Goal: Task Accomplishment & Management: Use online tool/utility

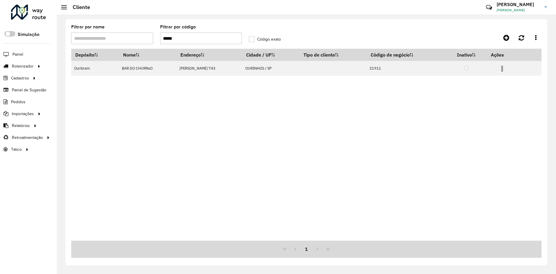
click at [204, 37] on input "*****" at bounding box center [201, 38] width 82 height 12
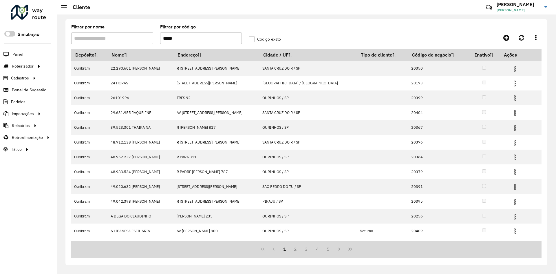
type input "*****"
click at [256, 37] on label "Código exato" at bounding box center [265, 39] width 32 height 6
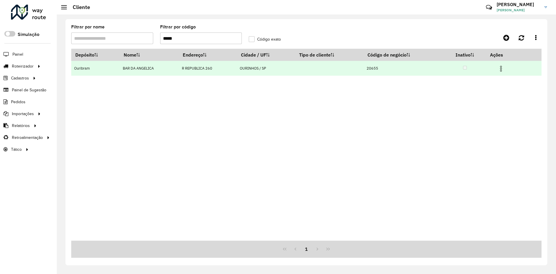
click at [501, 71] on img at bounding box center [500, 68] width 7 height 7
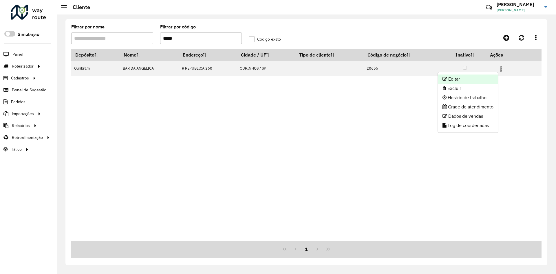
click at [488, 78] on li "Editar" at bounding box center [468, 78] width 60 height 9
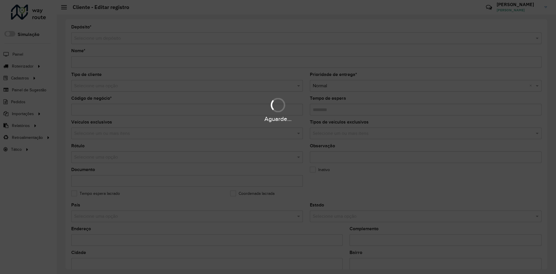
type input "**********"
type input "*****"
type input "********"
type input "**********"
type input "********"
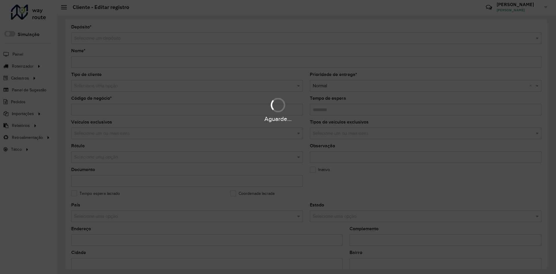
type input "**********"
type input "********"
type input "**********"
type input "*********"
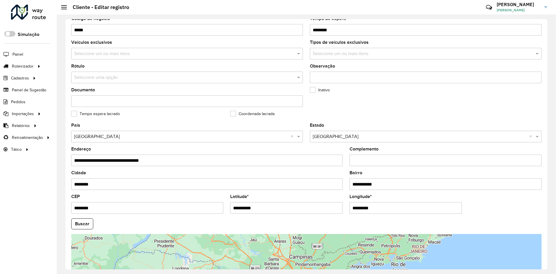
scroll to position [157, 0]
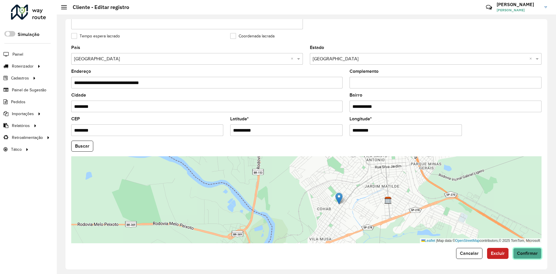
click at [531, 258] on button "Confirmar" at bounding box center [527, 253] width 28 height 11
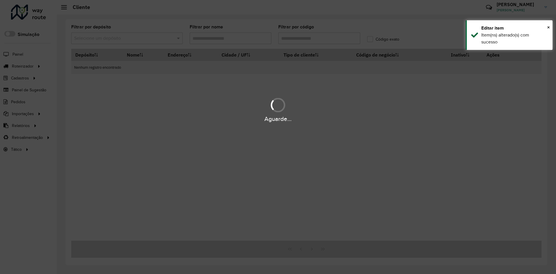
type input "*****"
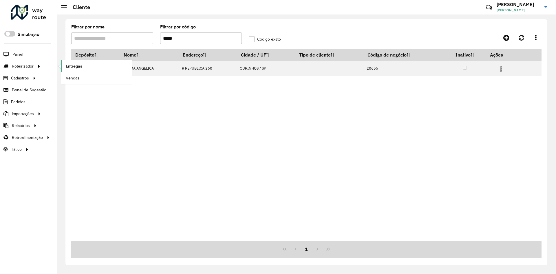
click at [82, 68] on link "Entregas" at bounding box center [96, 66] width 71 height 12
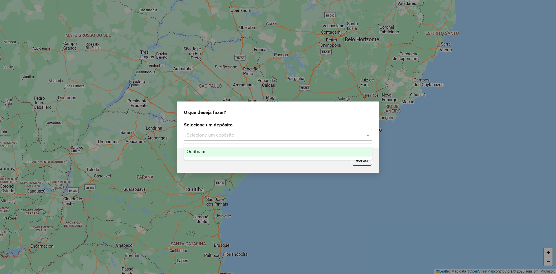
click at [247, 135] on input "text" at bounding box center [272, 134] width 171 height 7
click at [204, 151] on span "Ouribram" at bounding box center [195, 151] width 19 height 5
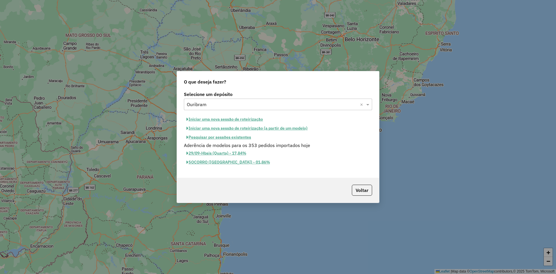
click at [211, 121] on button "Iniciar uma nova sessão de roteirização" at bounding box center [225, 119] width 82 height 9
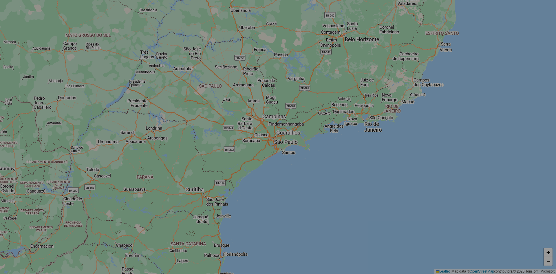
select select "*"
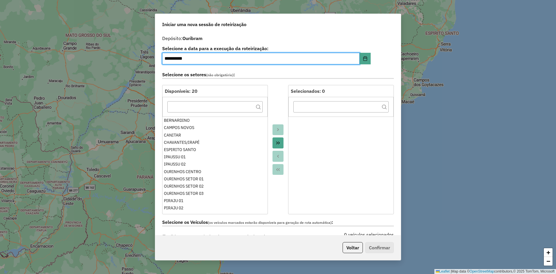
click at [277, 142] on icon "Move All to Target" at bounding box center [278, 142] width 5 height 5
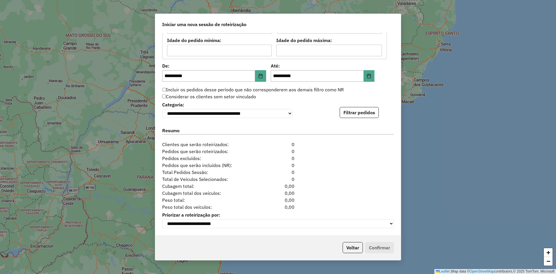
scroll to position [532, 0]
click at [366, 116] on button "Filtrar pedidos" at bounding box center [359, 112] width 39 height 11
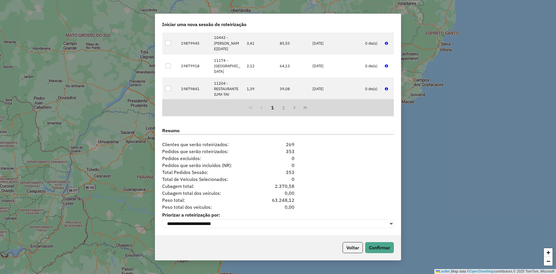
scroll to position [651, 0]
click at [379, 245] on button "Confirmar" at bounding box center [379, 247] width 29 height 11
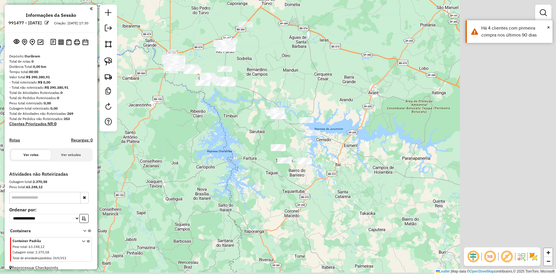
drag, startPoint x: 382, startPoint y: 141, endPoint x: 282, endPoint y: 77, distance: 118.7
click at [280, 74] on div "Janela de atendimento Grade de atendimento Capacidade Transportadoras Veículos …" at bounding box center [278, 137] width 556 height 274
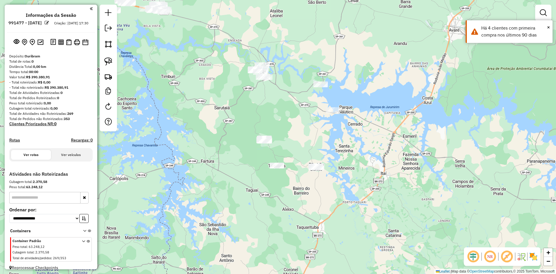
drag, startPoint x: 285, startPoint y: 154, endPoint x: 318, endPoint y: 137, distance: 37.0
click at [318, 137] on div "Janela de atendimento Grade de atendimento Capacidade Transportadoras Veículos …" at bounding box center [278, 137] width 556 height 274
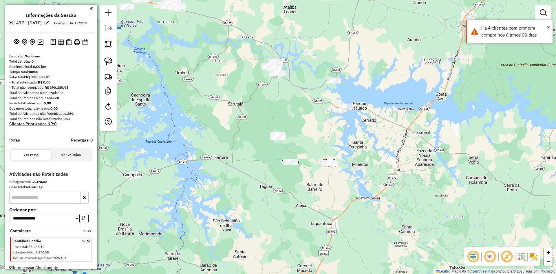
drag, startPoint x: 303, startPoint y: 141, endPoint x: 334, endPoint y: 133, distance: 32.0
click at [334, 133] on div "Janela de atendimento Grade de atendimento Capacidade Transportadoras Veículos …" at bounding box center [278, 137] width 556 height 274
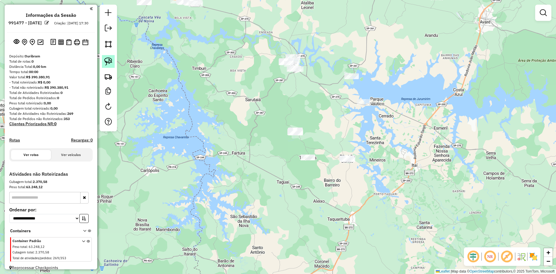
click at [105, 62] on img at bounding box center [108, 61] width 8 height 8
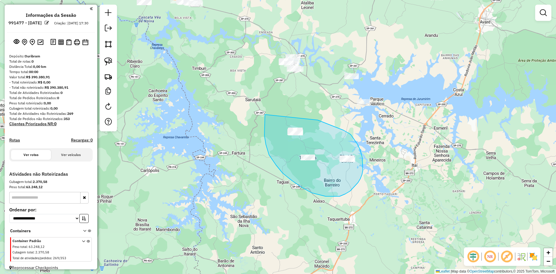
drag, startPoint x: 265, startPoint y: 114, endPoint x: 318, endPoint y: 120, distance: 53.0
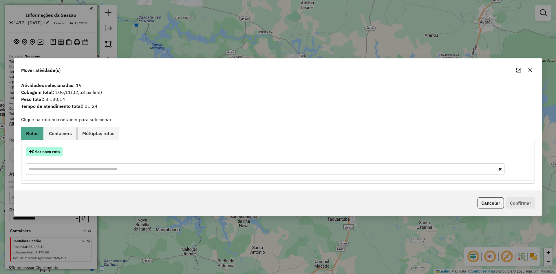
click at [54, 149] on button "Criar nova rota" at bounding box center [44, 151] width 36 height 9
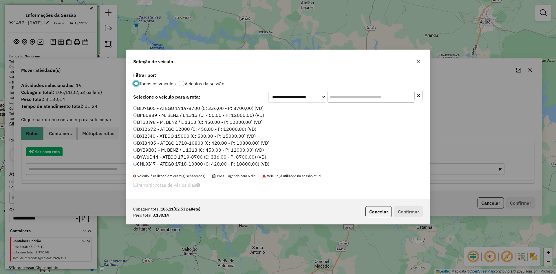
scroll to position [3, 2]
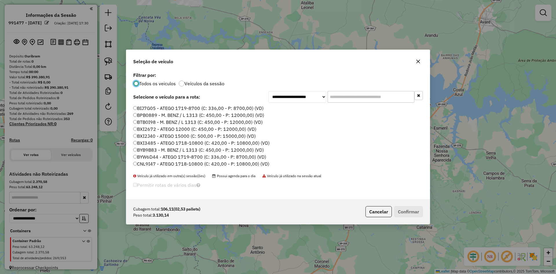
click at [349, 98] on input "text" at bounding box center [370, 97] width 87 height 12
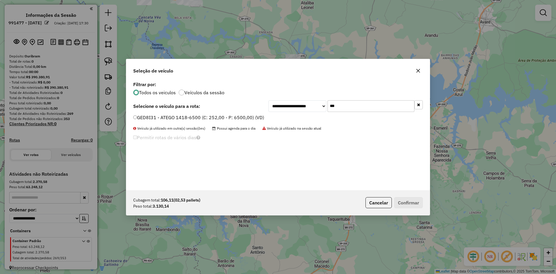
type input "***"
click at [145, 119] on label "GED8I31 - ATEGO 1418-6500 (C: 252,00 - P: 6500,00) (VD)" at bounding box center [198, 117] width 131 height 7
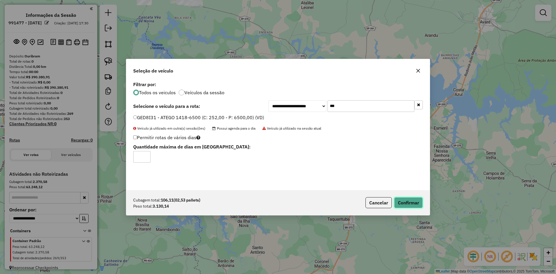
click at [408, 200] on button "Confirmar" at bounding box center [408, 202] width 29 height 11
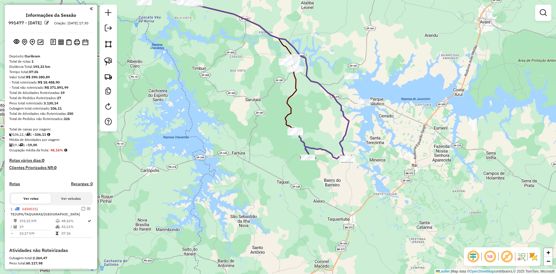
click at [420, 85] on div "Janela de atendimento Grade de atendimento Capacidade Transportadoras Veículos …" at bounding box center [278, 137] width 556 height 274
click at [108, 81] on link at bounding box center [108, 76] width 13 height 13
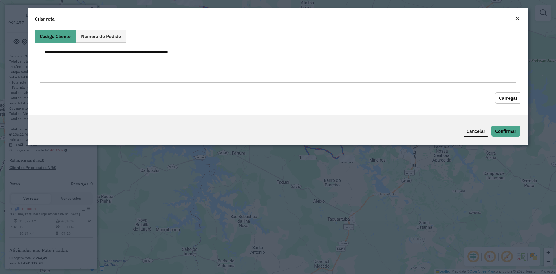
click at [123, 63] on textarea at bounding box center [278, 64] width 476 height 37
paste textarea "*****"
type textarea "**********"
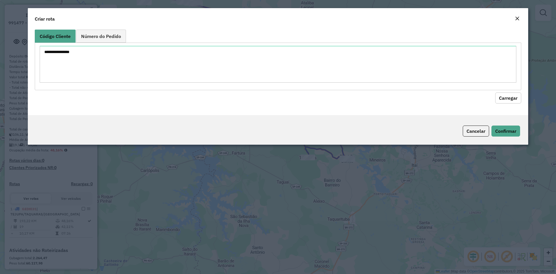
click at [514, 101] on button "Carregar" at bounding box center [508, 97] width 26 height 11
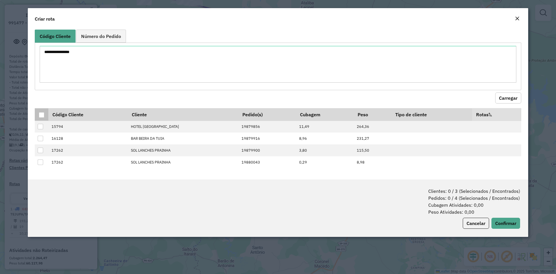
click at [42, 113] on div at bounding box center [42, 115] width 6 height 6
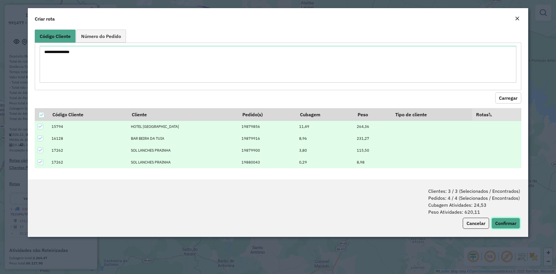
click at [510, 225] on button "Confirmar" at bounding box center [505, 222] width 29 height 11
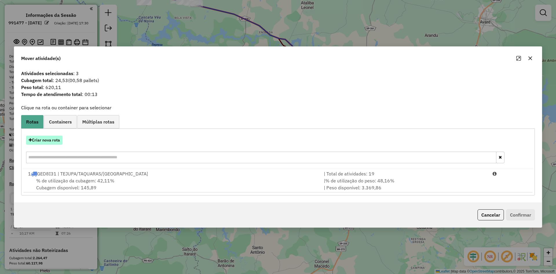
click at [50, 141] on button "Criar nova rota" at bounding box center [44, 139] width 36 height 9
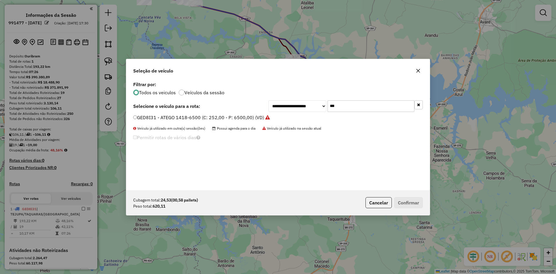
click at [346, 111] on input "***" at bounding box center [370, 106] width 87 height 12
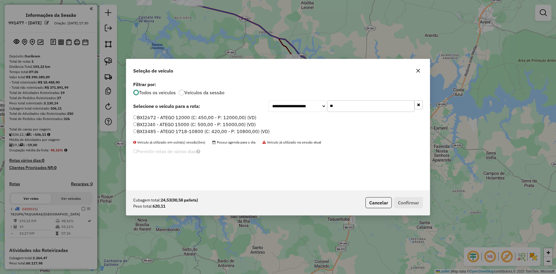
type input "**"
click at [162, 132] on label "BXI3485 - ATEGO 1718-10800 (C: 420,00 - P: 10800,00) (VD)" at bounding box center [201, 131] width 136 height 7
click at [407, 201] on button "Confirmar" at bounding box center [408, 202] width 29 height 11
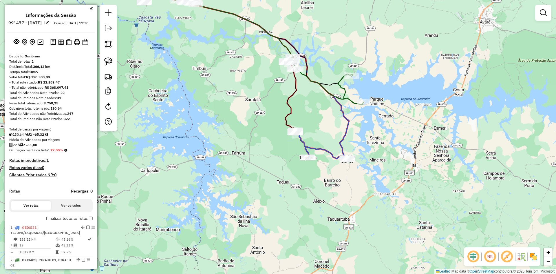
drag, startPoint x: 333, startPoint y: 100, endPoint x: 301, endPoint y: 133, distance: 46.1
click at [301, 133] on icon at bounding box center [220, 65] width 258 height 185
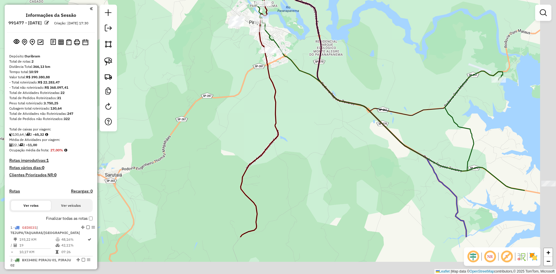
drag, startPoint x: 404, startPoint y: 180, endPoint x: 318, endPoint y: 116, distance: 108.0
click at [318, 116] on div "Janela de atendimento Grade de atendimento Capacidade Transportadoras Veículos …" at bounding box center [278, 137] width 556 height 274
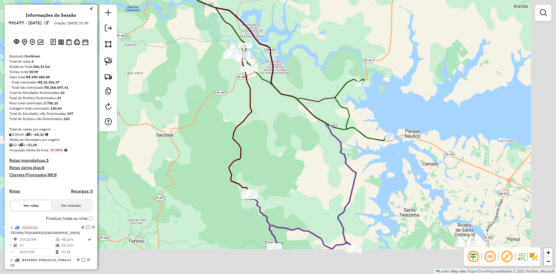
drag, startPoint x: 335, startPoint y: 166, endPoint x: 290, endPoint y: 137, distance: 53.2
click at [290, 137] on div "Janela de atendimento Grade de atendimento Capacidade Transportadoras Veículos …" at bounding box center [278, 137] width 556 height 274
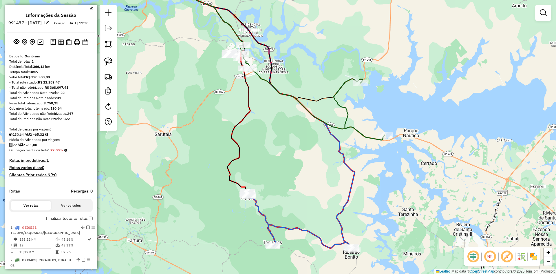
drag, startPoint x: 113, startPoint y: 63, endPoint x: 168, endPoint y: 68, distance: 55.5
click at [113, 63] on link at bounding box center [108, 61] width 13 height 13
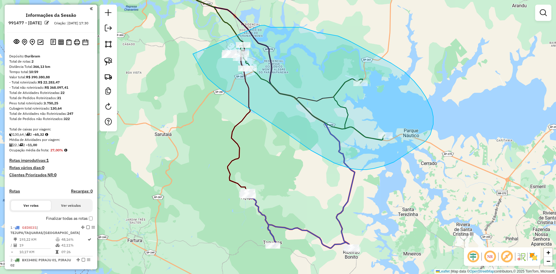
drag, startPoint x: 193, startPoint y: 54, endPoint x: 258, endPoint y: 26, distance: 70.7
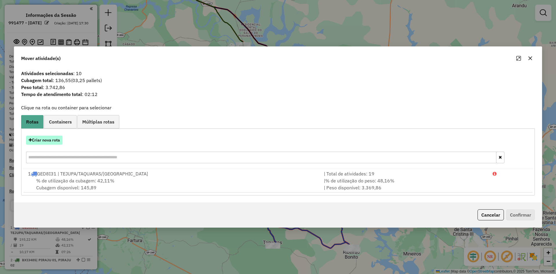
click at [48, 138] on button "Criar nova rota" at bounding box center [44, 139] width 36 height 9
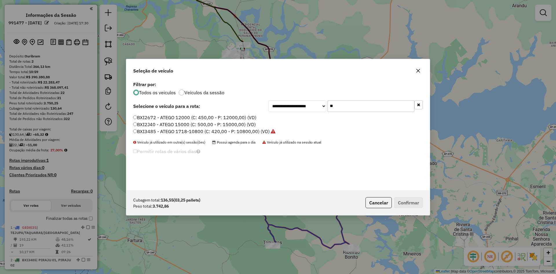
click at [378, 107] on input "**" at bounding box center [370, 106] width 87 height 12
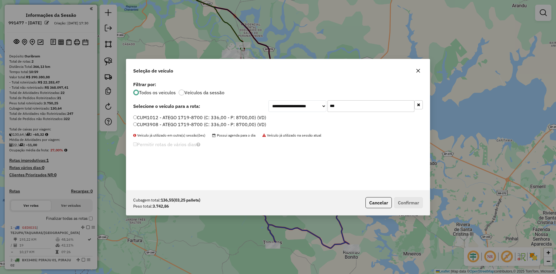
type input "***"
click at [150, 116] on label "CUM1012 - ATEGO 1719-8700 (C: 336,00 - P: 8700,00) (VD)" at bounding box center [199, 117] width 133 height 7
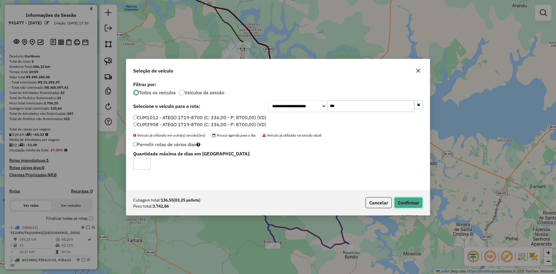
click at [408, 203] on button "Confirmar" at bounding box center [408, 202] width 29 height 11
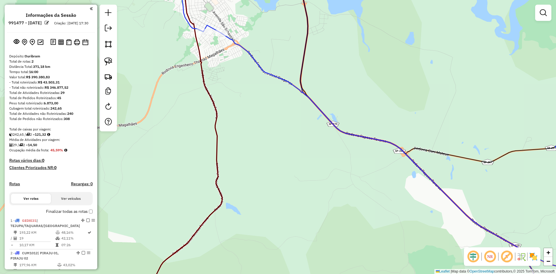
drag, startPoint x: 105, startPoint y: 64, endPoint x: 117, endPoint y: 64, distance: 11.9
click at [105, 64] on img at bounding box center [108, 61] width 8 height 8
drag, startPoint x: 198, startPoint y: 39, endPoint x: 179, endPoint y: 28, distance: 22.3
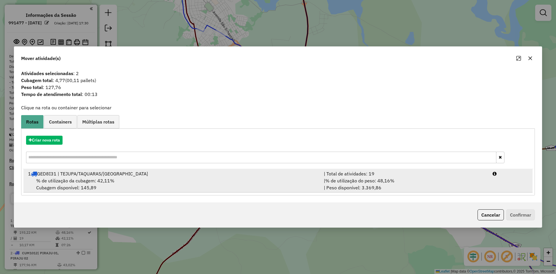
click at [114, 178] on div "% de utilização da cubagem: 42,11% Cubagem disponível: 145,89" at bounding box center [173, 184] width 296 height 14
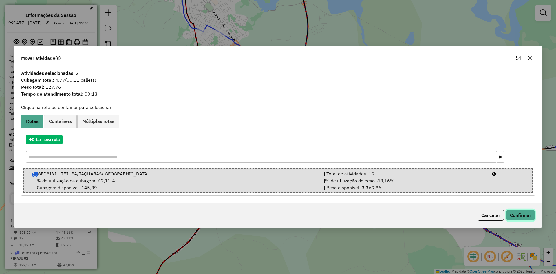
click at [522, 219] on button "Confirmar" at bounding box center [520, 214] width 29 height 11
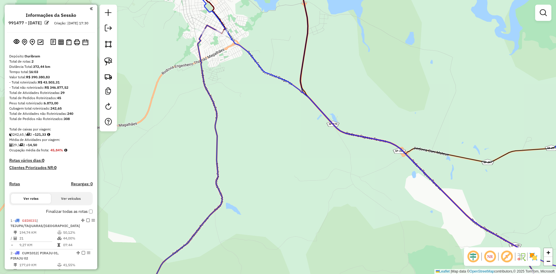
drag, startPoint x: 307, startPoint y: 185, endPoint x: 325, endPoint y: 234, distance: 51.9
click at [325, 234] on div "Janela de atendimento Grade de atendimento Capacidade Transportadoras Veículos …" at bounding box center [278, 137] width 556 height 274
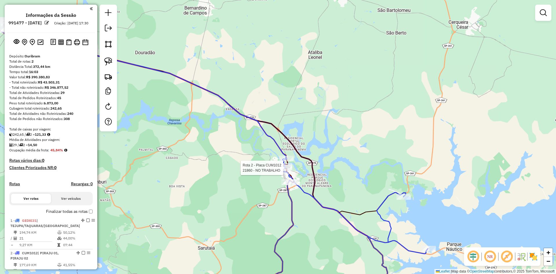
select select "**********"
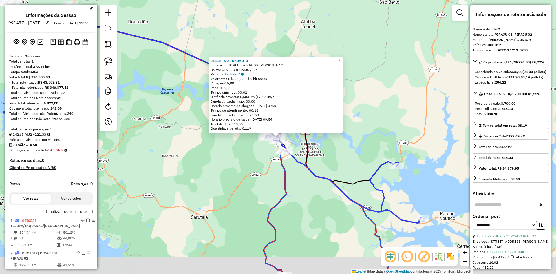
click at [283, 168] on icon at bounding box center [283, 225] width 38 height 152
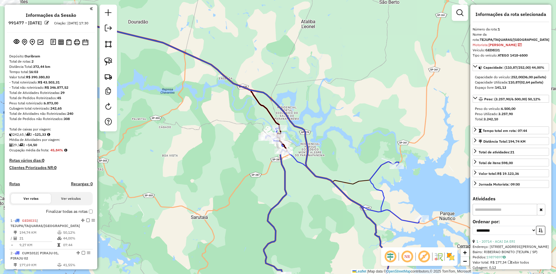
scroll to position [137, 0]
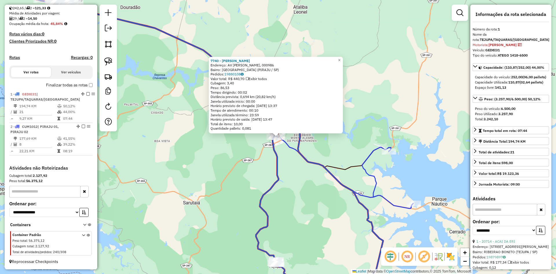
click at [299, 195] on div "7740 - MARIA MADALENA GALHA Endereço: AV HUMBERTO MARTIGNONI, 000986 Bairro: VI…" at bounding box center [278, 137] width 556 height 274
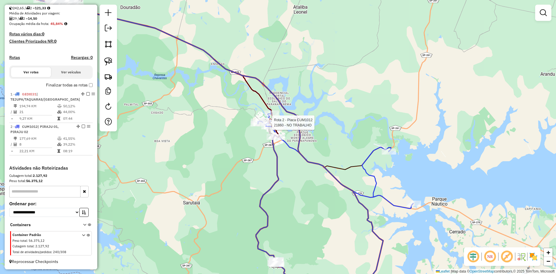
select select "**********"
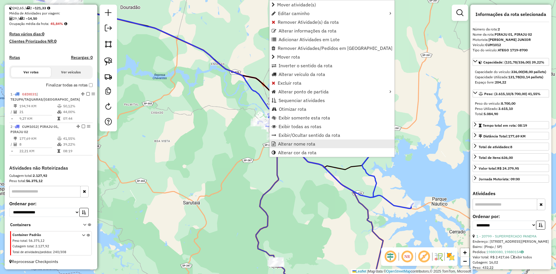
click at [302, 145] on span "Alterar nome rota" at bounding box center [296, 143] width 37 height 5
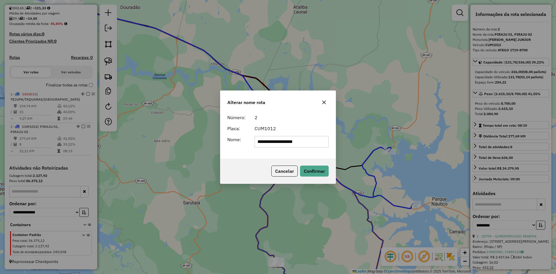
drag, startPoint x: 308, startPoint y: 143, endPoint x: 275, endPoint y: 143, distance: 33.3
click at [275, 143] on input "**********" at bounding box center [291, 142] width 74 height 12
type input "**********"
click at [313, 171] on button "Confirmar" at bounding box center [314, 170] width 29 height 11
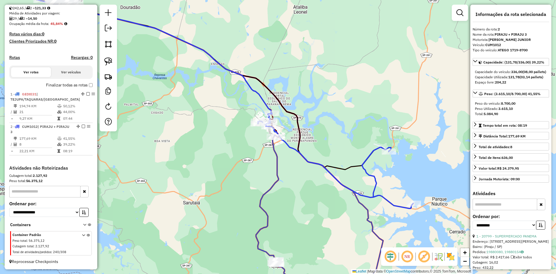
drag, startPoint x: 176, startPoint y: 133, endPoint x: 367, endPoint y: 217, distance: 208.5
click at [365, 217] on div "Janela de atendimento Grade de atendimento Capacidade Transportadoras Veículos …" at bounding box center [278, 137] width 556 height 274
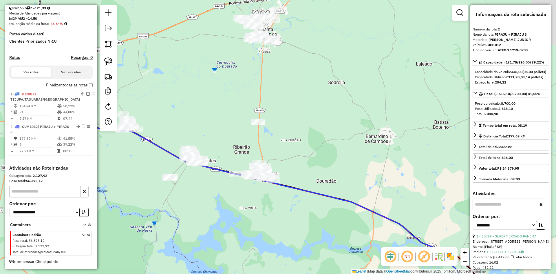
drag, startPoint x: 300, startPoint y: 85, endPoint x: 291, endPoint y: 122, distance: 38.3
click at [291, 122] on div "Janela de atendimento Grade de atendimento Capacidade Transportadoras Veículos …" at bounding box center [278, 137] width 556 height 274
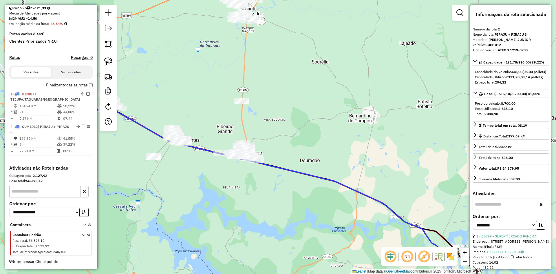
drag, startPoint x: 109, startPoint y: 62, endPoint x: 147, endPoint y: 94, distance: 49.7
click at [110, 62] on img at bounding box center [108, 61] width 8 height 8
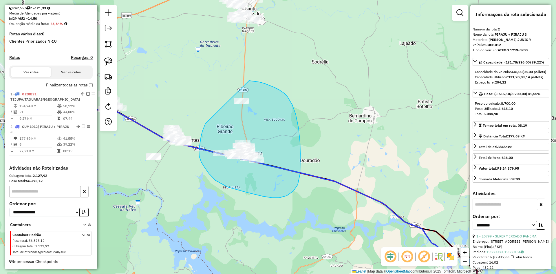
drag, startPoint x: 202, startPoint y: 131, endPoint x: 241, endPoint y: 82, distance: 62.5
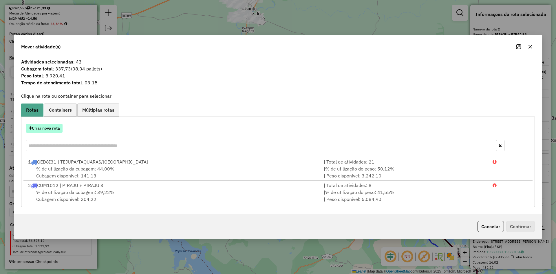
click at [46, 128] on button "Criar nova rota" at bounding box center [44, 128] width 36 height 9
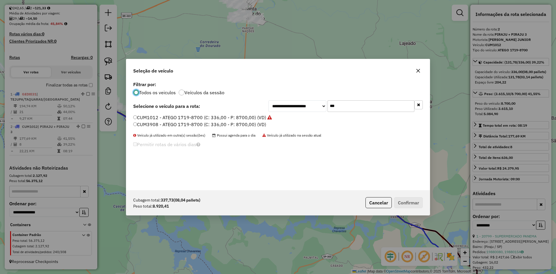
scroll to position [3, 2]
click at [347, 109] on input "***" at bounding box center [370, 106] width 87 height 12
type input "***"
click at [149, 119] on label "DRN6J33 - ATEGO 1719-8700 (C: 336,00 - P: 8700,00) (VD)" at bounding box center [199, 117] width 132 height 7
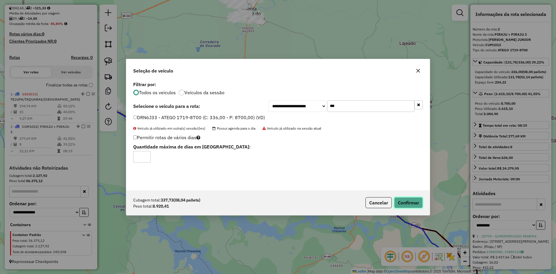
click at [408, 204] on button "Confirmar" at bounding box center [408, 202] width 29 height 11
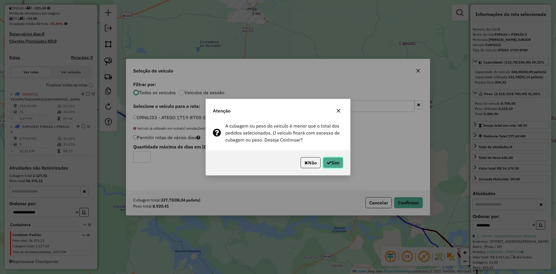
click at [332, 166] on button "Sim" at bounding box center [333, 162] width 20 height 11
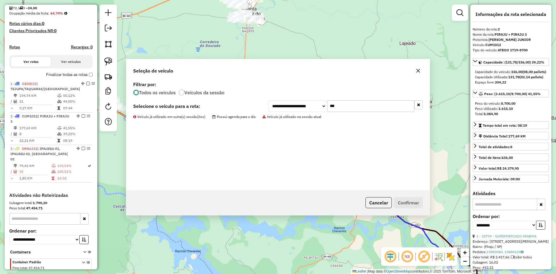
scroll to position [169, 0]
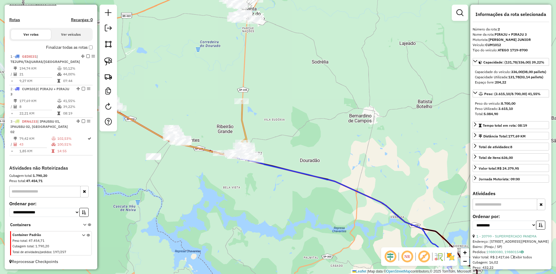
drag, startPoint x: 320, startPoint y: 132, endPoint x: 296, endPoint y: 110, distance: 32.4
click at [296, 110] on div "Janela de atendimento Grade de atendimento Capacidade Transportadoras Veículos …" at bounding box center [278, 137] width 556 height 274
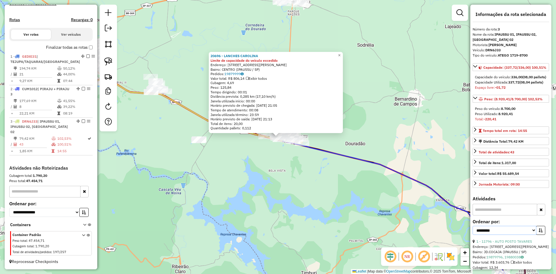
click at [501, 234] on select "**********" at bounding box center [504, 230] width 64 height 9
select select "*********"
click at [472, 234] on select "**********" at bounding box center [504, 230] width 64 height 9
click at [538, 234] on button "button" at bounding box center [540, 230] width 9 height 9
click at [508, 243] on link "36 - 16394 - MERCADO 5" at bounding box center [496, 241] width 40 height 4
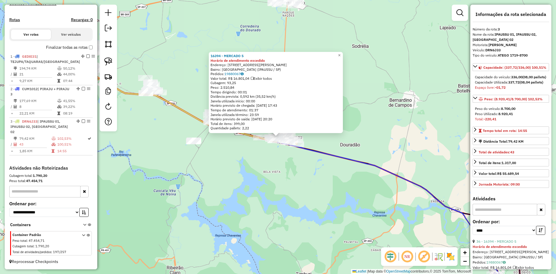
click at [261, 158] on div "16394 - MERCADO 5 Horário de atendimento excedido Endereço: AV EMILIA RODRIGUES…" at bounding box center [278, 137] width 556 height 274
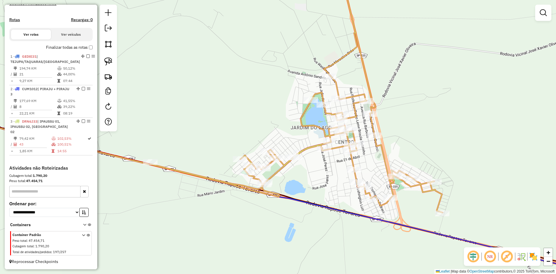
drag, startPoint x: 272, startPoint y: 138, endPoint x: 326, endPoint y: 174, distance: 65.5
click at [326, 174] on div "Janela de atendimento Grade de atendimento Capacidade Transportadoras Veículos …" at bounding box center [278, 137] width 556 height 274
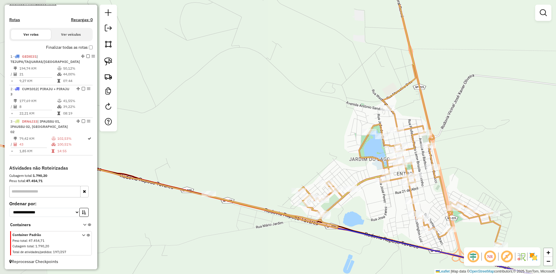
drag, startPoint x: 326, startPoint y: 174, endPoint x: 384, endPoint y: 202, distance: 64.2
click at [384, 202] on div "Janela de atendimento Grade de atendimento Capacidade Transportadoras Veículos …" at bounding box center [278, 137] width 556 height 274
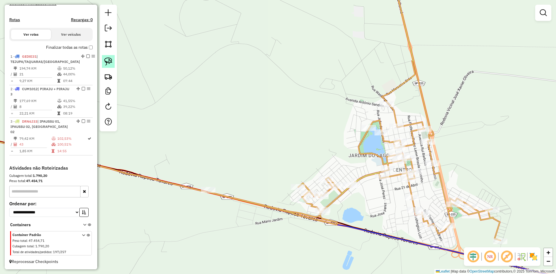
click at [113, 63] on link at bounding box center [108, 61] width 13 height 13
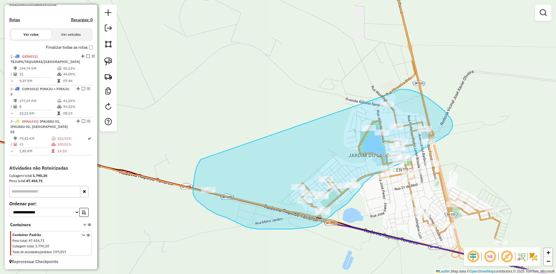
drag, startPoint x: 198, startPoint y: 163, endPoint x: 393, endPoint y: 93, distance: 207.5
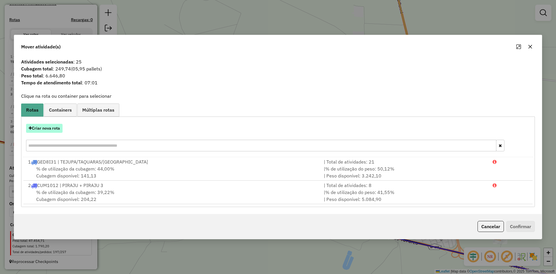
click at [56, 133] on button "Criar nova rota" at bounding box center [44, 128] width 36 height 9
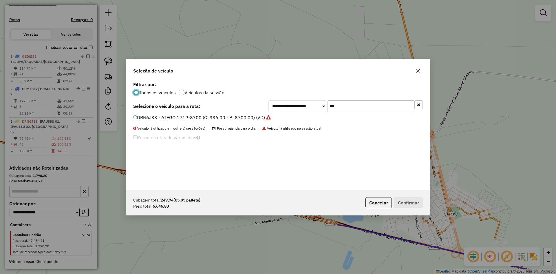
scroll to position [3, 2]
click at [378, 105] on input "***" at bounding box center [370, 106] width 87 height 12
type input "**"
click at [160, 124] on label "BYW6D44 - ATEGO 1719-8700 (C: 336,00 - P: 8700,00) (VD)" at bounding box center [199, 124] width 133 height 7
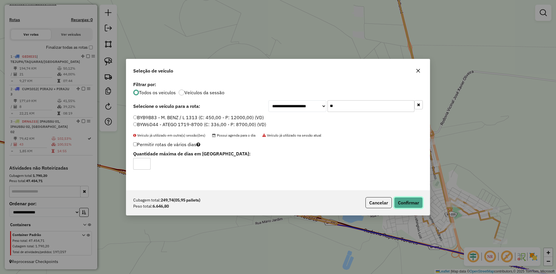
click at [405, 204] on button "Confirmar" at bounding box center [408, 202] width 29 height 11
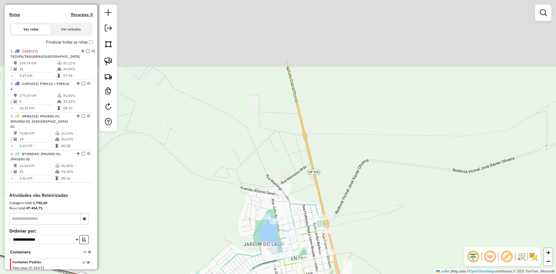
drag, startPoint x: 460, startPoint y: 77, endPoint x: 355, endPoint y: 166, distance: 138.1
click at [355, 166] on div "Janela de atendimento Grade de atendimento Capacidade Transportadoras Veículos …" at bounding box center [278, 137] width 556 height 274
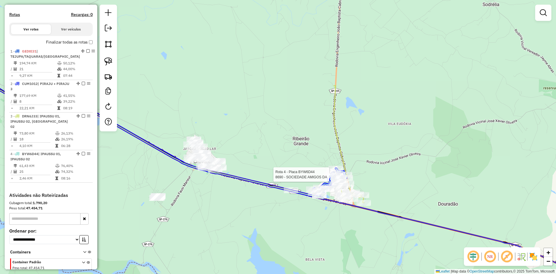
click at [67, 151] on div at bounding box center [67, 151] width 0 height 0
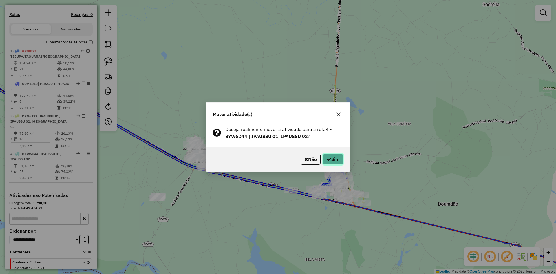
click at [339, 157] on button "Sim" at bounding box center [333, 158] width 20 height 11
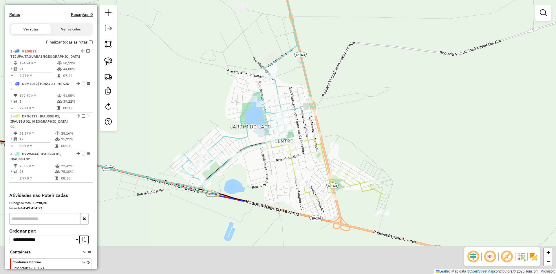
drag, startPoint x: 358, startPoint y: 195, endPoint x: 335, endPoint y: 95, distance: 102.7
click at [335, 95] on div "Janela de atendimento Grade de atendimento Capacidade Transportadoras Veículos …" at bounding box center [278, 137] width 556 height 274
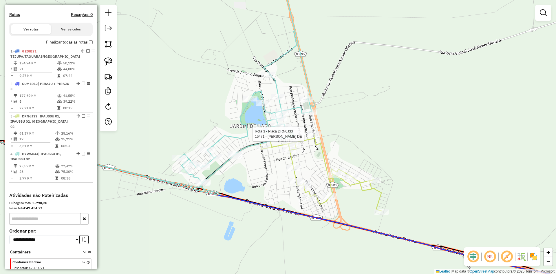
click at [312, 137] on div at bounding box center [314, 134] width 14 height 6
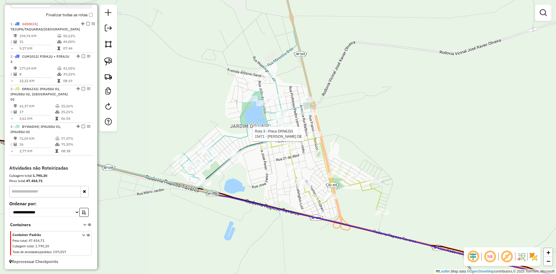
select select "*********"
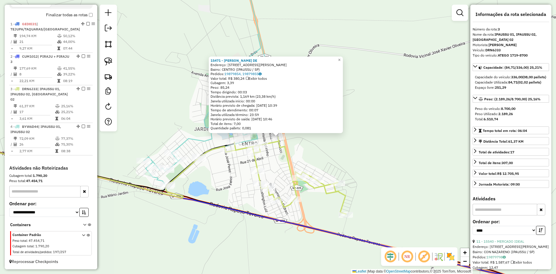
click at [335, 145] on div "15471 - ROSEMEIRE PEREIRA DE Endereço: R LUIZ DE SOUZA COELHO 80 Bairro: CENTRO…" at bounding box center [278, 137] width 556 height 274
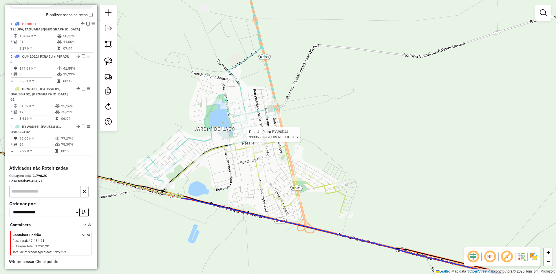
select select "*********"
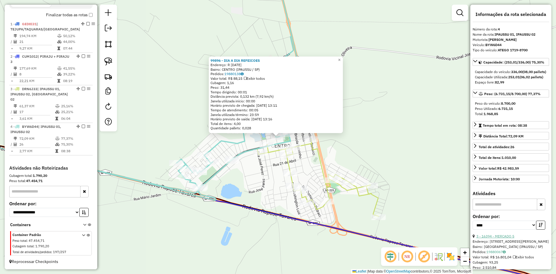
click at [505, 238] on link "3 - 16394 - MERCADO 5" at bounding box center [495, 236] width 38 height 4
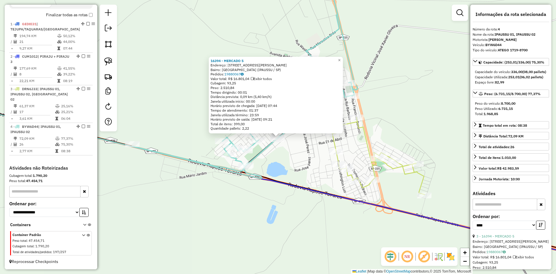
click at [277, 156] on div "16394 - MERCADO 5 Endereço: AV EMILIA RODRIGUES MORAES LEITE 1195 Bairro: PARQU…" at bounding box center [278, 137] width 556 height 274
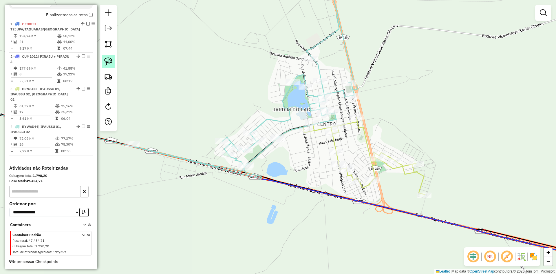
click at [109, 57] on link at bounding box center [108, 61] width 13 height 13
drag, startPoint x: 244, startPoint y: 157, endPoint x: 267, endPoint y: 143, distance: 27.2
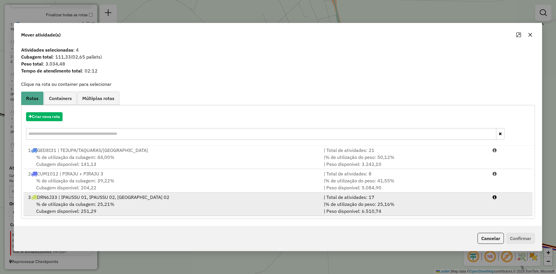
click at [120, 199] on div "3 DRN6J33 | IPAUSSU 01, IPAUSSU 02, SANTA CRUZ 02" at bounding box center [173, 196] width 296 height 7
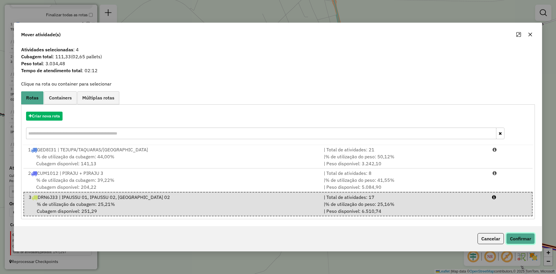
click at [524, 242] on button "Confirmar" at bounding box center [520, 238] width 29 height 11
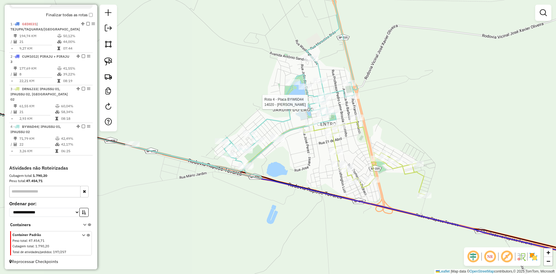
click at [328, 105] on div at bounding box center [322, 102] width 14 height 6
select select "*********"
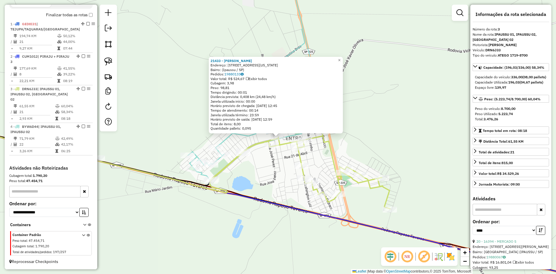
click at [291, 177] on div "21433 - FERNANDO CAMPOS Endereço: Rua Washington Luís, 1130 Bairro: (Ipaussu / …" at bounding box center [278, 137] width 556 height 274
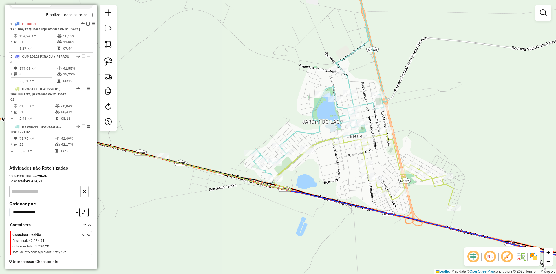
drag, startPoint x: 283, startPoint y: 177, endPoint x: 418, endPoint y: 171, distance: 135.3
click at [418, 171] on div "Janela de atendimento Grade de atendimento Capacidade Transportadoras Veículos …" at bounding box center [278, 137] width 556 height 274
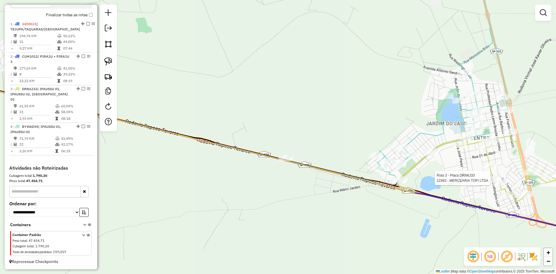
drag, startPoint x: 218, startPoint y: 203, endPoint x: 329, endPoint y: 214, distance: 112.3
click at [326, 214] on div "Rota 3 - Placa DRN6J33 12383 - MERCEARIA TOFI LTDA Janela de atendimento Grade …" at bounding box center [278, 137] width 556 height 274
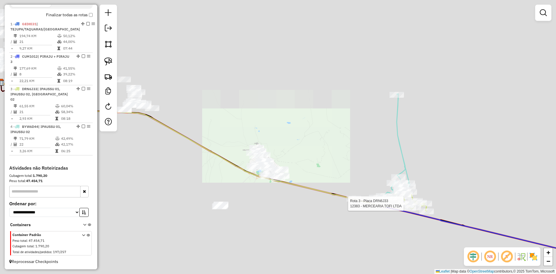
drag, startPoint x: 270, startPoint y: 209, endPoint x: 281, endPoint y: 206, distance: 11.7
click at [281, 206] on div "Rota 3 - Placa DRN6J33 12383 - MERCEARIA TOFI LTDA Janela de atendimento Grade …" at bounding box center [278, 137] width 556 height 274
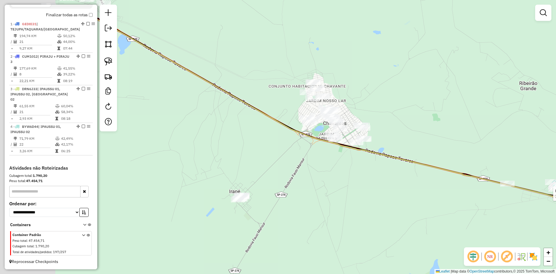
drag, startPoint x: 284, startPoint y: 200, endPoint x: 351, endPoint y: 193, distance: 67.5
click at [351, 193] on div "Rota 3 - Placa DRN6J33 12383 - MERCEARIA TOFI LTDA Janela de atendimento Grade …" at bounding box center [278, 137] width 556 height 274
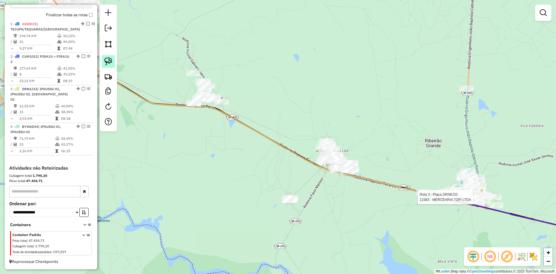
click at [112, 61] on link at bounding box center [108, 61] width 13 height 13
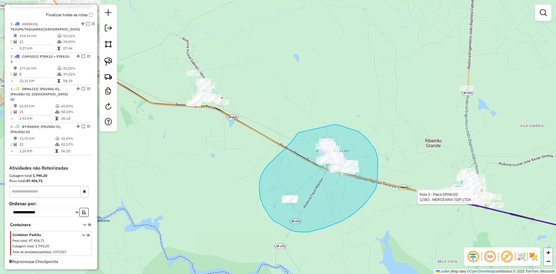
drag, startPoint x: 298, startPoint y: 133, endPoint x: 314, endPoint y: 124, distance: 18.5
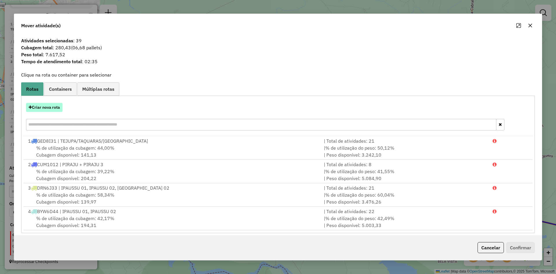
click at [41, 104] on button "Criar nova rota" at bounding box center [44, 107] width 36 height 9
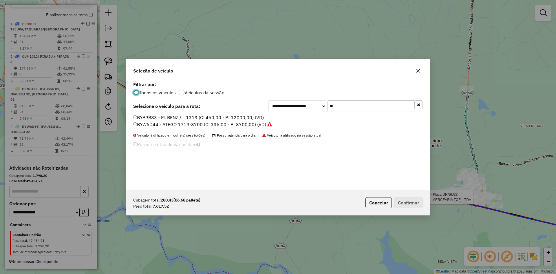
scroll to position [3, 2]
click at [367, 109] on input "**" at bounding box center [370, 106] width 87 height 12
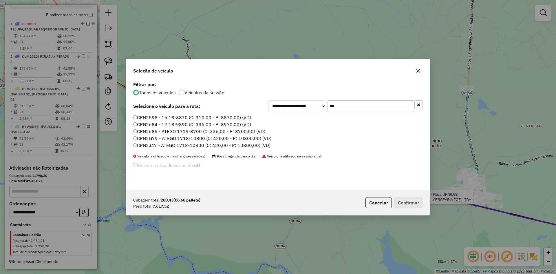
type input "***"
click at [149, 138] on label "CPN2G79 - ATEGO 1718-10800 (C: 420,00 - P: 10800,00) (VD)" at bounding box center [202, 138] width 138 height 7
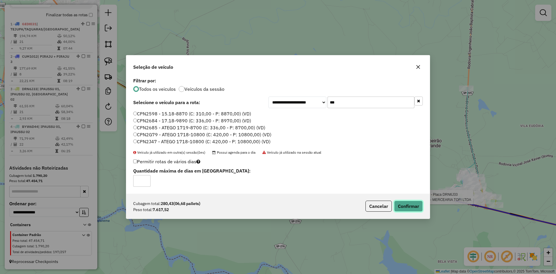
click at [408, 204] on button "Confirmar" at bounding box center [408, 205] width 29 height 11
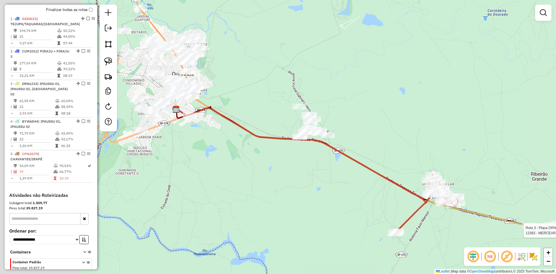
drag, startPoint x: 303, startPoint y: 120, endPoint x: 359, endPoint y: 135, distance: 57.5
click at [359, 135] on div "Rota 3 - Placa DRN6J33 12383 - MERCEARIA TOFI LTDA Janela de atendimento Grade …" at bounding box center [278, 137] width 556 height 274
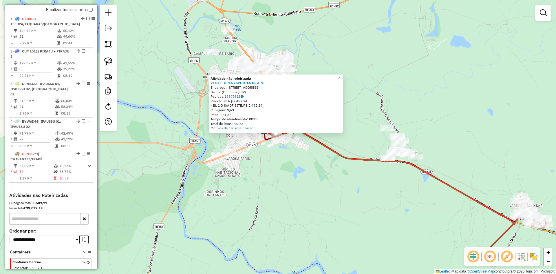
click at [321, 175] on div "Atividade não roteirizada 21403 - ORLA ESPORTES DE ARE Endereço: Rua Vicinal 3,…" at bounding box center [278, 137] width 556 height 274
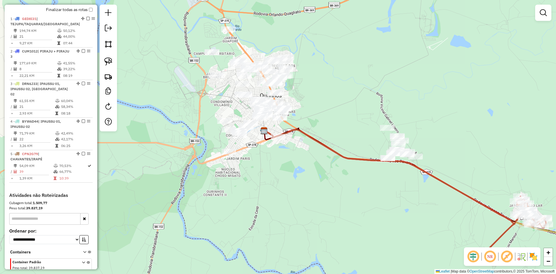
drag, startPoint x: 321, startPoint y: 178, endPoint x: 262, endPoint y: 148, distance: 65.9
click at [270, 155] on div "Janela de atendimento Grade de atendimento Capacidade Transportadoras Veículos …" at bounding box center [278, 137] width 556 height 274
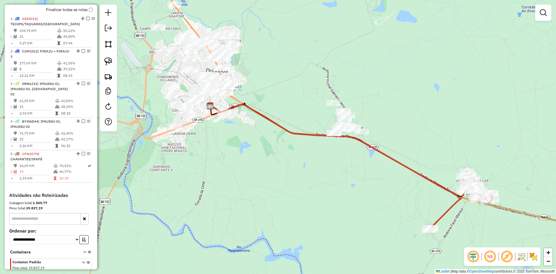
click at [221, 115] on div at bounding box center [224, 112] width 14 height 6
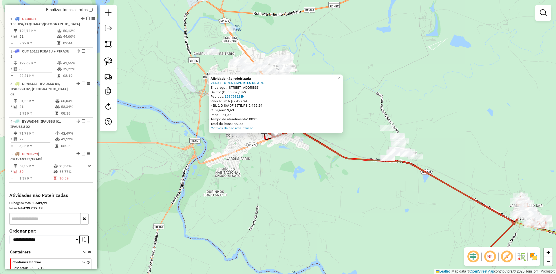
click at [278, 160] on div "Atividade não roteirizada 21403 - ORLA ESPORTES DE ARE Endereço: Rua Vicinal 3,…" at bounding box center [278, 137] width 556 height 274
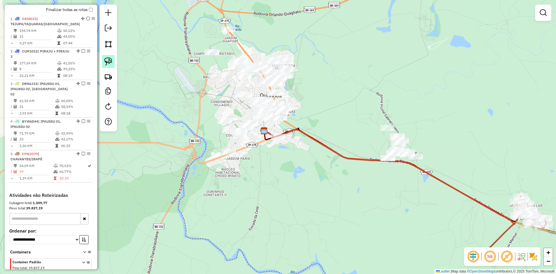
click at [108, 61] on img at bounding box center [108, 61] width 8 height 8
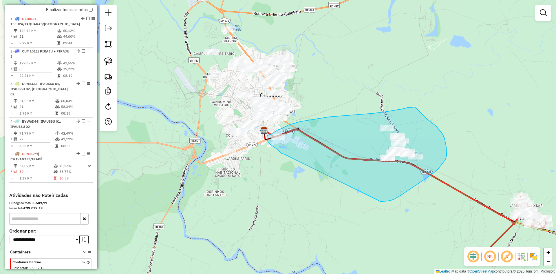
drag, startPoint x: 284, startPoint y: 154, endPoint x: 378, endPoint y: 200, distance: 105.3
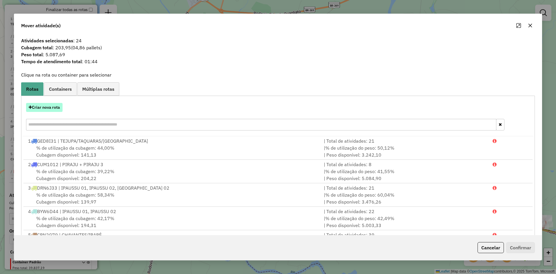
click at [54, 110] on button "Criar nova rota" at bounding box center [44, 107] width 36 height 9
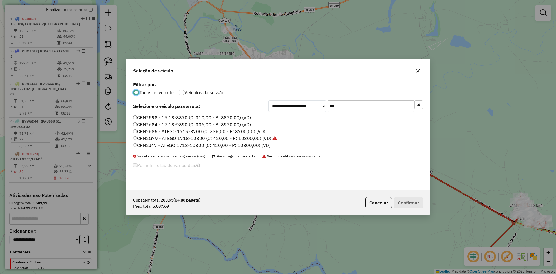
click at [360, 104] on input "***" at bounding box center [370, 106] width 87 height 12
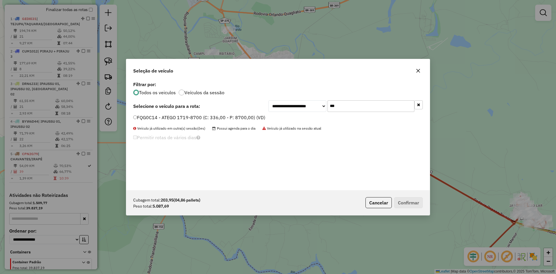
type input "***"
click at [148, 116] on label "FQG0C14 - ATEGO 1719-8700 (C: 336,00 - P: 8700,00) (VD)" at bounding box center [199, 117] width 132 height 7
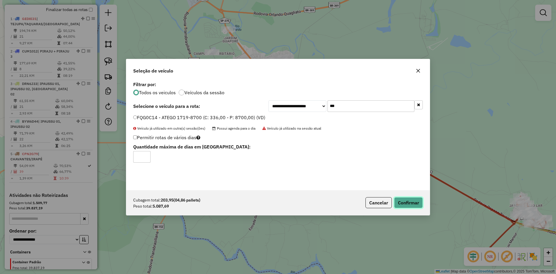
click at [409, 205] on button "Confirmar" at bounding box center [408, 202] width 29 height 11
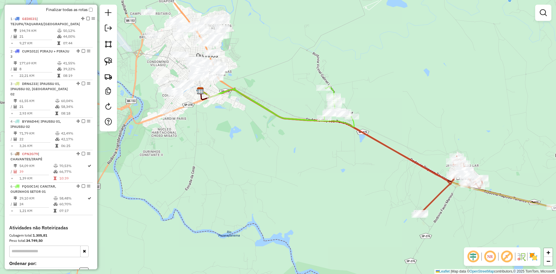
drag, startPoint x: 486, startPoint y: 160, endPoint x: 330, endPoint y: 65, distance: 182.4
click at [330, 65] on div "Janela de atendimento Grade de atendimento Capacidade Transportadoras Veículos …" at bounding box center [278, 137] width 556 height 274
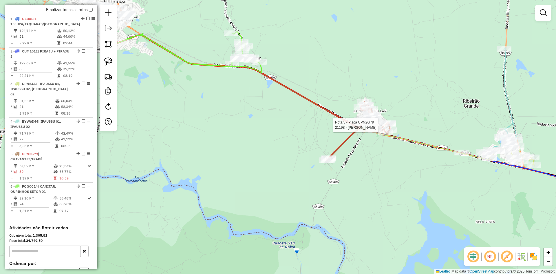
select select "*********"
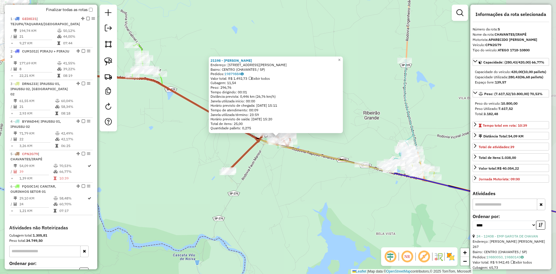
scroll to position [266, 0]
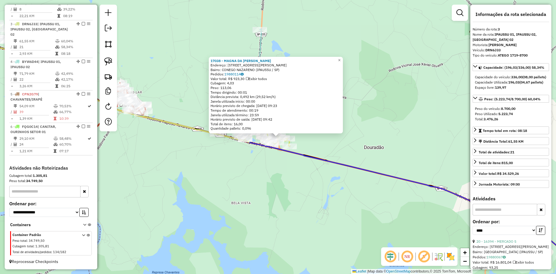
click at [278, 189] on div "17038 - MAGNA DA SILVA DE LU Endereço: R LUIZ ROBERTO F VICENTE 91 Bairro: CONE…" at bounding box center [278, 137] width 556 height 274
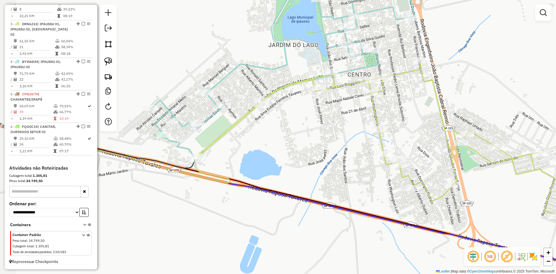
drag, startPoint x: 248, startPoint y: 135, endPoint x: 327, endPoint y: 129, distance: 78.7
click at [327, 129] on div "Janela de atendimento Grade de atendimento Capacidade Transportadoras Veículos …" at bounding box center [278, 137] width 556 height 274
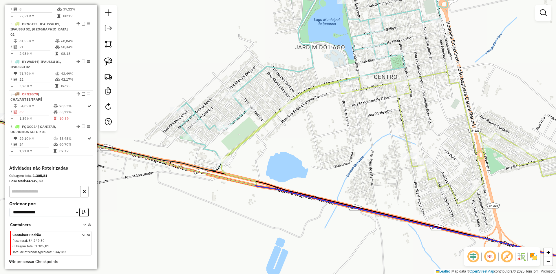
drag, startPoint x: 298, startPoint y: 137, endPoint x: 324, endPoint y: 139, distance: 25.9
click at [324, 139] on div "Janela de atendimento Grade de atendimento Capacidade Transportadoras Veículos …" at bounding box center [278, 137] width 556 height 274
select select "*********"
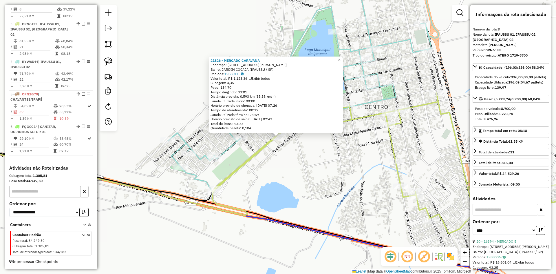
click at [288, 166] on div "21826 - MERCADO CARAVANA Endereço: [STREET_ADDRESS][PERSON_NAME] ([GEOGRAPHIC_D…" at bounding box center [278, 137] width 556 height 274
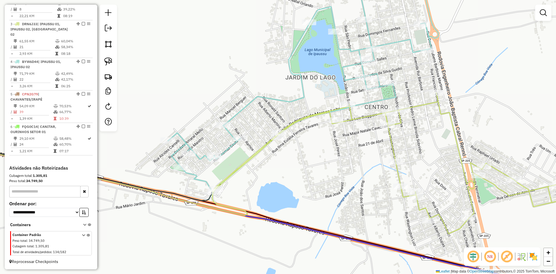
drag, startPoint x: 285, startPoint y: 169, endPoint x: 309, endPoint y: 165, distance: 24.7
click at [309, 165] on div "Janela de atendimento Grade de atendimento Capacidade Transportadoras Veículos …" at bounding box center [278, 137] width 556 height 274
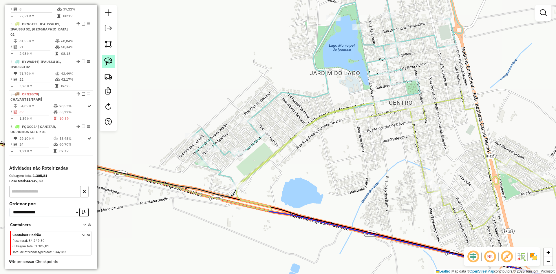
click at [109, 62] on img at bounding box center [108, 61] width 8 height 8
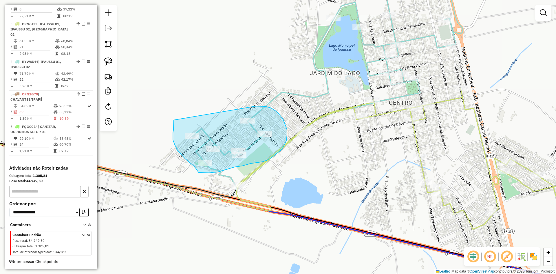
drag, startPoint x: 174, startPoint y: 120, endPoint x: 255, endPoint y: 106, distance: 82.6
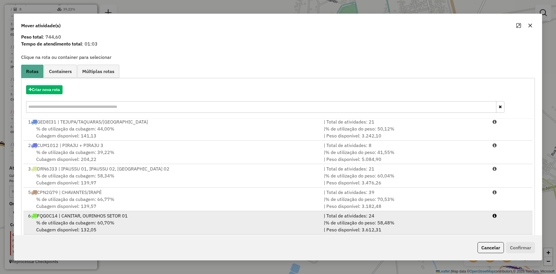
scroll to position [27, 0]
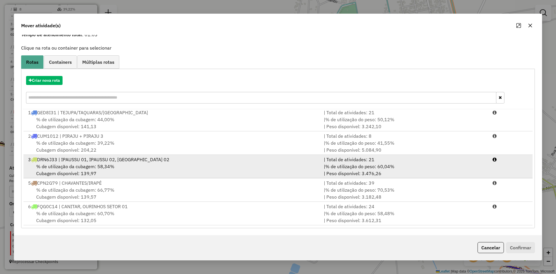
click at [102, 172] on div "% de utilização da cubagem: 58,34% Cubagem disponível: 139,97" at bounding box center [173, 170] width 296 height 14
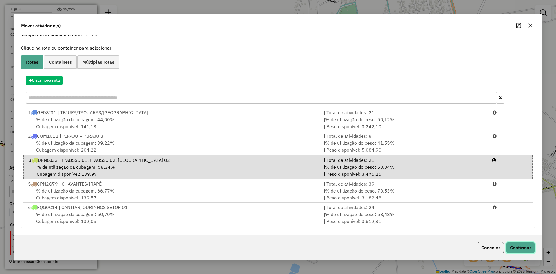
click at [522, 250] on button "Confirmar" at bounding box center [520, 247] width 29 height 11
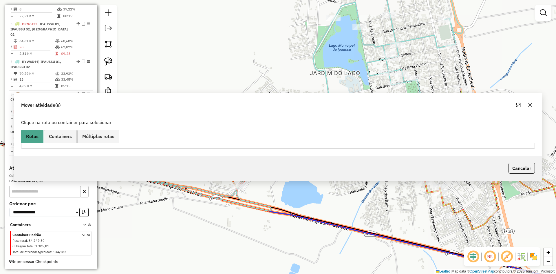
scroll to position [0, 0]
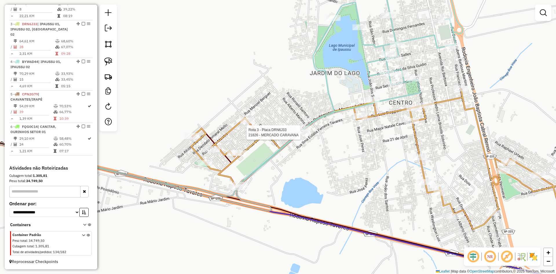
select select "*********"
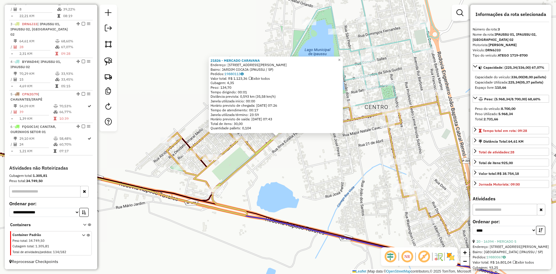
click at [312, 171] on div "21826 - MERCADO CARAVANA Endereço: [STREET_ADDRESS][PERSON_NAME] ([GEOGRAPHIC_D…" at bounding box center [278, 137] width 556 height 274
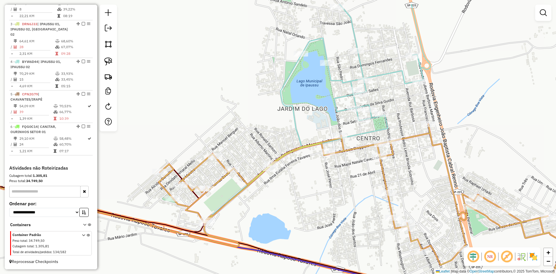
drag, startPoint x: 325, startPoint y: 158, endPoint x: 317, endPoint y: 190, distance: 32.3
click at [317, 190] on div "Janela de atendimento Grade de atendimento Capacidade Transportadoras Veículos …" at bounding box center [278, 137] width 556 height 274
select select "*********"
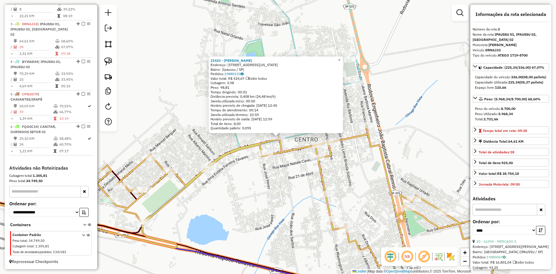
click at [292, 179] on div "21433 - FERNANDO CAMPOS Endereço: Rua Washington Luís, 1130 Bairro: (Ipaussu / …" at bounding box center [278, 137] width 556 height 274
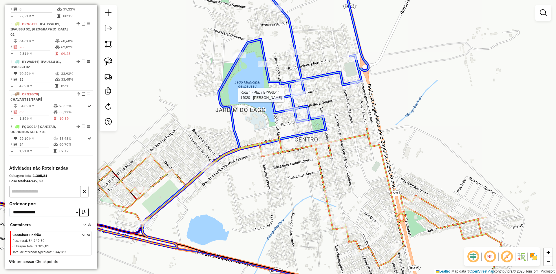
click at [331, 58] on div at bounding box center [331, 58] width 0 height 0
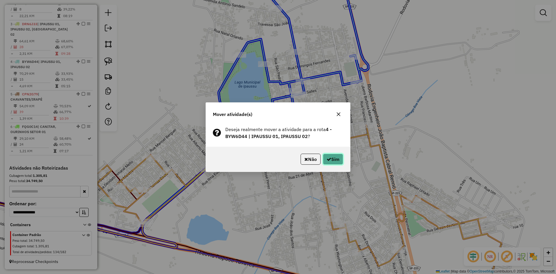
click at [334, 160] on button "Sim" at bounding box center [333, 158] width 20 height 11
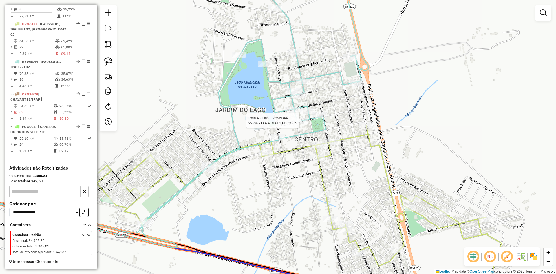
select select "*********"
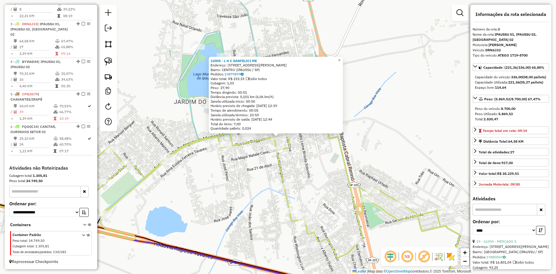
click at [311, 173] on div "12005 - L H C SANFELICI ME Endereço: R LUIZ BIAGGIONI 475 Bairro: CENTRO (IPAUS…" at bounding box center [278, 137] width 556 height 274
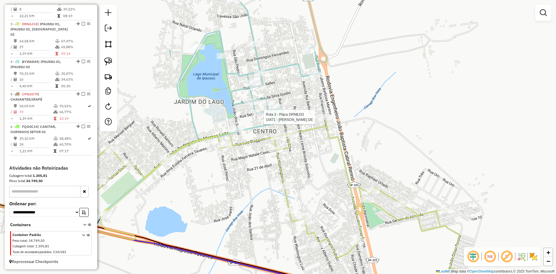
select select "*********"
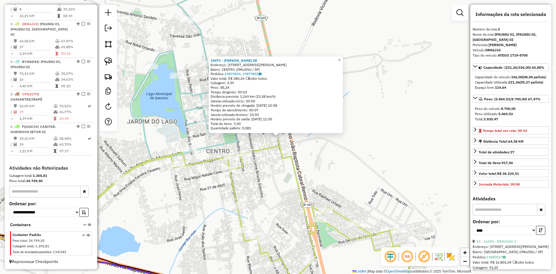
click at [327, 148] on div "15471 - ROSEMEIRE PEREIRA DE Endereço: R LUIZ DE SOUZA COELHO 80 Bairro: CENTRO…" at bounding box center [278, 137] width 556 height 274
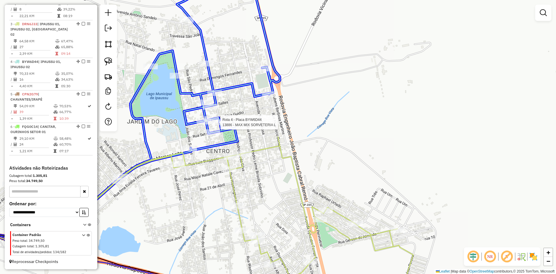
click at [242, 69] on div at bounding box center [242, 69] width 0 height 0
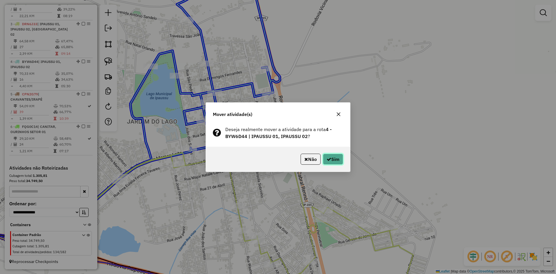
click at [338, 157] on button "Sim" at bounding box center [333, 158] width 20 height 11
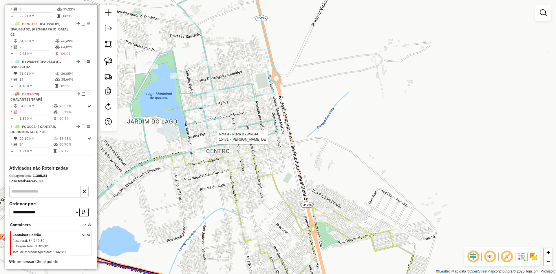
select select "*********"
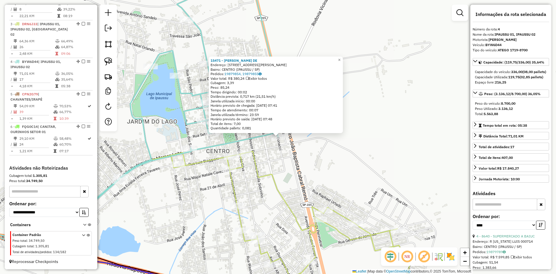
click at [350, 169] on div "15471 - ROSEMEIRE PEREIRA DE Endereço: R LUIZ DE SOUZA COELHO 80 Bairro: CENTRO…" at bounding box center [278, 137] width 556 height 274
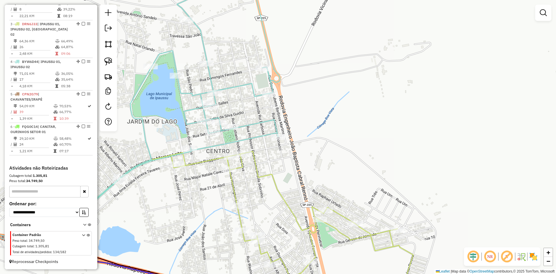
drag, startPoint x: 337, startPoint y: 172, endPoint x: 362, endPoint y: 167, distance: 25.6
click at [362, 167] on div "15471 - ROSEMEIRE PEREIRA DE Endereço: R LUIZ DE SOUZA COELHO 80 Bairro: CENTRO…" at bounding box center [278, 137] width 556 height 274
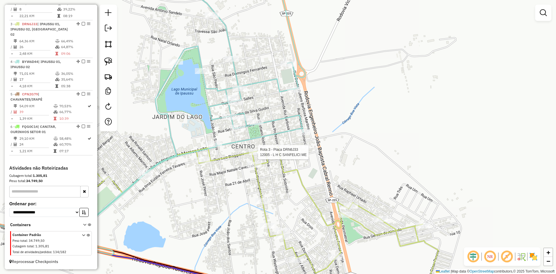
select select "*********"
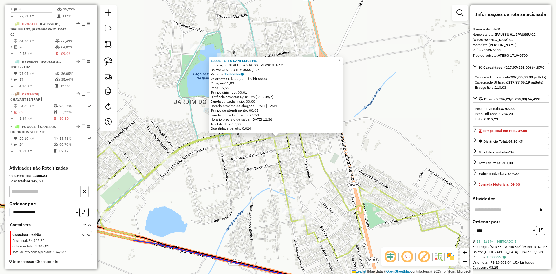
click at [197, 186] on div "12005 - L H C SANFELICI ME Endereço: R LUIZ BIAGGIONI 475 Bairro: CENTRO (IPAUS…" at bounding box center [278, 137] width 556 height 274
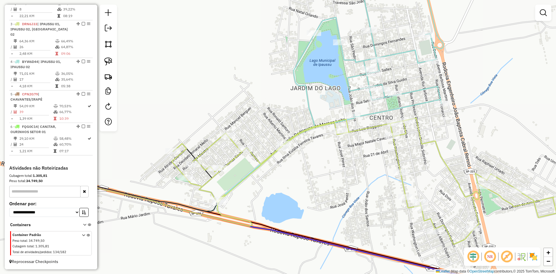
drag, startPoint x: 197, startPoint y: 186, endPoint x: 313, endPoint y: 172, distance: 117.2
click at [313, 172] on div "Janela de atendimento Grade de atendimento Capacidade Transportadoras Veículos …" at bounding box center [278, 137] width 556 height 274
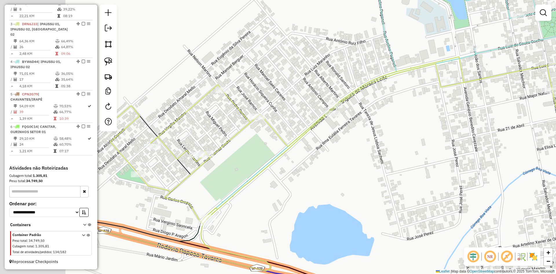
drag, startPoint x: 278, startPoint y: 191, endPoint x: 376, endPoint y: 184, distance: 98.4
click at [383, 179] on div "Janela de atendimento Grade de atendimento Capacidade Transportadoras Veículos …" at bounding box center [278, 137] width 556 height 274
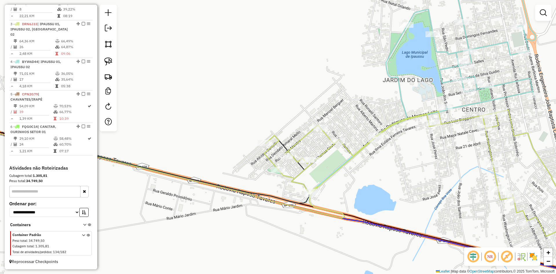
drag, startPoint x: 345, startPoint y: 188, endPoint x: 440, endPoint y: 140, distance: 106.2
click at [439, 140] on div "Janela de atendimento Grade de atendimento Capacidade Transportadoras Veículos …" at bounding box center [278, 137] width 556 height 274
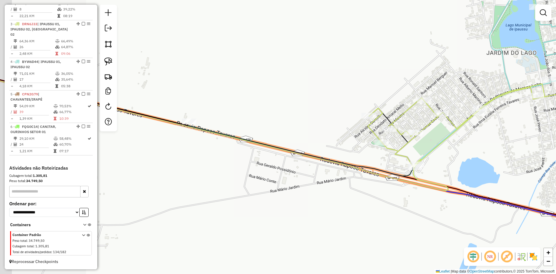
drag, startPoint x: 207, startPoint y: 173, endPoint x: 265, endPoint y: 218, distance: 73.9
click at [265, 218] on div "Janela de atendimento Grade de atendimento Capacidade Transportadoras Veículos …" at bounding box center [278, 137] width 556 height 274
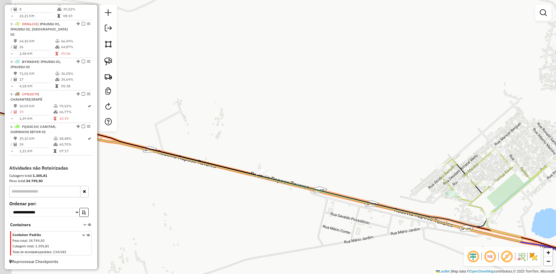
drag, startPoint x: 239, startPoint y: 130, endPoint x: 309, endPoint y: 164, distance: 78.2
click at [308, 163] on div "Janela de atendimento Grade de atendimento Capacidade Transportadoras Veículos …" at bounding box center [278, 137] width 556 height 274
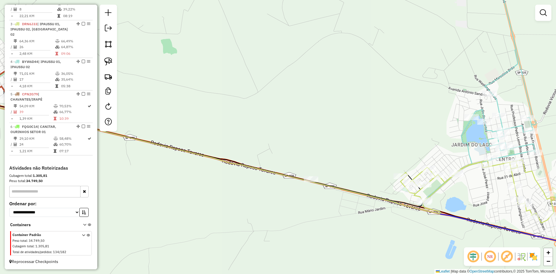
drag, startPoint x: 284, startPoint y: 137, endPoint x: 481, endPoint y: 179, distance: 201.0
click at [481, 179] on div "Janela de atendimento Grade de atendimento Capacidade Transportadoras Veículos …" at bounding box center [278, 137] width 556 height 274
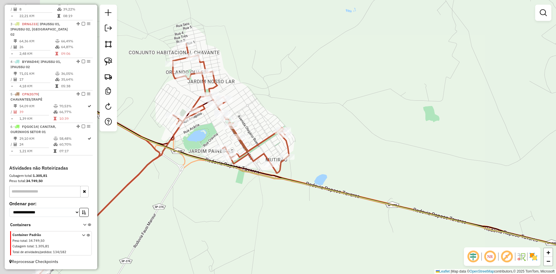
drag, startPoint x: 275, startPoint y: 144, endPoint x: 315, endPoint y: 160, distance: 42.9
click at [315, 160] on div "Janela de atendimento Grade de atendimento Capacidade Transportadoras Veículos …" at bounding box center [278, 137] width 556 height 274
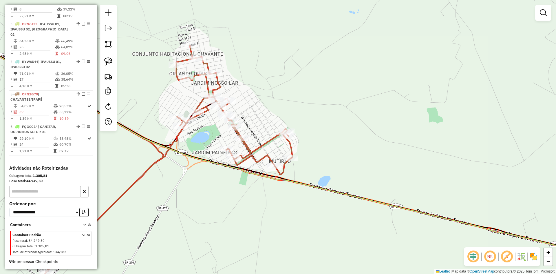
drag, startPoint x: 109, startPoint y: 62, endPoint x: 205, endPoint y: 103, distance: 104.6
click at [109, 62] on img at bounding box center [108, 61] width 8 height 8
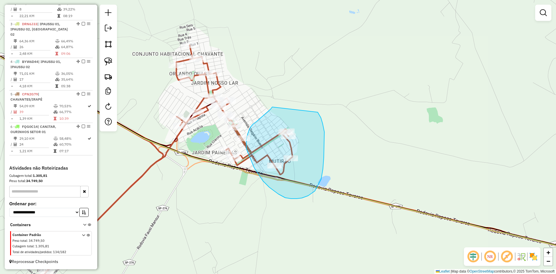
drag, startPoint x: 272, startPoint y: 107, endPoint x: 312, endPoint y: 109, distance: 40.3
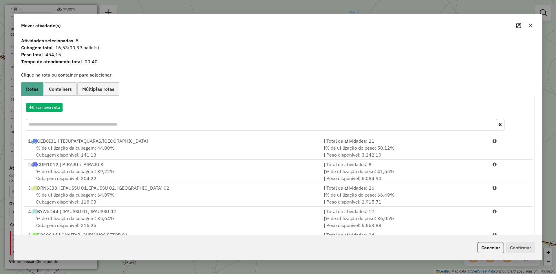
click at [529, 25] on icon "button" at bounding box center [530, 26] width 4 height 4
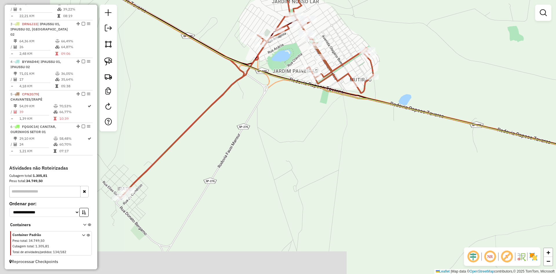
drag, startPoint x: 266, startPoint y: 127, endPoint x: 301, endPoint y: 117, distance: 36.4
click at [353, 40] on div "Janela de atendimento Grade de atendimento Capacidade Transportadoras Veículos …" at bounding box center [278, 137] width 556 height 274
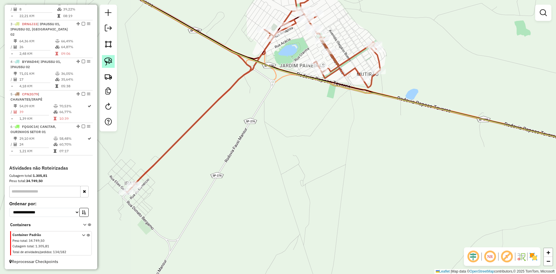
click at [107, 60] on img at bounding box center [108, 61] width 8 height 8
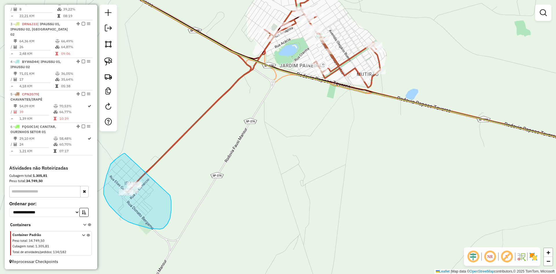
drag, startPoint x: 111, startPoint y: 164, endPoint x: 170, endPoint y: 195, distance: 67.1
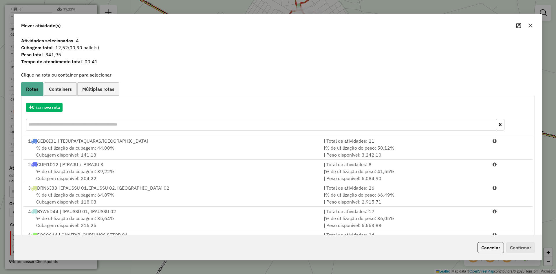
click at [528, 23] on icon "button" at bounding box center [530, 25] width 5 height 5
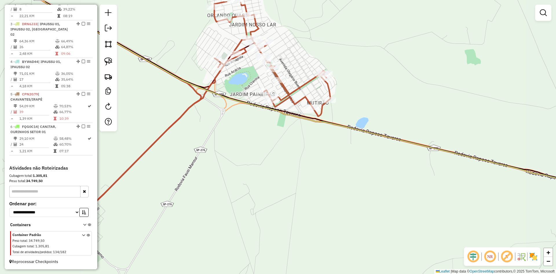
drag, startPoint x: 344, startPoint y: 97, endPoint x: 302, endPoint y: 125, distance: 50.3
click at [302, 125] on icon at bounding box center [302, 90] width 518 height 178
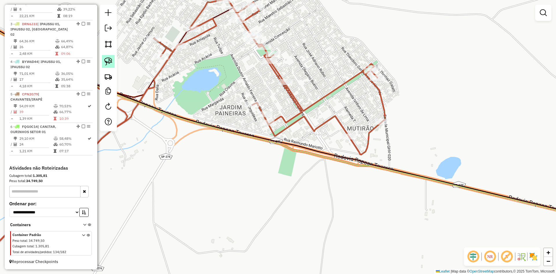
click at [113, 60] on link at bounding box center [108, 61] width 13 height 13
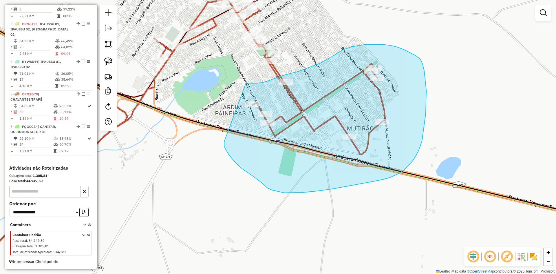
drag, startPoint x: 246, startPoint y: 83, endPoint x: 227, endPoint y: 140, distance: 60.1
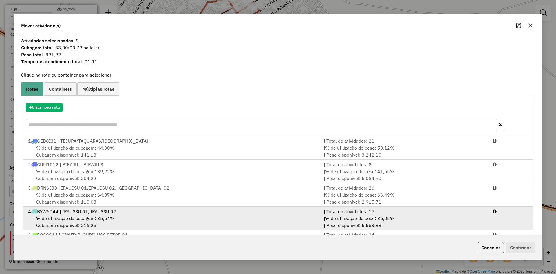
scroll to position [1, 0]
click at [92, 212] on div "4 BYW6D44 | IPAUSSU 01, IPAUSSU 02" at bounding box center [173, 209] width 296 height 7
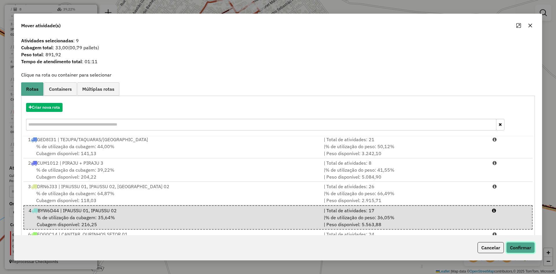
click at [520, 247] on button "Confirmar" at bounding box center [520, 247] width 29 height 11
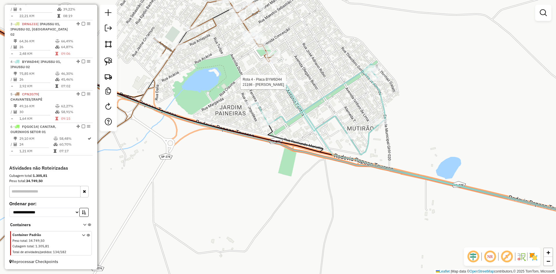
click at [285, 85] on div at bounding box center [285, 82] width 14 height 6
select select "*********"
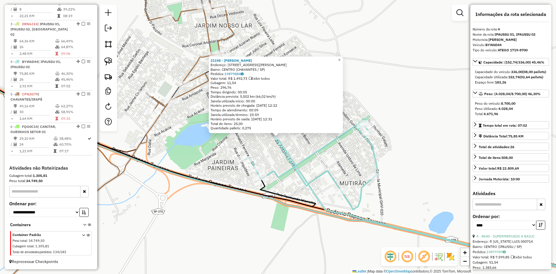
click at [391, 147] on div "21198 - ROSANA LARA Endereço: RUA ANTONIO FERNANDES 29 Bairro: CENTRO (CHAVANTE…" at bounding box center [278, 137] width 556 height 274
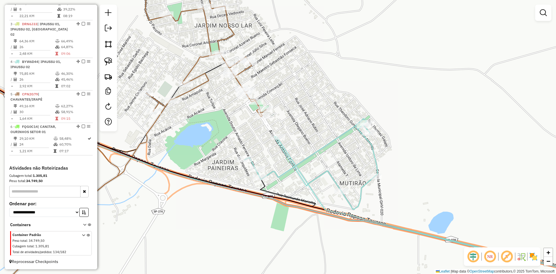
drag, startPoint x: 399, startPoint y: 125, endPoint x: 403, endPoint y: 165, distance: 40.8
click at [403, 165] on div "Janela de atendimento Grade de atendimento Capacidade Transportadoras Veículos …" at bounding box center [278, 137] width 556 height 274
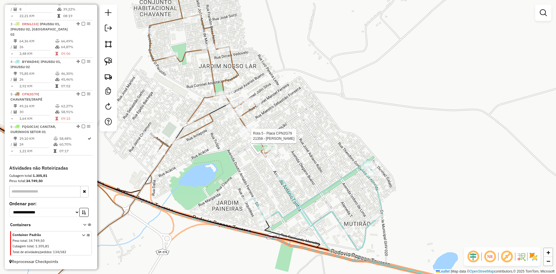
select select "*********"
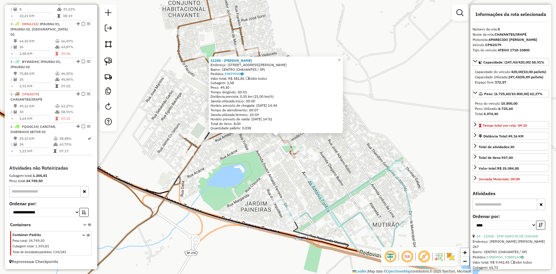
click at [254, 162] on div "21358 - BRUNO BELIZARIO Endereço: Rua Altino Arantes 363 Bairro: CENTRO (CHAVAN…" at bounding box center [278, 137] width 556 height 274
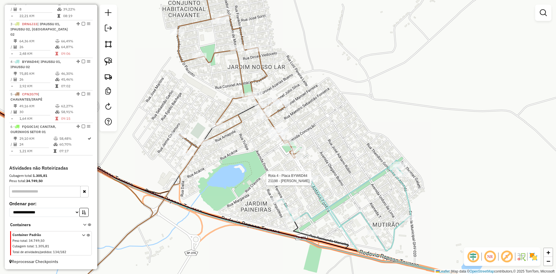
select select "*********"
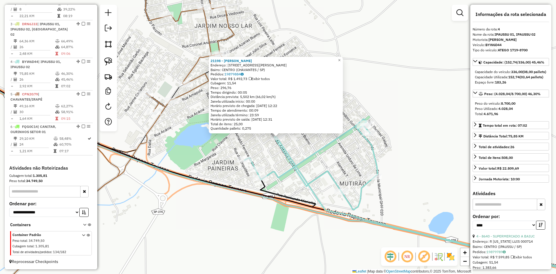
click at [414, 123] on div "21198 - ROSANA LARA Endereço: RUA ANTONIO FERNANDES 29 Bairro: CENTRO (CHAVANTE…" at bounding box center [278, 137] width 556 height 274
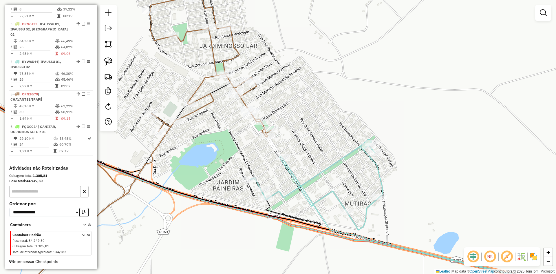
drag, startPoint x: 402, startPoint y: 117, endPoint x: 411, endPoint y: 151, distance: 35.3
click at [411, 151] on div "Janela de atendimento Grade de atendimento Capacidade Transportadoras Veículos …" at bounding box center [278, 137] width 556 height 274
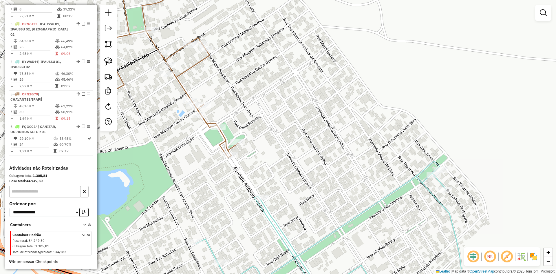
drag, startPoint x: 112, startPoint y: 63, endPoint x: 168, endPoint y: 114, distance: 76.0
click at [112, 63] on img at bounding box center [108, 61] width 8 height 8
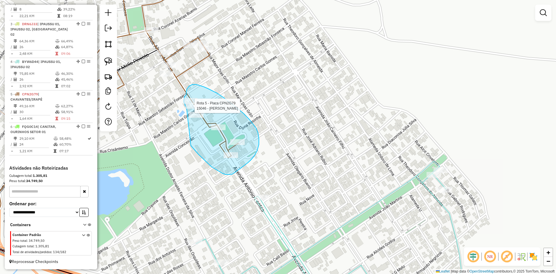
click at [187, 107] on div "Rota 5 - Placa CPN2G79 9968 - ESPETINHO DO POLACO Rota 5 - Placa CPN2G79 15046 …" at bounding box center [278, 137] width 556 height 274
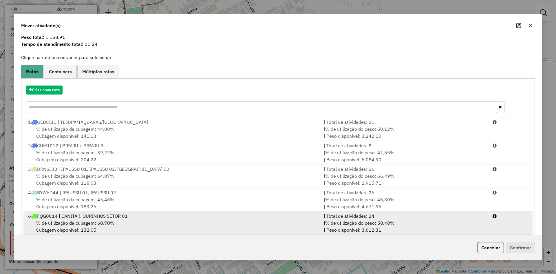
scroll to position [27, 0]
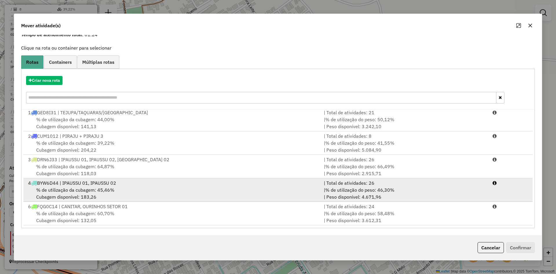
click at [146, 193] on div "% de utilização da cubagem: 45,46% Cubagem disponível: 183,26" at bounding box center [173, 193] width 296 height 14
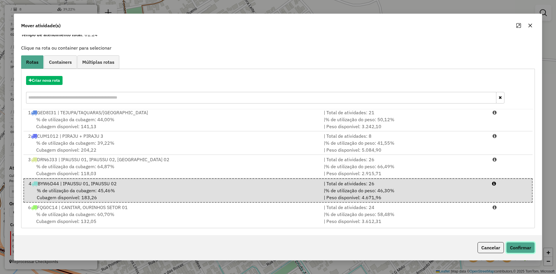
click at [525, 247] on button "Confirmar" at bounding box center [520, 247] width 29 height 11
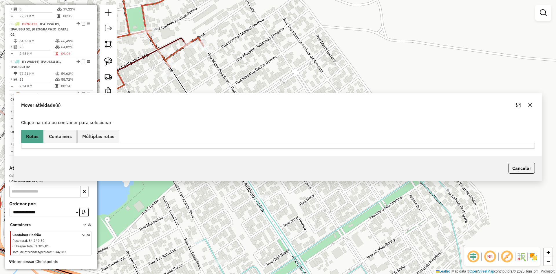
scroll to position [0, 0]
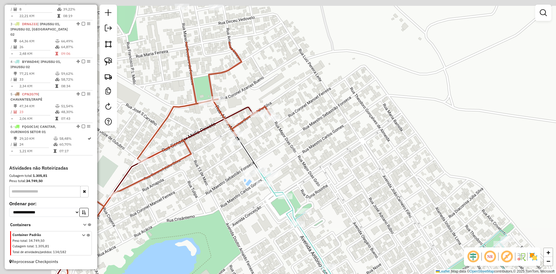
drag, startPoint x: 316, startPoint y: 149, endPoint x: 362, endPoint y: 192, distance: 63.1
click at [362, 192] on div "Janela de atendimento Grade de atendimento Capacidade Transportadoras Veículos …" at bounding box center [278, 137] width 556 height 274
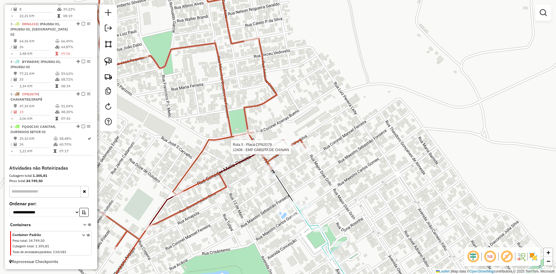
select select "*********"
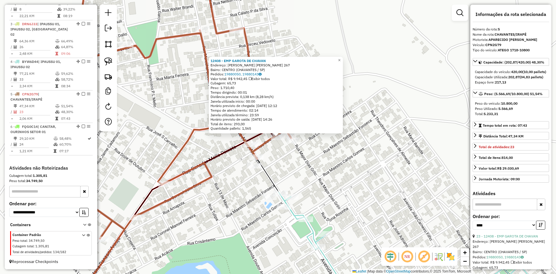
click at [319, 177] on div "12408 - EMP GAROTA DE CHAVAN Endereço: R CEL. JULIO SILVA 267 Bairro: CENTRO (C…" at bounding box center [278, 137] width 556 height 274
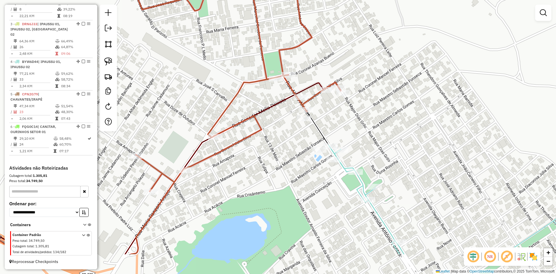
drag, startPoint x: 304, startPoint y: 182, endPoint x: 377, endPoint y: 115, distance: 99.6
click at [377, 115] on div "Janela de atendimento Grade de atendimento Capacidade Transportadoras Veículos …" at bounding box center [278, 137] width 556 height 274
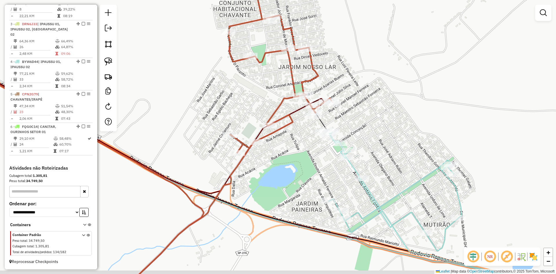
drag, startPoint x: 311, startPoint y: 173, endPoint x: 298, endPoint y: 141, distance: 35.1
click at [298, 141] on div "Janela de atendimento Grade de atendimento Capacidade Transportadoras Veículos …" at bounding box center [278, 137] width 556 height 274
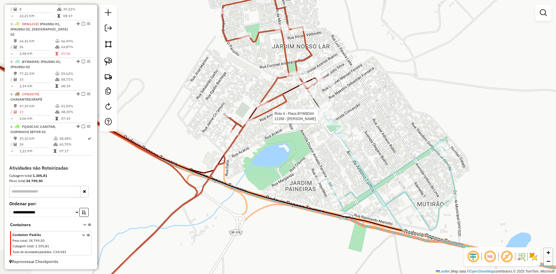
select select "*********"
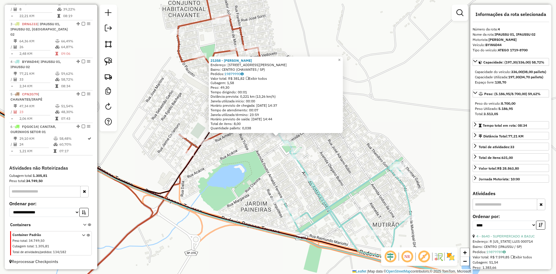
click at [399, 136] on div "21358 - BRUNO BELIZARIO Endereço: Rua Altino Arantes 363 Bairro: CENTRO (CHAVAN…" at bounding box center [278, 137] width 556 height 274
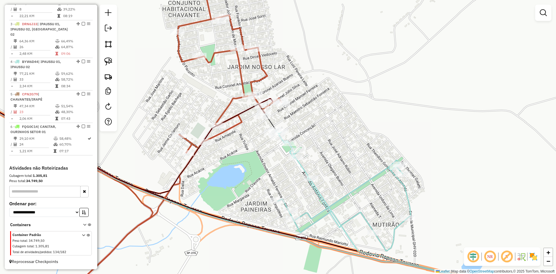
drag, startPoint x: 405, startPoint y: 128, endPoint x: 287, endPoint y: 82, distance: 126.1
click at [287, 83] on div "Janela de atendimento Grade de atendimento Capacidade Transportadoras Veículos …" at bounding box center [278, 137] width 556 height 274
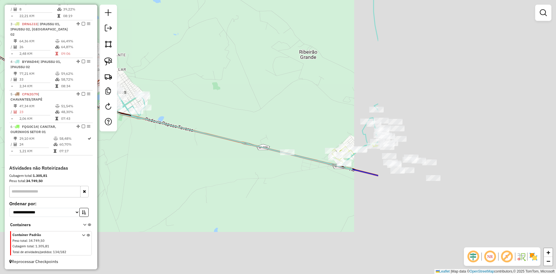
drag, startPoint x: 448, startPoint y: 153, endPoint x: 208, endPoint y: 106, distance: 245.2
click at [208, 106] on div "Janela de atendimento Grade de atendimento Capacidade Transportadoras Veículos …" at bounding box center [278, 137] width 556 height 274
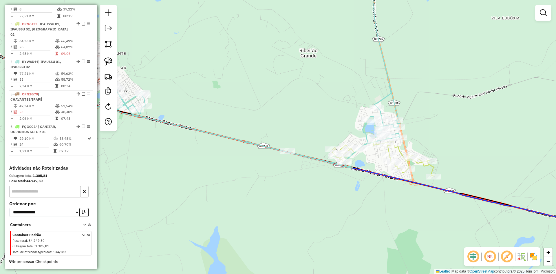
drag, startPoint x: 287, startPoint y: 121, endPoint x: 240, endPoint y: 110, distance: 47.9
click at [237, 110] on div "Janela de atendimento Grade de atendimento Capacidade Transportadoras Veículos …" at bounding box center [278, 137] width 556 height 274
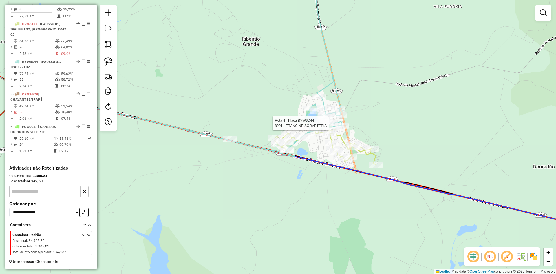
select select "*********"
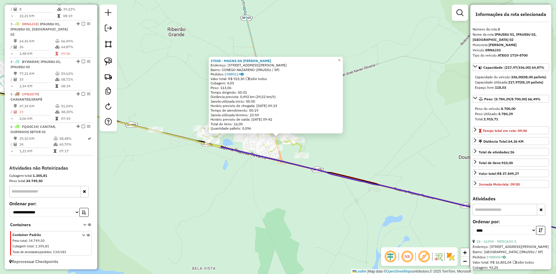
click at [287, 184] on div "17038 - MAGNA DA SILVA DE LU Endereço: R LUIZ ROBERTO F VICENTE 91 Bairro: CONE…" at bounding box center [278, 137] width 556 height 274
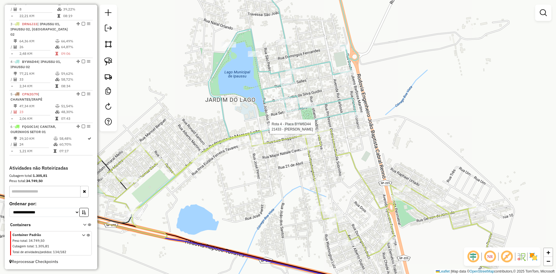
select select "*********"
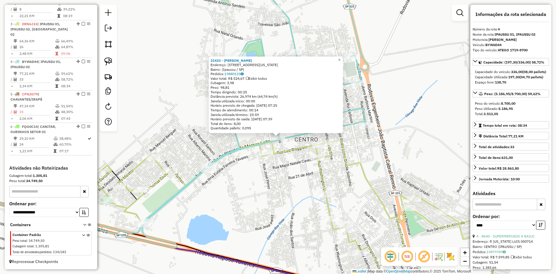
click at [280, 171] on div "21433 - FERNANDO CAMPOS Endereço: Rua Washington Luís, 1130 Bairro: (Ipaussu / …" at bounding box center [278, 137] width 556 height 274
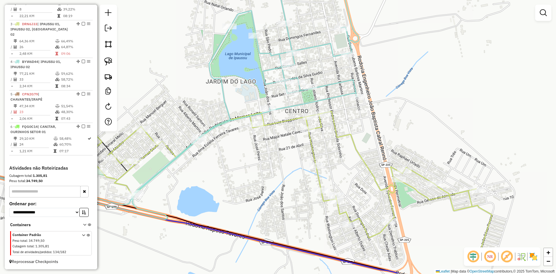
drag, startPoint x: 278, startPoint y: 133, endPoint x: 268, endPoint y: 104, distance: 30.9
click at [268, 104] on div "Janela de atendimento Grade de atendimento Capacidade Transportadoras Veículos …" at bounding box center [278, 137] width 556 height 274
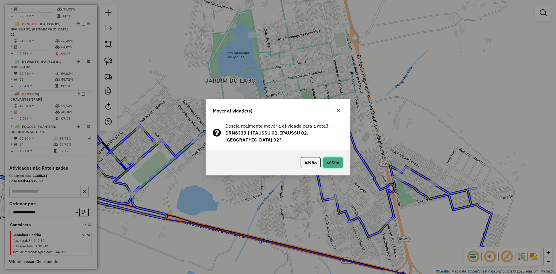
click at [337, 160] on button "Sim" at bounding box center [333, 162] width 20 height 11
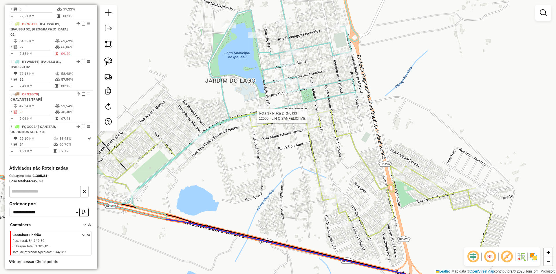
select select "*********"
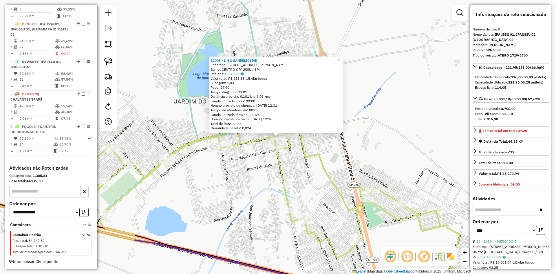
click at [368, 142] on div "12005 - L H C SANFELICI ME Endereço: R LUIZ BIAGGIONI 475 Bairro: CENTRO (IPAUS…" at bounding box center [278, 137] width 556 height 274
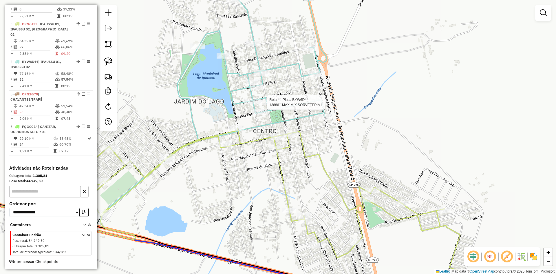
click at [261, 105] on div at bounding box center [265, 102] width 14 height 6
select select "*********"
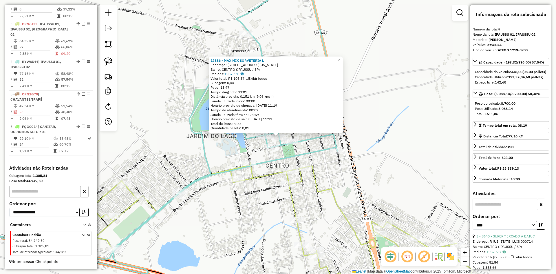
click at [225, 150] on div "13886 - MAX MIX SORVETERIA L Endereço: R WASHINGTON LUIZ 809 Bairro: CENTRO (IP…" at bounding box center [278, 137] width 556 height 274
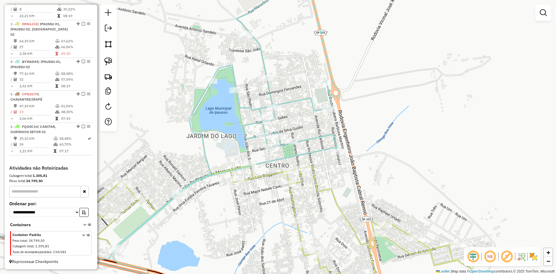
drag, startPoint x: 186, startPoint y: 133, endPoint x: 396, endPoint y: 135, distance: 209.9
click at [386, 137] on div "Janela de atendimento Grade de atendimento Capacidade Transportadoras Veículos …" at bounding box center [278, 137] width 556 height 274
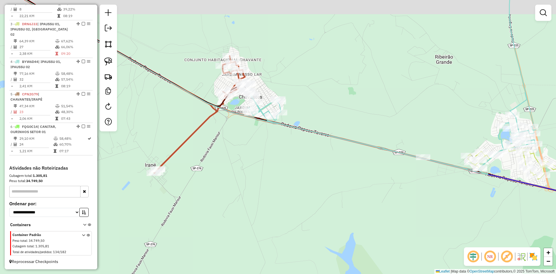
drag, startPoint x: 326, startPoint y: 104, endPoint x: 383, endPoint y: 144, distance: 69.0
click at [383, 144] on div "Janela de atendimento Grade de atendimento Capacidade Transportadoras Veículos …" at bounding box center [278, 137] width 556 height 274
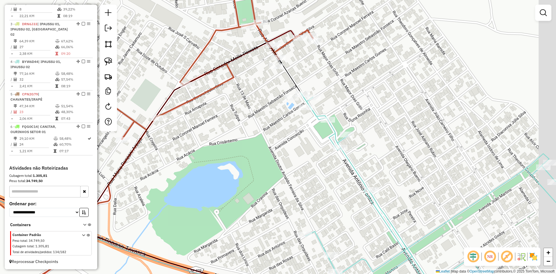
drag, startPoint x: 293, startPoint y: 129, endPoint x: 281, endPoint y: 131, distance: 12.6
click at [281, 131] on div "Janela de atendimento Grade de atendimento Capacidade Transportadoras Veículos …" at bounding box center [278, 137] width 556 height 274
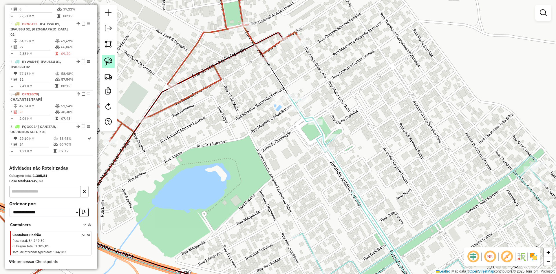
click at [105, 63] on img at bounding box center [108, 61] width 8 height 8
drag, startPoint x: 271, startPoint y: 112, endPoint x: 298, endPoint y: 87, distance: 37.3
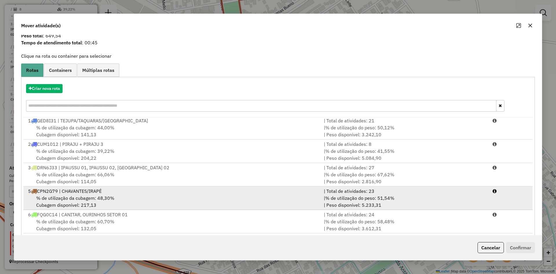
scroll to position [27, 0]
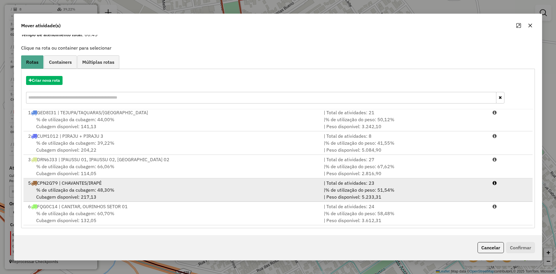
click at [138, 190] on div "% de utilização da cubagem: 48,30% Cubagem disponível: 217,13" at bounding box center [173, 193] width 296 height 14
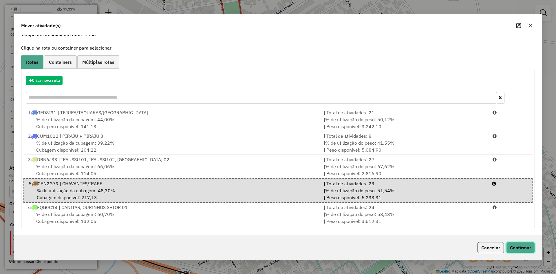
click at [523, 248] on button "Confirmar" at bounding box center [520, 247] width 29 height 11
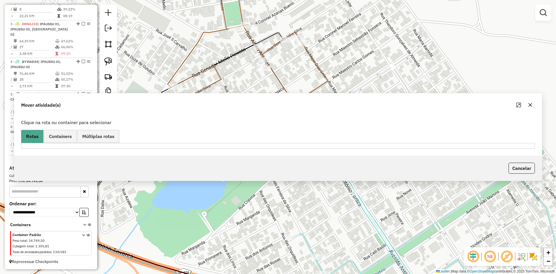
scroll to position [0, 0]
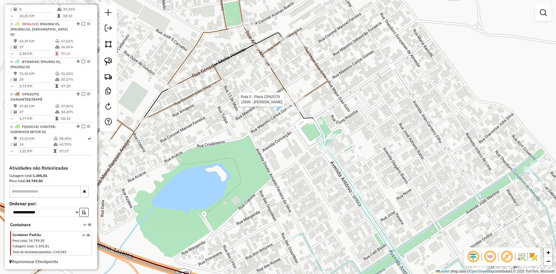
select select "*********"
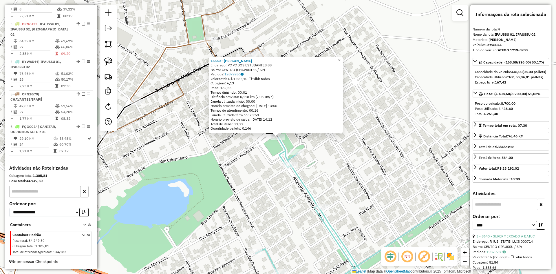
click at [330, 173] on div "16560 - FERNANDO MOREIRA MAR Endereço: PC PC DOS ESTUDANTES 88 Bairro: CENTRO (…" at bounding box center [278, 137] width 556 height 274
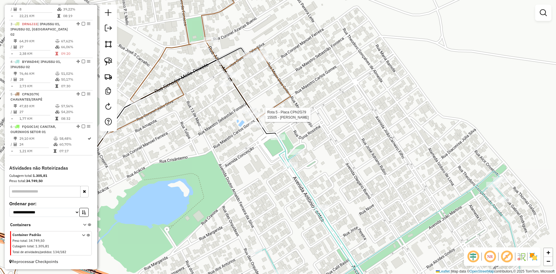
select select "*********"
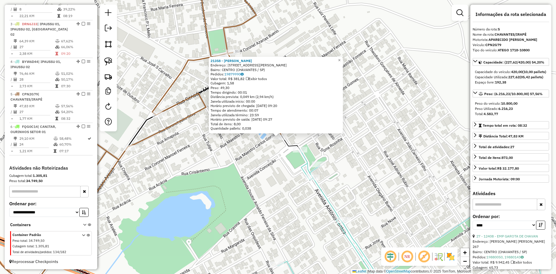
click at [273, 173] on div "21358 - BRUNO BELIZARIO Endereço: Rua Altino Arantes 363 Bairro: CENTRO (CHAVAN…" at bounding box center [278, 137] width 556 height 274
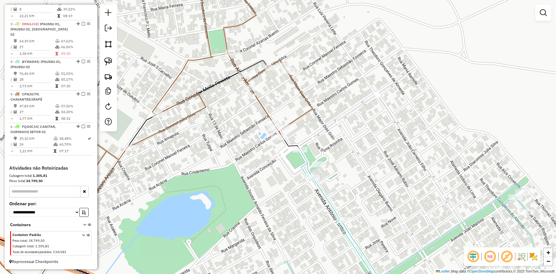
drag, startPoint x: 273, startPoint y: 188, endPoint x: 290, endPoint y: 155, distance: 37.4
click at [289, 156] on div "Janela de atendimento Grade de atendimento Capacidade Transportadoras Veículos …" at bounding box center [278, 137] width 556 height 274
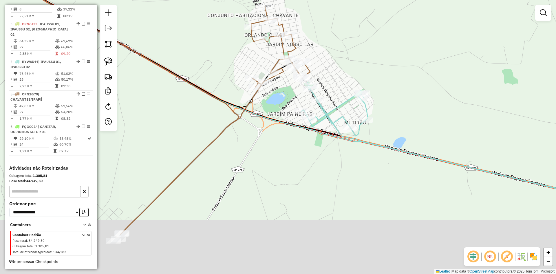
drag, startPoint x: 283, startPoint y: 169, endPoint x: 291, endPoint y: 102, distance: 67.0
click at [291, 102] on div "Janela de atendimento Grade de atendimento Capacidade Transportadoras Veículos …" at bounding box center [278, 137] width 556 height 274
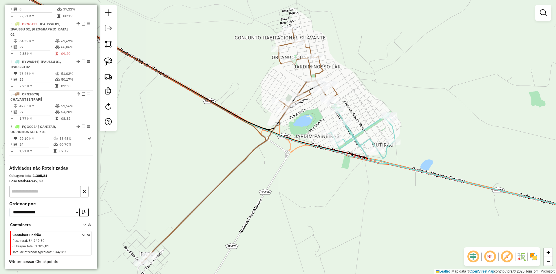
drag, startPoint x: 269, startPoint y: 141, endPoint x: 340, endPoint y: 210, distance: 99.1
click at [341, 212] on div "Janela de atendimento Grade de atendimento Capacidade Transportadoras Veículos …" at bounding box center [278, 137] width 556 height 274
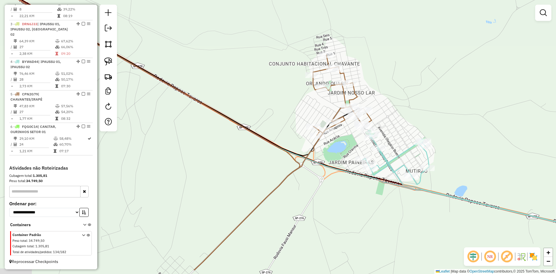
drag, startPoint x: 353, startPoint y: 182, endPoint x: 335, endPoint y: 151, distance: 35.8
click at [335, 151] on div "Janela de atendimento Grade de atendimento Capacidade Transportadoras Veículos …" at bounding box center [278, 137] width 556 height 274
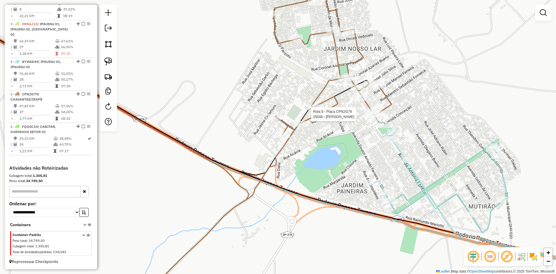
select select "*********"
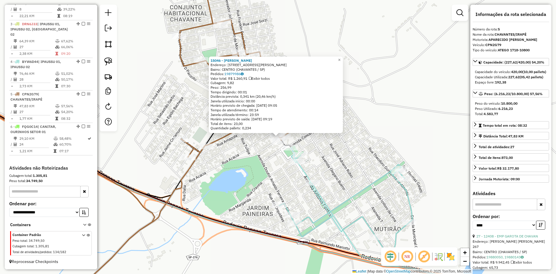
click at [386, 163] on div "15046 - JOSE ROBERTO NETTO F Endereço: R DR ALTINO ARANTES 355 Bairro: CENTRO (…" at bounding box center [278, 137] width 556 height 274
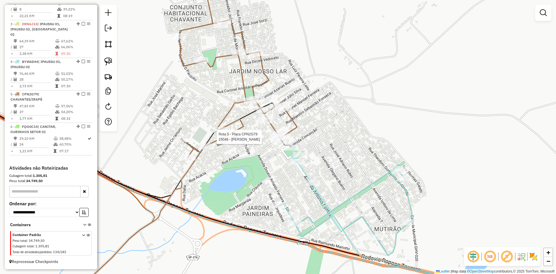
select select "*********"
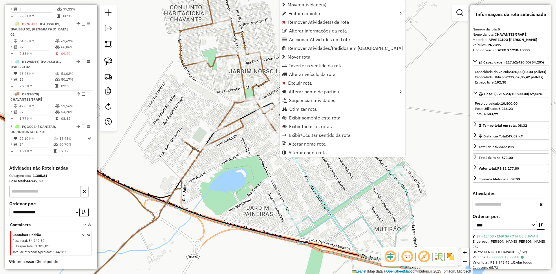
click at [268, 135] on div "Janela de atendimento Grade de atendimento Capacidade Transportadoras Veículos …" at bounding box center [278, 137] width 556 height 274
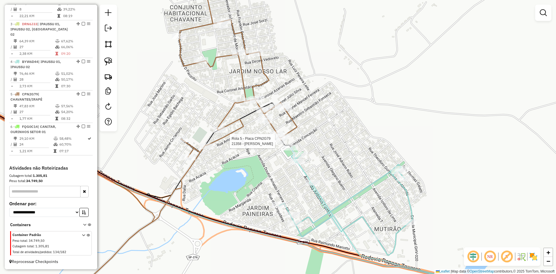
select select "*********"
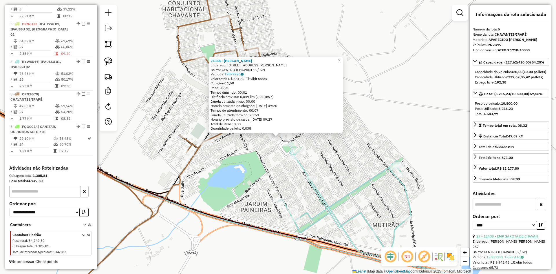
click at [526, 238] on link "27 - 12408 - EMP GAROTA DE CHAVAN" at bounding box center [506, 236] width 61 height 4
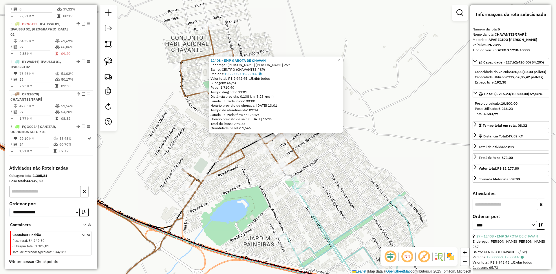
click at [338, 183] on div "12408 - EMP GAROTA DE CHAVAN Endereço: R CEL. JULIO SILVA 267 Bairro: CENTRO (C…" at bounding box center [278, 137] width 556 height 274
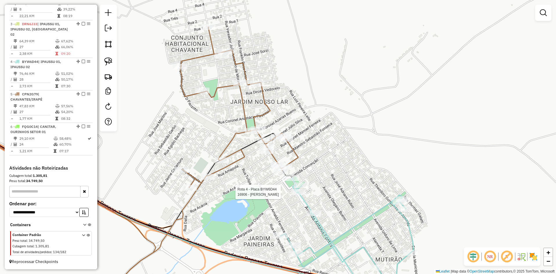
select select "*********"
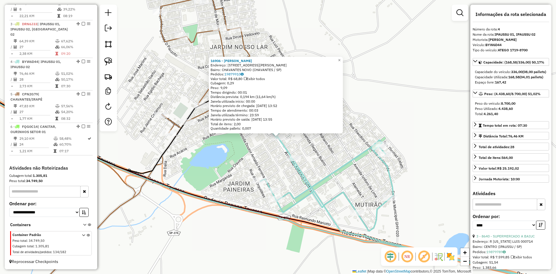
click at [249, 164] on div "16906 - VICTOR HUGO CORDEIRO Endereço: AV JOAO MARTINS, 453 Bairro: CHAVANTES N…" at bounding box center [278, 137] width 556 height 274
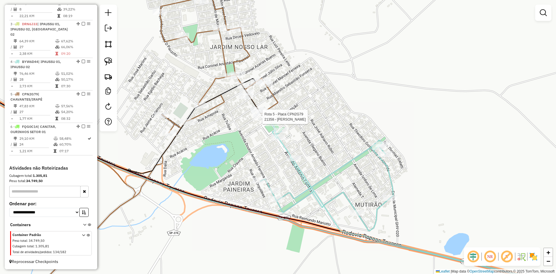
select select "*********"
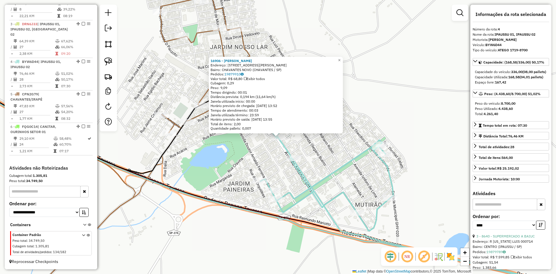
click at [322, 149] on div "16906 - VICTOR HUGO CORDEIRO Endereço: AV JOAO MARTINS, 453 Bairro: CHAVANTES N…" at bounding box center [278, 137] width 556 height 274
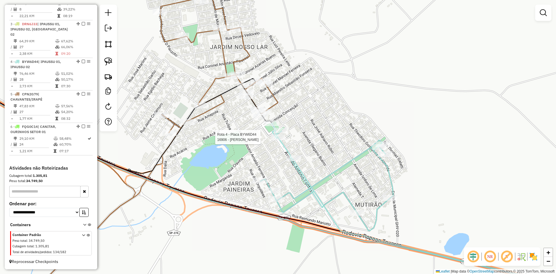
select select "*********"
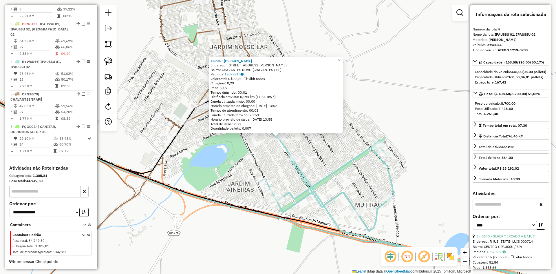
click at [325, 158] on div "Rota 4 - Placa BYW6D44 16906 - VICTOR HUGO CORDEIRO 16906 - VICTOR HUGO CORDEIR…" at bounding box center [278, 137] width 556 height 274
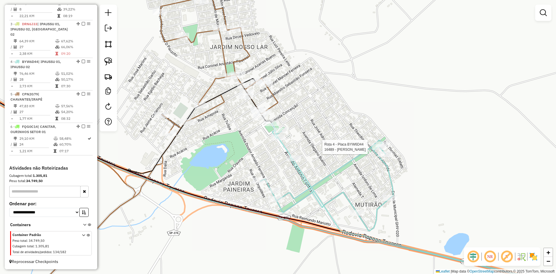
select select "*********"
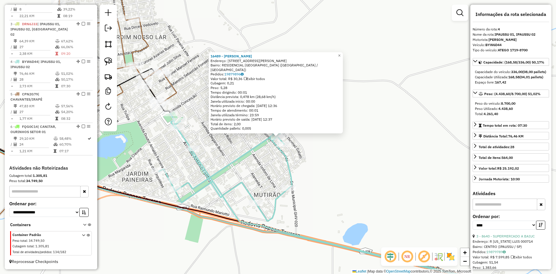
click at [376, 171] on div "16489 - LUIZ CARLOS VIEIRA R Endereço: R GABRIEL RODRIGUES 831 Bairro: RESIDENC…" at bounding box center [278, 137] width 556 height 274
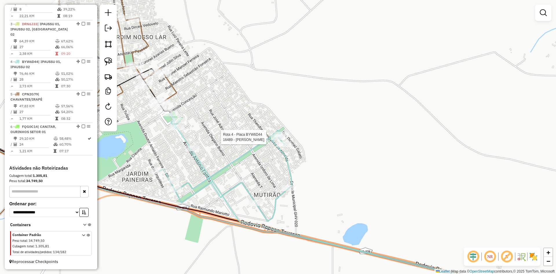
select select "*********"
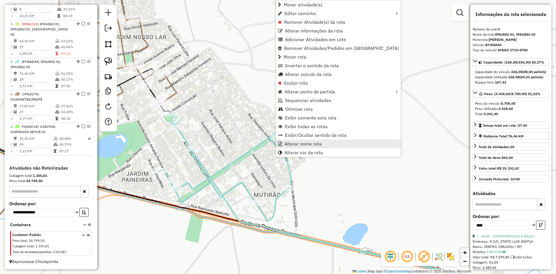
click at [293, 144] on span "Alterar nome rota" at bounding box center [302, 143] width 37 height 5
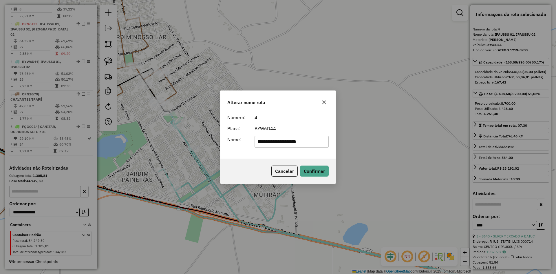
drag, startPoint x: 282, startPoint y: 144, endPoint x: 332, endPoint y: 147, distance: 50.2
click at [332, 147] on div "**********" at bounding box center [277, 134] width 115 height 47
type input "**********"
click at [317, 169] on button "Confirmar" at bounding box center [314, 170] width 29 height 11
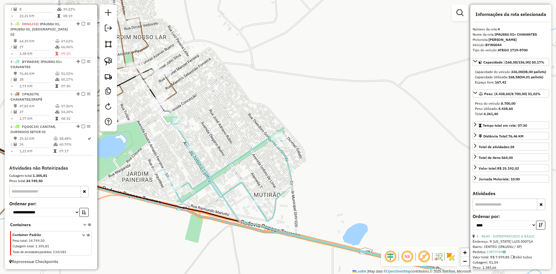
drag, startPoint x: 317, startPoint y: 100, endPoint x: 379, endPoint y: 210, distance: 126.8
click at [379, 210] on div "Janela de atendimento Grade de atendimento Capacidade Transportadoras Veículos …" at bounding box center [278, 137] width 556 height 274
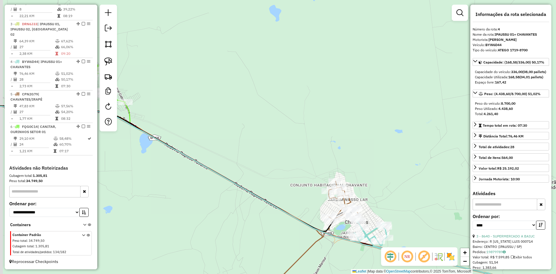
drag, startPoint x: 354, startPoint y: 133, endPoint x: 393, endPoint y: 175, distance: 57.6
click at [392, 174] on div "Janela de atendimento Grade de atendimento Capacidade Transportadoras Veículos …" at bounding box center [278, 137] width 556 height 274
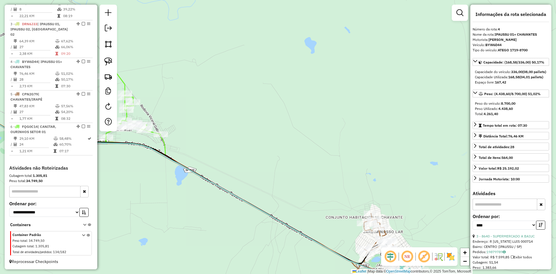
drag, startPoint x: 323, startPoint y: 146, endPoint x: 376, endPoint y: 119, distance: 59.0
click at [379, 119] on div "Janela de atendimento Grade de atendimento Capacidade Transportadoras Veículos …" at bounding box center [278, 137] width 556 height 274
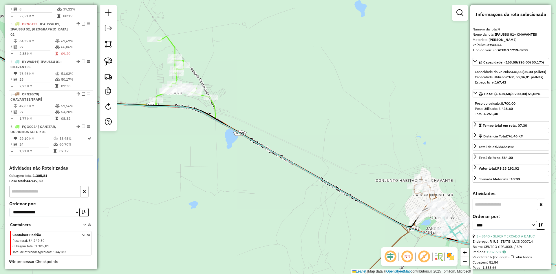
drag, startPoint x: 330, startPoint y: 110, endPoint x: 330, endPoint y: 39, distance: 70.6
click at [330, 39] on div "Janela de atendimento Grade de atendimento Capacidade Transportadoras Veículos …" at bounding box center [278, 137] width 556 height 274
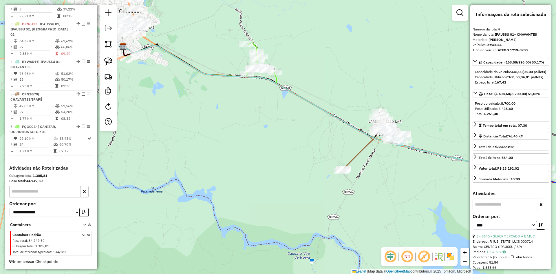
drag, startPoint x: 284, startPoint y: 92, endPoint x: 287, endPoint y: 114, distance: 22.0
click at [287, 114] on div "Janela de atendimento Grade de atendimento Capacidade Transportadoras Veículos …" at bounding box center [278, 137] width 556 height 274
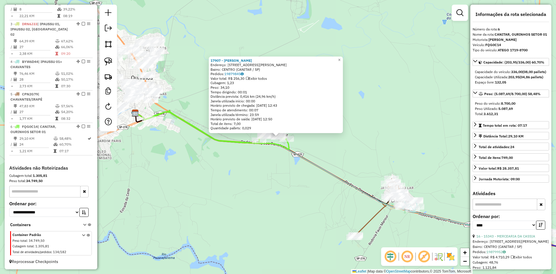
click at [309, 203] on div "17907 - T GARCIA ANTUNES PAD Endereço: R RUA VEREADOR PEDRO MACEDO 19 Bairro: C…" at bounding box center [278, 137] width 556 height 274
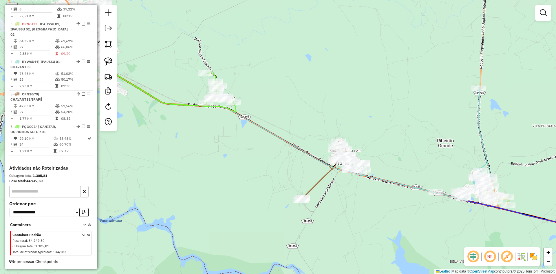
drag, startPoint x: 317, startPoint y: 211, endPoint x: 264, endPoint y: 174, distance: 64.6
click at [264, 174] on div "Janela de atendimento Grade de atendimento Capacidade Transportadoras Veículos …" at bounding box center [278, 137] width 556 height 274
click at [100, 59] on div at bounding box center [108, 68] width 17 height 127
click at [106, 61] on img at bounding box center [108, 61] width 8 height 8
drag, startPoint x: 269, startPoint y: 186, endPoint x: 299, endPoint y: 220, distance: 45.5
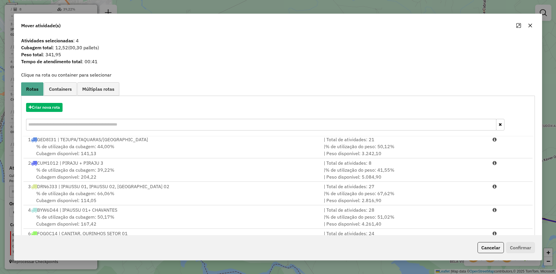
scroll to position [27, 0]
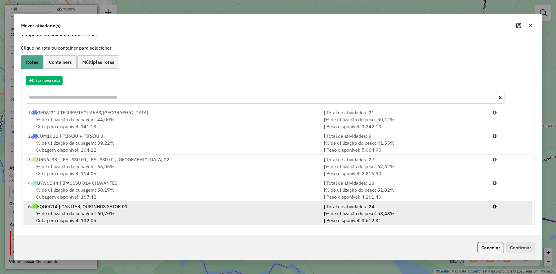
click at [97, 216] on div "% de utilização da cubagem: 60,70% Cubagem disponível: 132,05" at bounding box center [173, 217] width 296 height 14
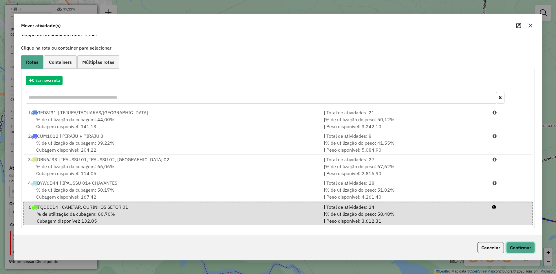
click at [528, 250] on button "Confirmar" at bounding box center [520, 247] width 29 height 11
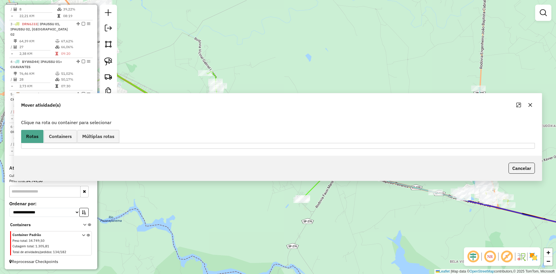
scroll to position [0, 0]
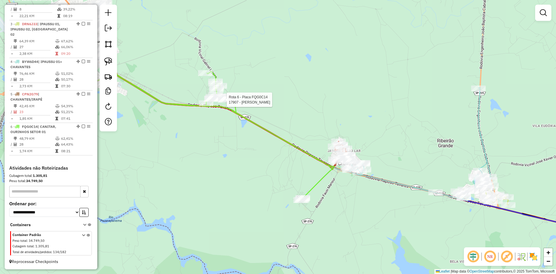
select select "*********"
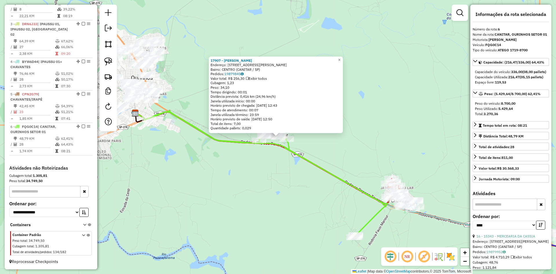
click at [260, 182] on div "17907 - T GARCIA ANTUNES PAD Endereço: R RUA VEREADOR PEDRO MACEDO 19 Bairro: C…" at bounding box center [278, 137] width 556 height 274
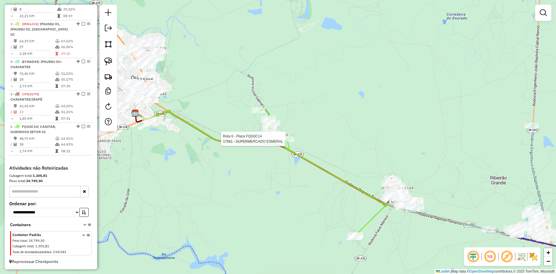
select select "*********"
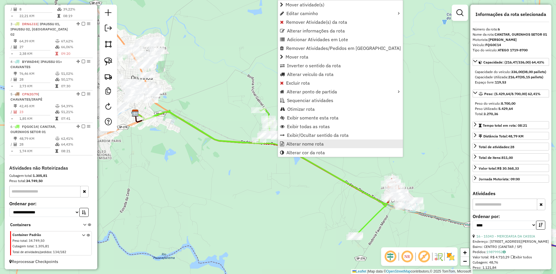
click at [302, 143] on span "Alterar nome rota" at bounding box center [304, 143] width 37 height 5
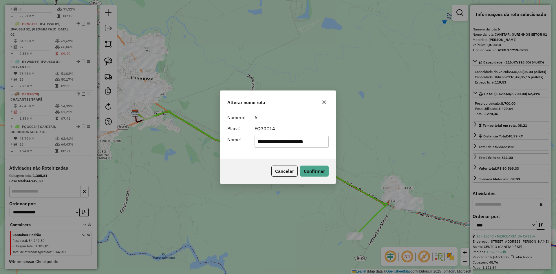
drag, startPoint x: 275, startPoint y: 144, endPoint x: 404, endPoint y: 143, distance: 129.1
click at [404, 143] on div "**********" at bounding box center [278, 137] width 556 height 274
type input "**********"
click at [313, 174] on button "Confirmar" at bounding box center [314, 170] width 29 height 11
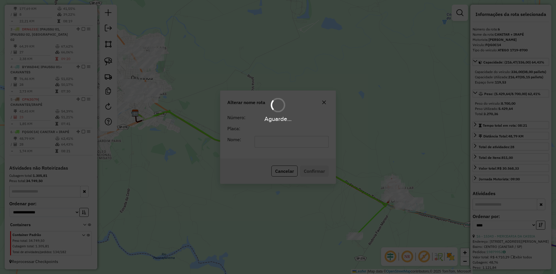
scroll to position [261, 0]
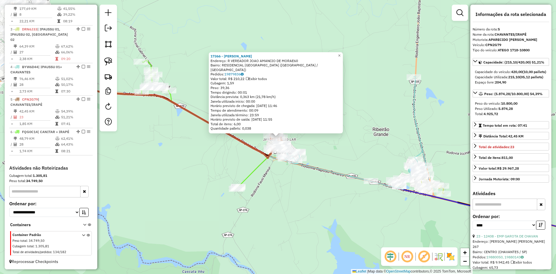
click at [354, 140] on div "17366 - ANDRIUS RICARDO LAUR Endereço: R VEREADOR JOAO AMANCIO DE MORAE60 Bairr…" at bounding box center [278, 137] width 556 height 274
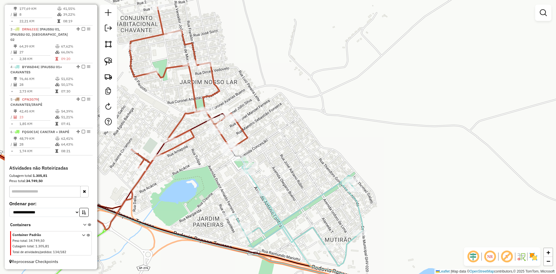
drag, startPoint x: 286, startPoint y: 159, endPoint x: 311, endPoint y: 129, distance: 39.6
click at [311, 129] on div "Janela de atendimento Grade de atendimento Capacidade Transportadoras Veículos …" at bounding box center [278, 137] width 556 height 274
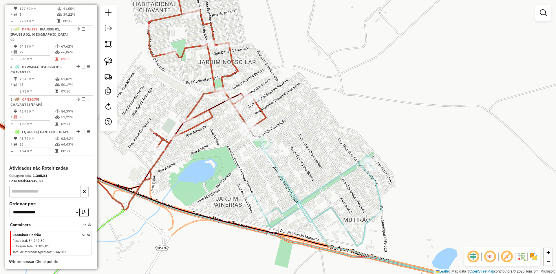
drag, startPoint x: 106, startPoint y: 62, endPoint x: 172, endPoint y: 113, distance: 83.0
click at [106, 62] on img at bounding box center [108, 61] width 8 height 8
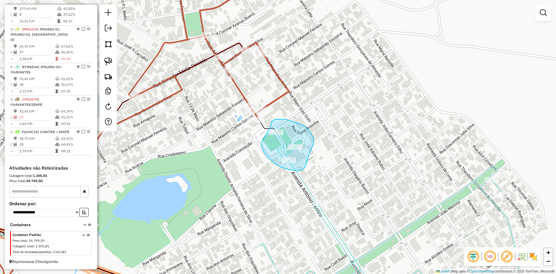
drag, startPoint x: 261, startPoint y: 143, endPoint x: 271, endPoint y: 125, distance: 20.2
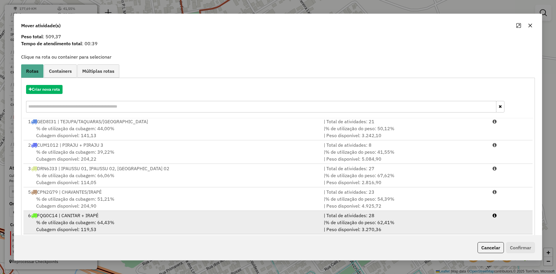
scroll to position [27, 0]
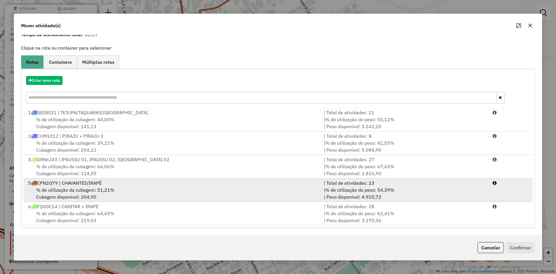
click at [124, 194] on div "% de utilização da cubagem: 51,21% Cubagem disponível: 204,90" at bounding box center [173, 193] width 296 height 14
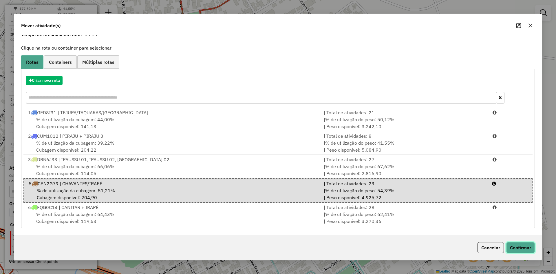
click at [525, 249] on button "Confirmar" at bounding box center [520, 247] width 29 height 11
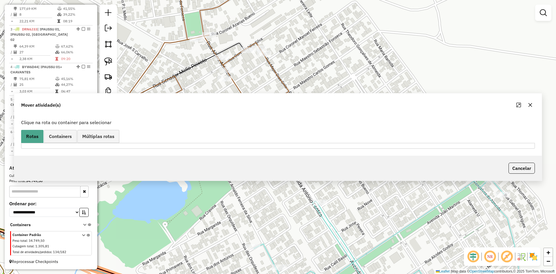
scroll to position [0, 0]
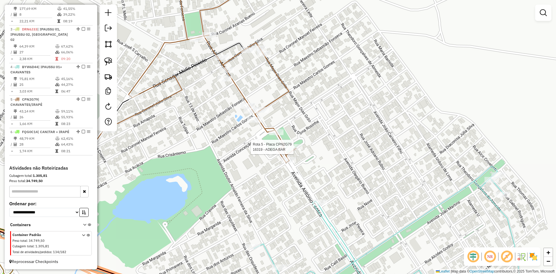
select select "*********"
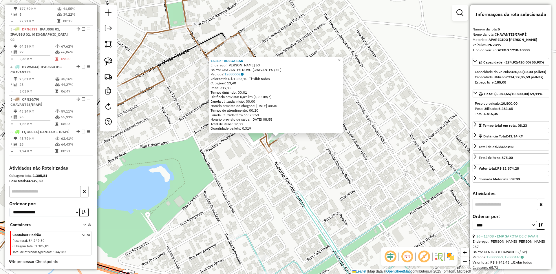
click at [327, 180] on div "16319 - ADEGA BAR Endereço: R FRANCOA DAVID 50 Bairro: CHAVANTES NOVO (CHAVANTE…" at bounding box center [278, 137] width 556 height 274
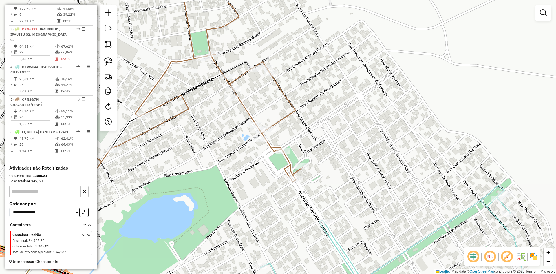
drag, startPoint x: 325, startPoint y: 175, endPoint x: 350, endPoint y: 204, distance: 38.4
click at [350, 204] on div "Janela de atendimento Grade de atendimento Capacidade Transportadoras Veículos …" at bounding box center [278, 137] width 556 height 274
select select "*********"
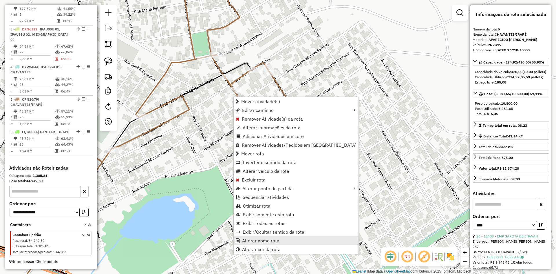
click at [274, 241] on span "Alterar nome rota" at bounding box center [260, 240] width 37 height 5
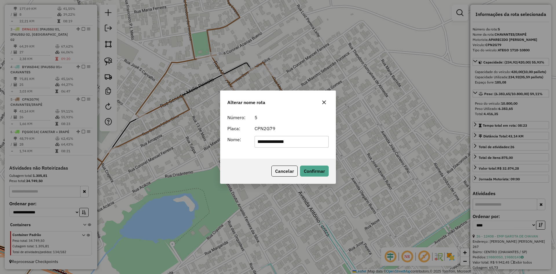
click at [283, 145] on input "**********" at bounding box center [291, 142] width 74 height 12
type input "*********"
drag, startPoint x: 267, startPoint y: 153, endPoint x: 281, endPoint y: 155, distance: 14.6
click at [267, 153] on div "Número: 5 Placa: CPN2G79 Nome: *********" at bounding box center [277, 134] width 115 height 47
click at [322, 171] on button "Confirmar" at bounding box center [314, 170] width 29 height 11
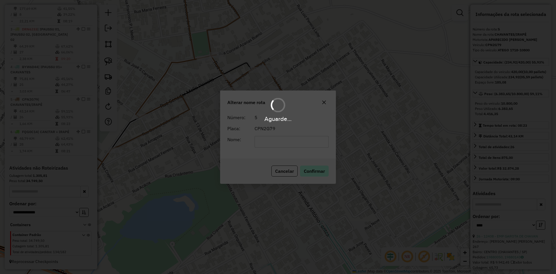
scroll to position [256, 0]
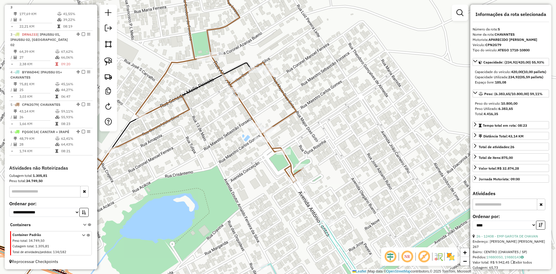
drag, startPoint x: 384, startPoint y: 166, endPoint x: 272, endPoint y: 81, distance: 140.6
click at [273, 82] on div "Janela de atendimento Grade de atendimento Capacidade Transportadoras Veículos …" at bounding box center [278, 137] width 556 height 274
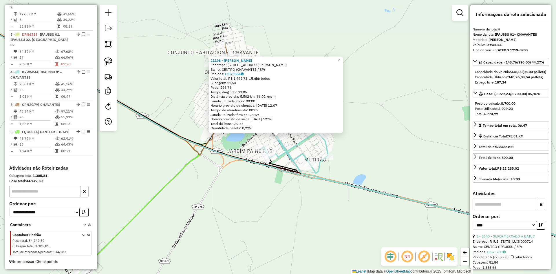
click at [354, 166] on div "21198 - ROSANA LARA Endereço: RUA ANTONIO FERNANDES 29 Bairro: CENTRO (CHAVANTE…" at bounding box center [278, 137] width 556 height 274
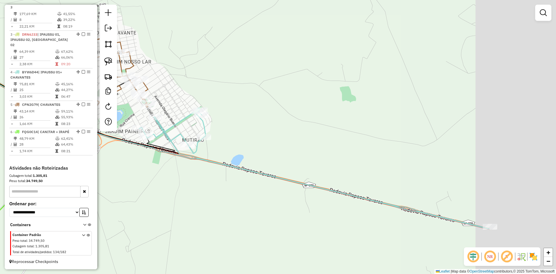
drag, startPoint x: 364, startPoint y: 166, endPoint x: 162, endPoint y: 138, distance: 203.5
click at [146, 133] on div "Janela de atendimento Grade de atendimento Capacidade Transportadoras Veículos …" at bounding box center [278, 137] width 556 height 274
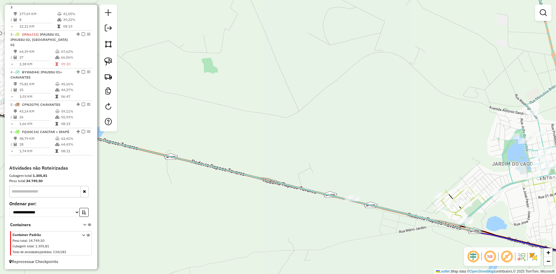
drag, startPoint x: 335, startPoint y: 154, endPoint x: 227, endPoint y: 99, distance: 121.7
click at [227, 99] on div "Janela de atendimento Grade de atendimento Capacidade Transportadoras Veículos …" at bounding box center [278, 137] width 556 height 274
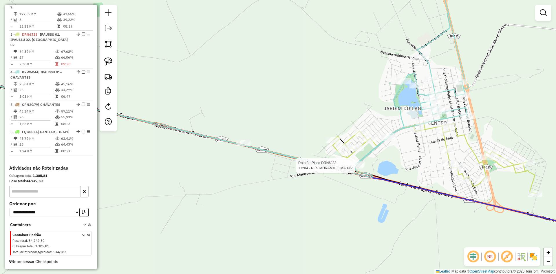
select select "*********"
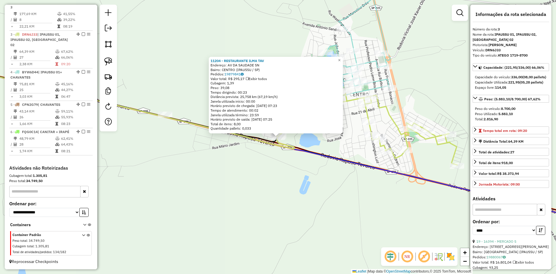
click at [289, 190] on div "11204 - RESTAURANTE ILMA TAV Endereço: AV DA SAUDADE SN Bairro: CENTRO (IPAUSSU…" at bounding box center [278, 137] width 556 height 274
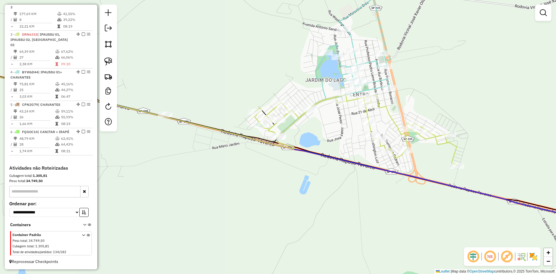
drag, startPoint x: 306, startPoint y: 126, endPoint x: 310, endPoint y: 162, distance: 36.1
click at [310, 162] on div "Janela de atendimento Grade de atendimento Capacidade Transportadoras Veículos …" at bounding box center [278, 137] width 556 height 274
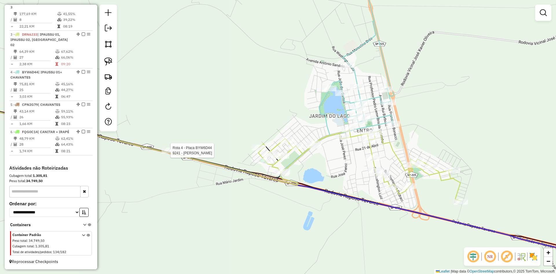
select select "*********"
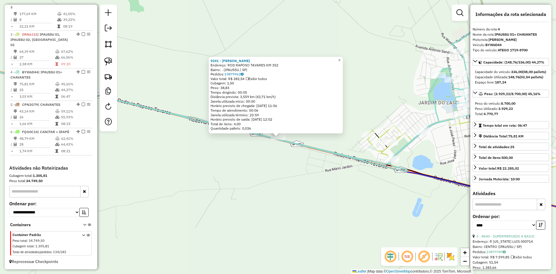
click at [364, 193] on div "9241 - EDSON LUIZ BEZERRA M Endereço: ROD RAPOSO TAVARES KM 352 Bairro: . (IPAU…" at bounding box center [278, 137] width 556 height 274
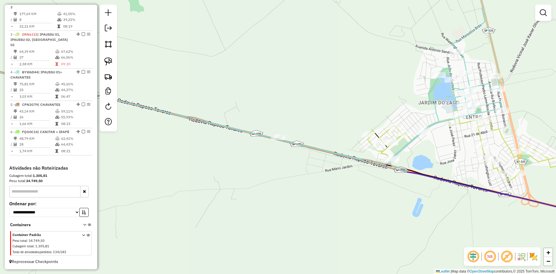
click at [426, 143] on div "Janela de atendimento Grade de atendimento Capacidade Transportadoras Veículos …" at bounding box center [278, 137] width 556 height 274
select select "*********"
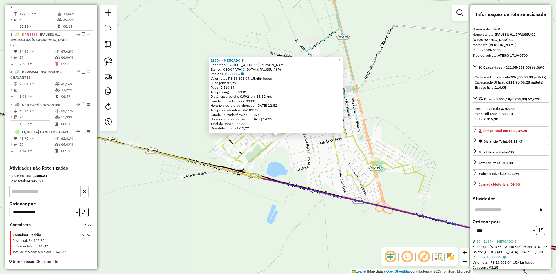
click at [505, 243] on link "19 - 16394 - MERCADO 5" at bounding box center [496, 241] width 40 height 4
click at [296, 168] on div "16394 - MERCADO 5 Endereço: AV EMILIA RODRIGUES MORAES LEITE 1195 Bairro: PARQU…" at bounding box center [278, 137] width 556 height 274
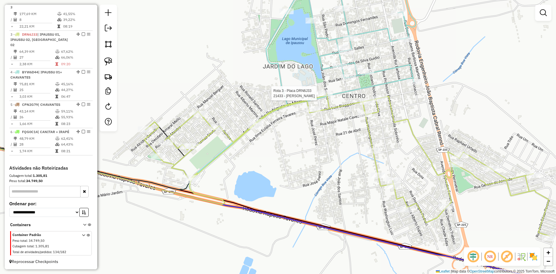
select select "*********"
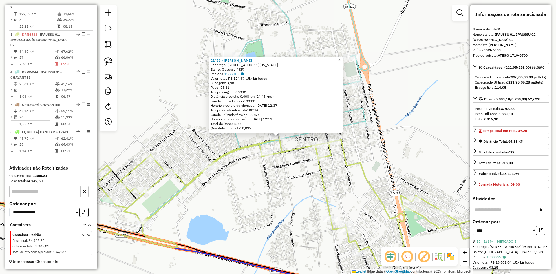
click at [272, 206] on div "21433 - FERNANDO CAMPOS Endereço: Rua Washington Luís, 1130 Bairro: (Ipaussu / …" at bounding box center [278, 137] width 556 height 274
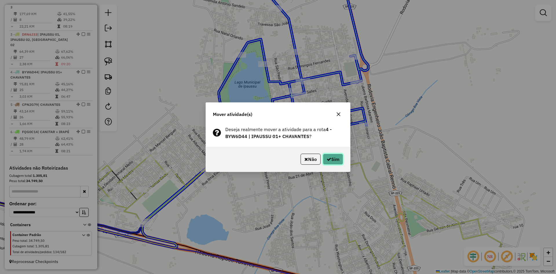
click at [335, 158] on button "Sim" at bounding box center [333, 158] width 20 height 11
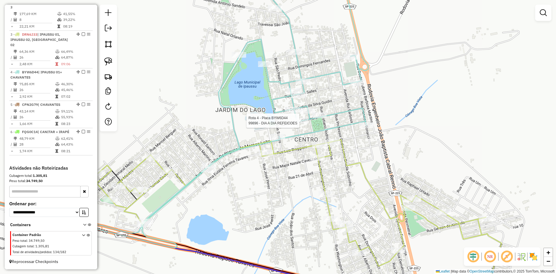
select select "*********"
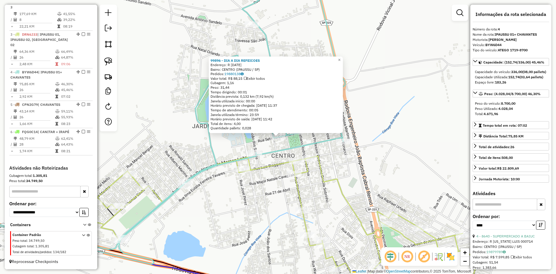
click at [244, 234] on div "99896 - DIA A DIA REFEICOES Endereço: R 7 DE SETEMBRO 462 Bairro: CENTRO (IPAUS…" at bounding box center [278, 137] width 556 height 274
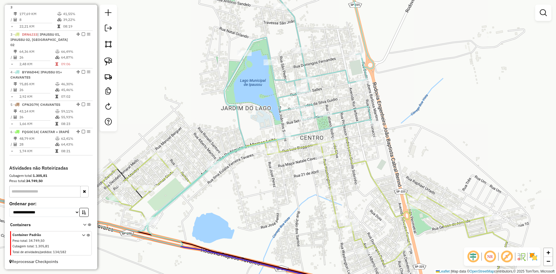
drag, startPoint x: 238, startPoint y: 238, endPoint x: 308, endPoint y: 195, distance: 82.3
click at [308, 195] on div "Janela de atendimento Grade de atendimento Capacidade Transportadoras Veículos …" at bounding box center [278, 137] width 556 height 274
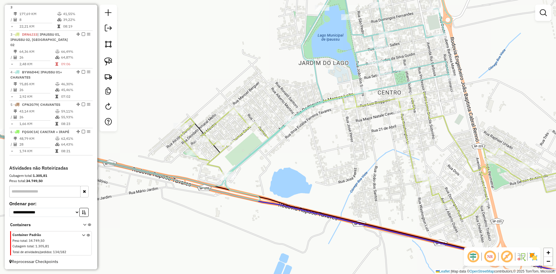
drag, startPoint x: 259, startPoint y: 197, endPoint x: 303, endPoint y: 175, distance: 49.6
click at [303, 175] on div "Janela de atendimento Grade de atendimento Capacidade Transportadoras Veículos …" at bounding box center [278, 137] width 556 height 274
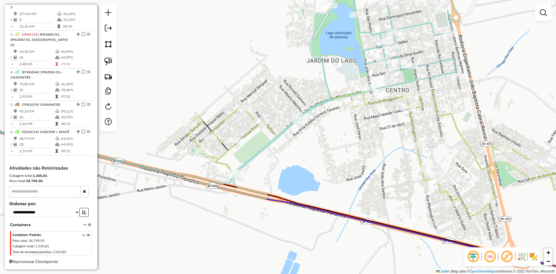
click at [239, 169] on icon at bounding box center [201, 78] width 515 height 211
select select "*********"
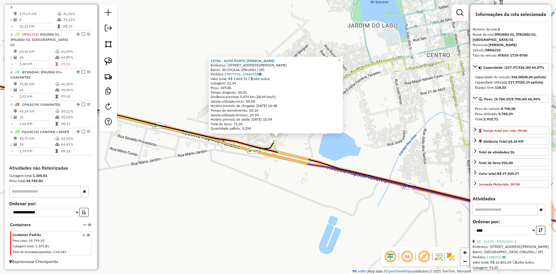
click at [286, 200] on div "11796 - AUTO POSTO TAVARES Endereço: AV EMILIA ROD DE MORAES LEITE 1100 Bairro:…" at bounding box center [278, 137] width 556 height 274
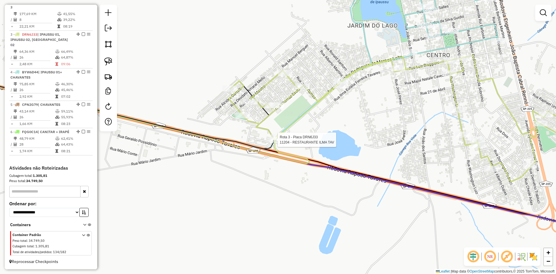
select select "*********"
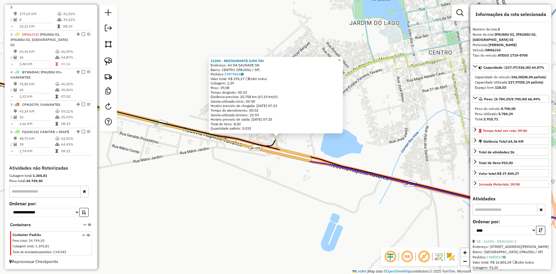
click at [314, 150] on div "Rota 3 - Placa DRN6J33 11204 - RESTAURANTE ILMA TAV 11204 - RESTAURANTE ILMA TA…" at bounding box center [278, 137] width 556 height 274
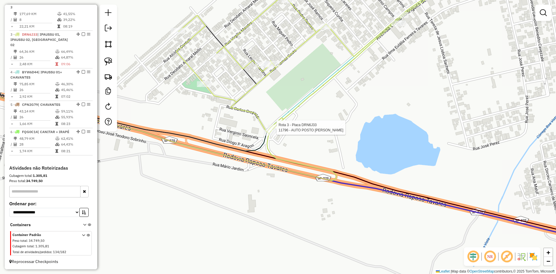
select select "*********"
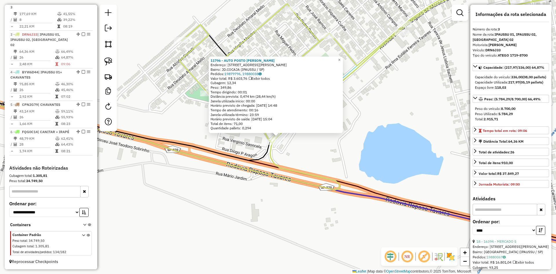
click at [317, 151] on div "11796 - AUTO POSTO TAVARES Endereço: AV EMILIA ROD DE MORAES LEITE 1100 Bairro:…" at bounding box center [278, 137] width 556 height 274
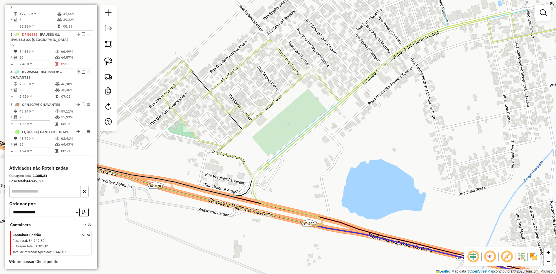
drag, startPoint x: 320, startPoint y: 147, endPoint x: 292, endPoint y: 177, distance: 41.0
click at [299, 196] on div "Janela de atendimento Grade de atendimento Capacidade Transportadoras Veículos …" at bounding box center [278, 137] width 556 height 274
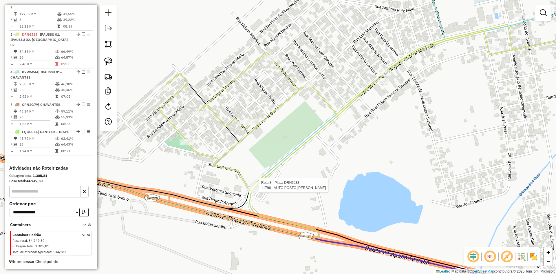
select select "*********"
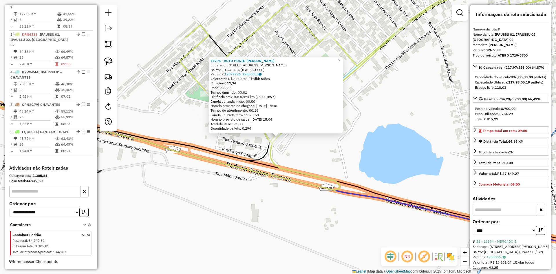
click at [349, 171] on div "11796 - AUTO POSTO TAVARES Endereço: AV EMILIA ROD DE MORAES LEITE 1100 Bairro:…" at bounding box center [278, 137] width 556 height 274
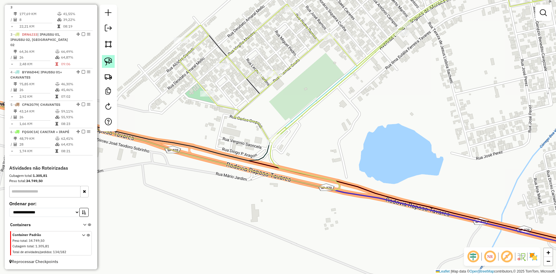
click at [109, 62] on img at bounding box center [108, 61] width 8 height 8
drag, startPoint x: 269, startPoint y: 129, endPoint x: 288, endPoint y: 129, distance: 19.4
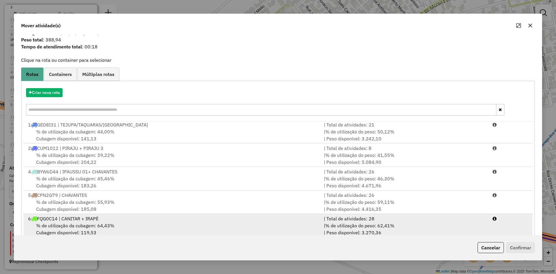
scroll to position [27, 0]
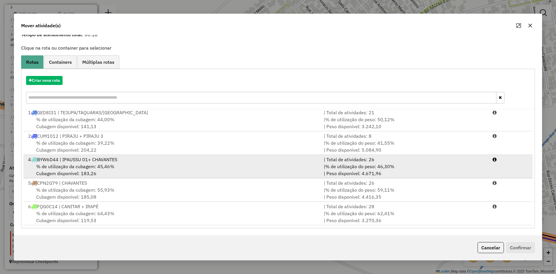
click at [102, 171] on div "% de utilização da cubagem: 45,46% Cubagem disponível: 183,26" at bounding box center [173, 170] width 296 height 14
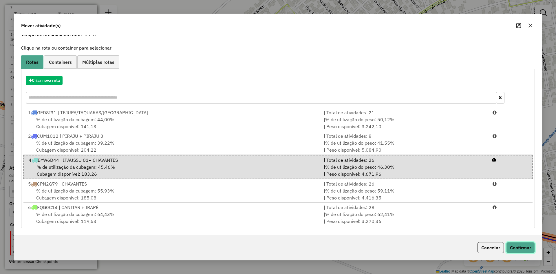
click at [528, 248] on button "Confirmar" at bounding box center [520, 247] width 29 height 11
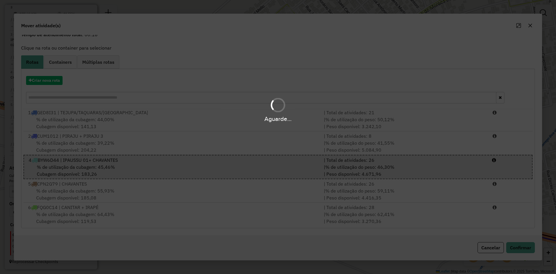
scroll to position [0, 0]
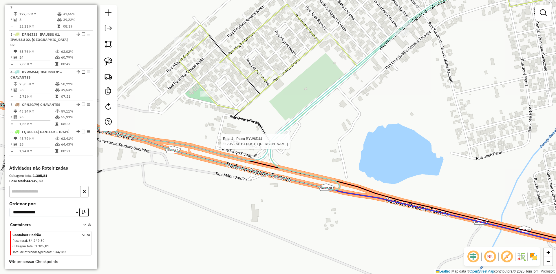
select select "*********"
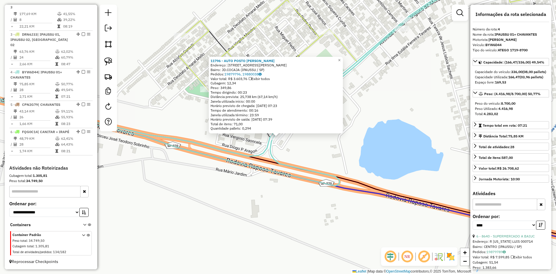
click at [347, 154] on div "11796 - AUTO POSTO TAVARES Endereço: AV EMILIA ROD DE MORAES LEITE 1100 Bairro:…" at bounding box center [278, 137] width 556 height 274
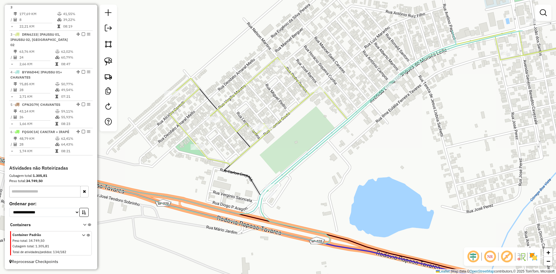
click at [333, 196] on div "Janela de atendimento Grade de atendimento Capacidade Transportadoras Veículos …" at bounding box center [278, 137] width 556 height 274
select select "*********"
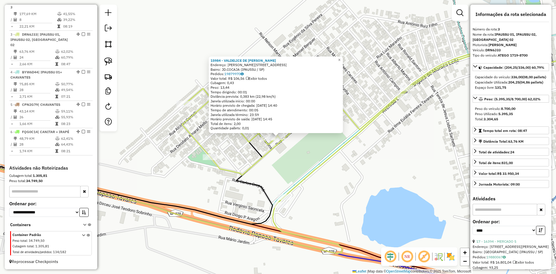
click at [305, 191] on div "15984 - VALDELICE DE FATIMA Endereço: R LEONEL MARTINS 11 Bairro: JD.COCAJA (IP…" at bounding box center [278, 137] width 556 height 274
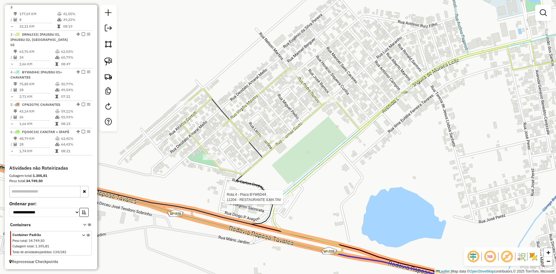
select select "*********"
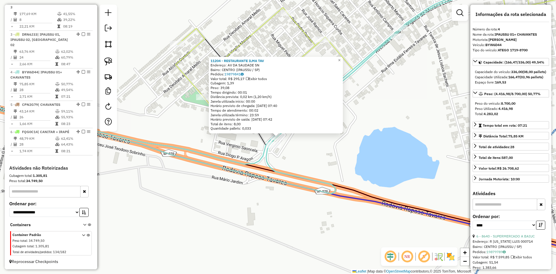
click at [322, 160] on div "11204 - RESTAURANTE ILMA TAV Endereço: AV DA SAUDADE SN Bairro: CENTRO (IPAUSSU…" at bounding box center [278, 137] width 556 height 274
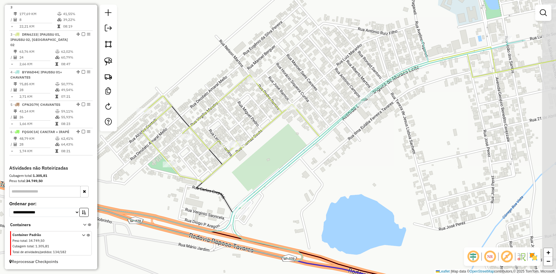
drag, startPoint x: 322, startPoint y: 154, endPoint x: 289, endPoint y: 222, distance: 75.3
click at [289, 222] on div "Janela de atendimento Grade de atendimento Capacidade Transportadoras Veículos …" at bounding box center [278, 137] width 556 height 274
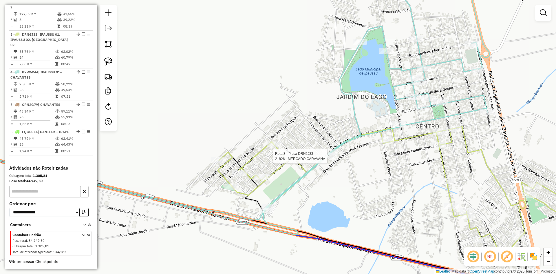
click at [333, 159] on div at bounding box center [329, 156] width 14 height 6
select select "*********"
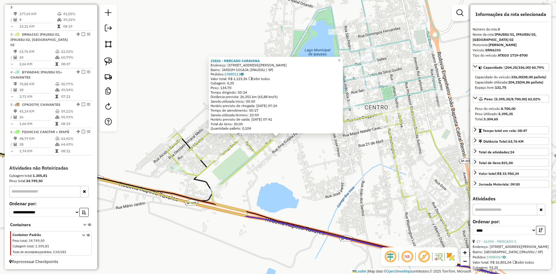
click at [314, 180] on div "21826 - MERCADO CARAVANA Endereço: AVENIDA EMILIA RODRIGUES DE MO, 1225 Bairro:…" at bounding box center [278, 137] width 556 height 274
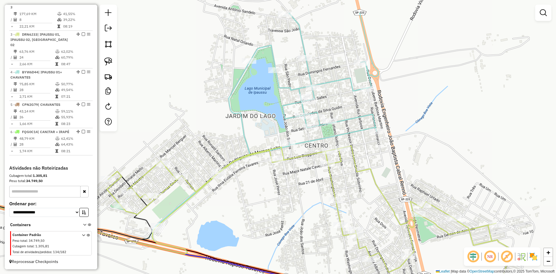
drag, startPoint x: 153, startPoint y: 100, endPoint x: 142, endPoint y: 115, distance: 18.5
click at [142, 115] on div "Janela de atendimento Grade de atendimento Capacidade Transportadoras Veículos …" at bounding box center [278, 137] width 556 height 274
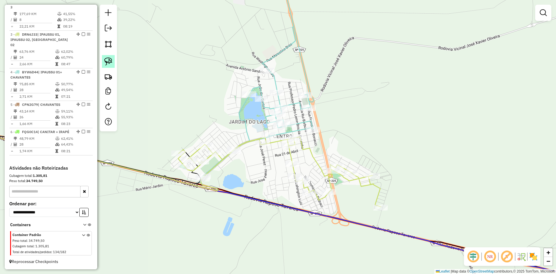
click at [111, 66] on link at bounding box center [108, 61] width 13 height 13
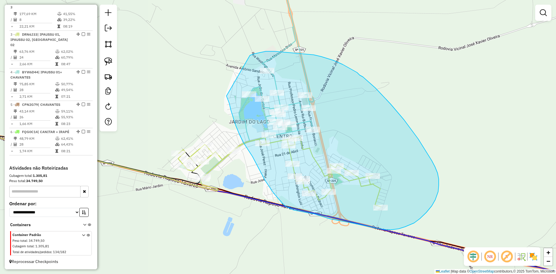
drag, startPoint x: 230, startPoint y: 105, endPoint x: 241, endPoint y: 62, distance: 44.8
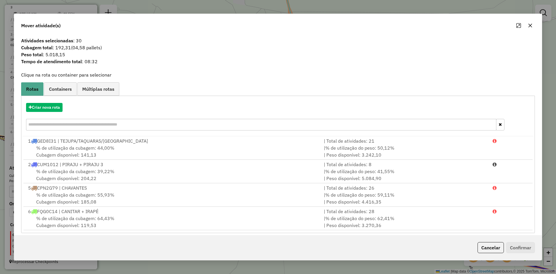
click at [532, 27] on button "button" at bounding box center [529, 25] width 9 height 9
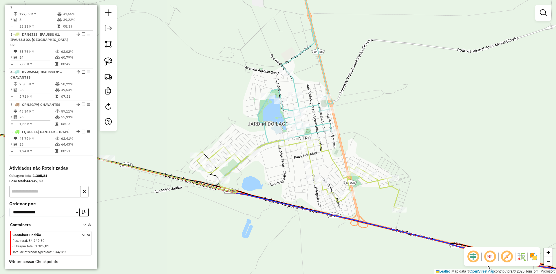
drag, startPoint x: 241, startPoint y: 179, endPoint x: 259, endPoint y: 181, distance: 18.9
click at [259, 181] on div "Janela de atendimento Grade de atendimento Capacidade Transportadoras Veículos …" at bounding box center [278, 137] width 556 height 274
click at [110, 61] on img at bounding box center [108, 61] width 8 height 8
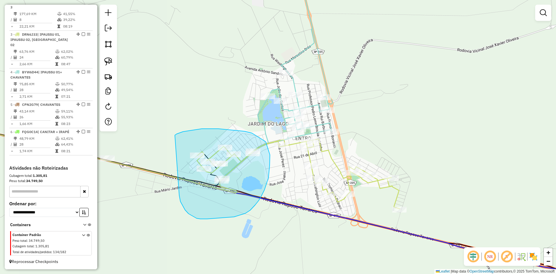
drag, startPoint x: 175, startPoint y: 136, endPoint x: 179, endPoint y: 195, distance: 59.2
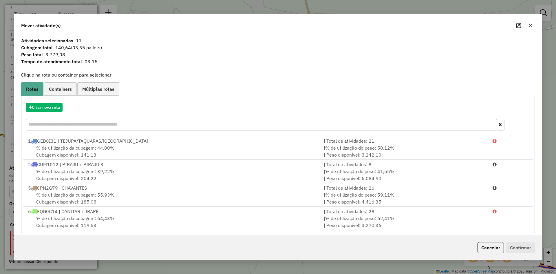
click at [532, 23] on button "button" at bounding box center [529, 25] width 9 height 9
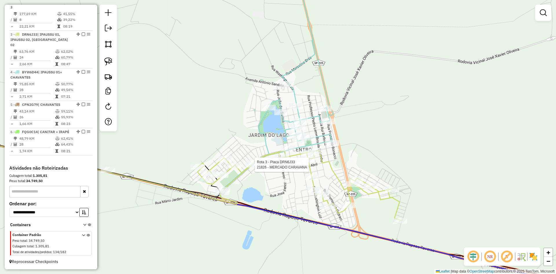
select select "*********"
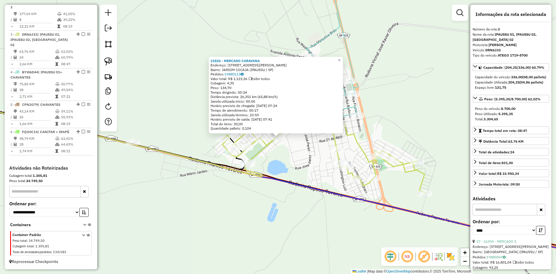
click at [292, 163] on div "Rota 4 - Placa BYW6D44 11796 - AUTO POSTO TAVARES 21826 - MERCADO CARAVANA Ende…" at bounding box center [278, 137] width 556 height 274
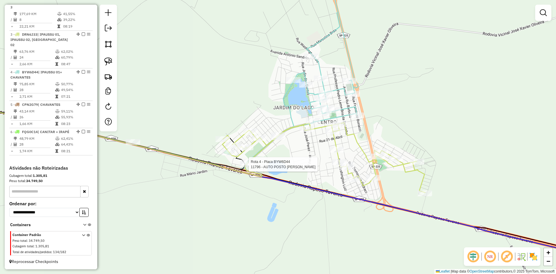
select select "*********"
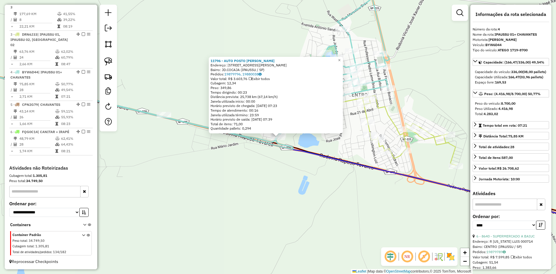
click at [258, 177] on div "11796 - AUTO POSTO TAVARES Endereço: AV EMILIA ROD DE MORAES LEITE 1100 Bairro:…" at bounding box center [278, 137] width 556 height 274
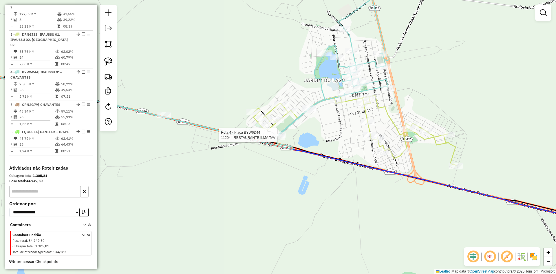
select select "*********"
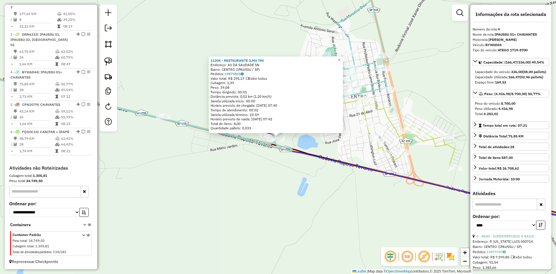
click at [298, 175] on div "Rota 4 - Placa BYW6D44 11796 - AUTO POSTO TAVARES 11204 - RESTAURANTE ILMA TAV …" at bounding box center [278, 137] width 556 height 274
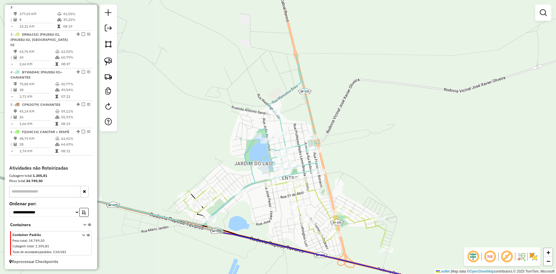
drag, startPoint x: 290, startPoint y: 171, endPoint x: 260, endPoint y: 212, distance: 51.8
click at [260, 212] on div "Janela de atendimento Grade de atendimento Capacidade Transportadoras Veículos …" at bounding box center [278, 137] width 556 height 274
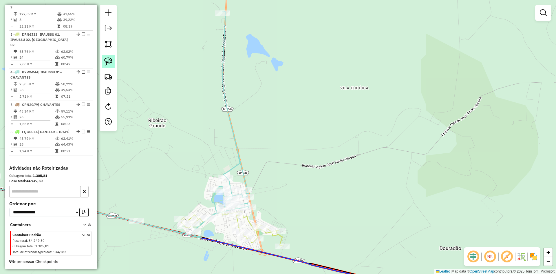
click at [112, 61] on img at bounding box center [108, 61] width 8 height 8
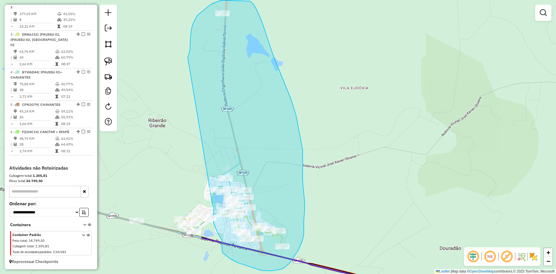
drag, startPoint x: 190, startPoint y: 40, endPoint x: 212, endPoint y: 205, distance: 166.5
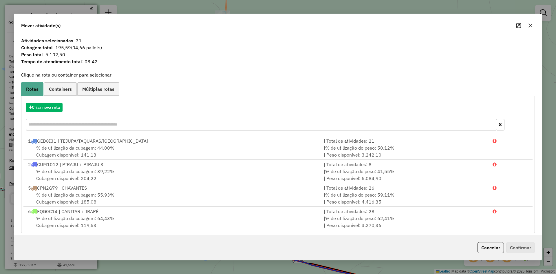
scroll to position [256, 0]
click at [50, 104] on button "Criar nova rota" at bounding box center [44, 107] width 36 height 9
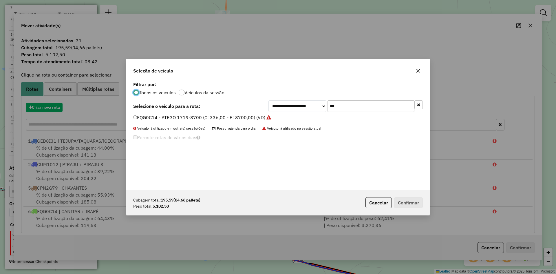
scroll to position [3, 2]
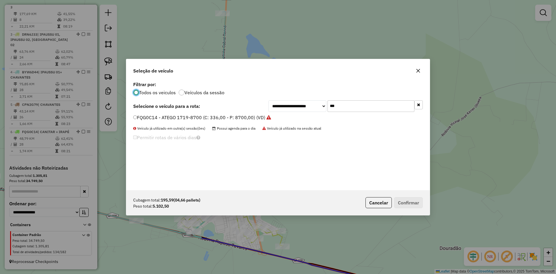
click at [367, 104] on input "***" at bounding box center [370, 106] width 87 height 12
type input "***"
click at [164, 118] on label "DRN6J33 - ATEGO 1719-8700 (C: 336,00 - P: 8700,00) (VD)" at bounding box center [202, 117] width 138 height 7
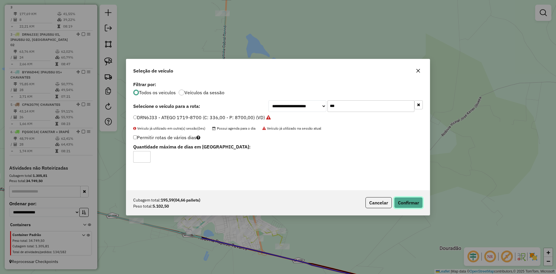
click at [414, 201] on button "Confirmar" at bounding box center [408, 202] width 29 height 11
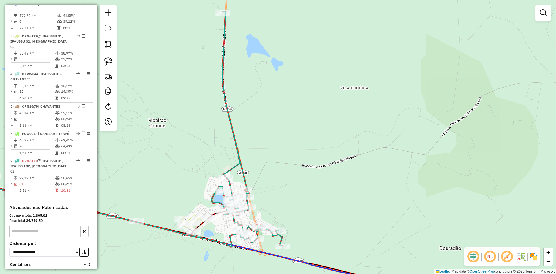
scroll to position [273, 0]
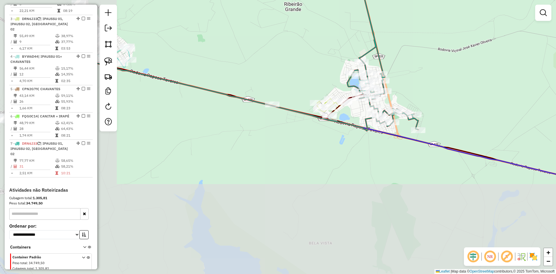
drag, startPoint x: 327, startPoint y: 190, endPoint x: 463, endPoint y: 74, distance: 178.6
click at [463, 74] on div "Janela de atendimento Grade de atendimento Capacidade Transportadoras Veículos …" at bounding box center [278, 137] width 556 height 274
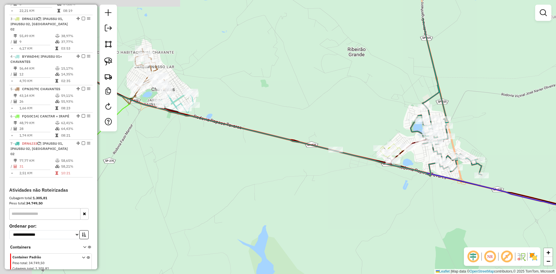
drag, startPoint x: 332, startPoint y: 162, endPoint x: 393, endPoint y: 200, distance: 71.3
click at [393, 200] on div "Janela de atendimento Grade de atendimento Capacidade Transportadoras Veículos …" at bounding box center [278, 137] width 556 height 274
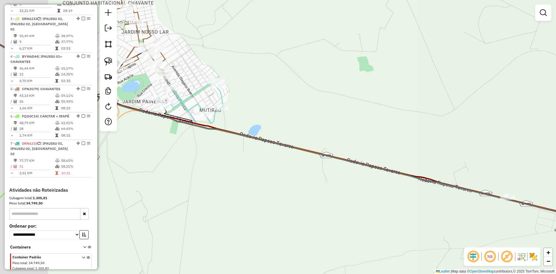
drag, startPoint x: 239, startPoint y: 109, endPoint x: 299, endPoint y: 105, distance: 60.1
click at [299, 105] on div "Janela de atendimento Grade de atendimento Capacidade Transportadoras Veículos …" at bounding box center [278, 137] width 556 height 274
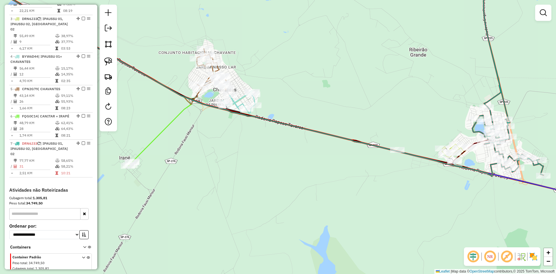
drag, startPoint x: 333, startPoint y: 107, endPoint x: 301, endPoint y: 103, distance: 31.7
click at [301, 103] on div "Janela de atendimento Grade de atendimento Capacidade Transportadoras Veículos …" at bounding box center [278, 137] width 556 height 274
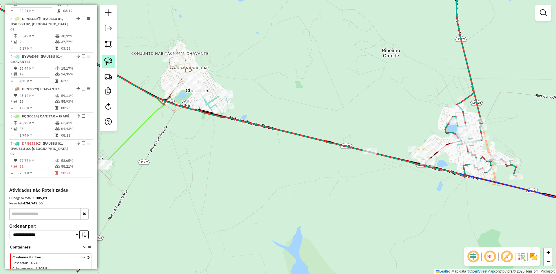
click at [109, 62] on img at bounding box center [108, 61] width 8 height 8
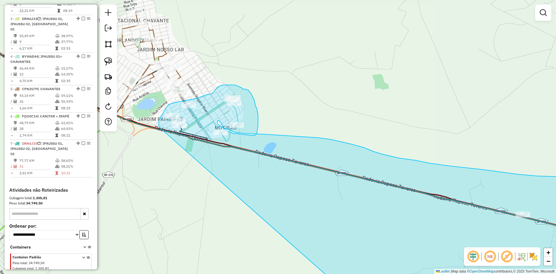
drag, startPoint x: 287, startPoint y: 195, endPoint x: 164, endPoint y: 131, distance: 138.7
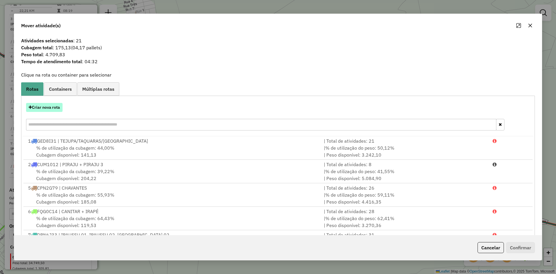
click at [50, 107] on button "Criar nova rota" at bounding box center [44, 107] width 36 height 9
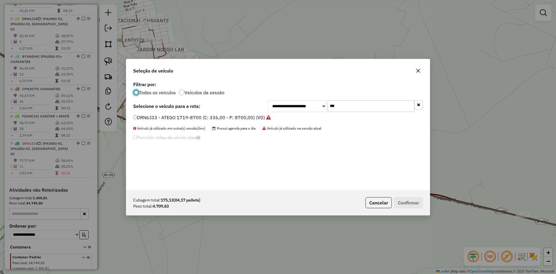
scroll to position [3, 2]
click at [368, 109] on input "***" at bounding box center [370, 106] width 87 height 12
type input "**"
click at [162, 127] on label "BYW6D44 - ATEGO 1719-8700 (C: 336,00 - P: 8700,00) (VD)" at bounding box center [202, 124] width 139 height 7
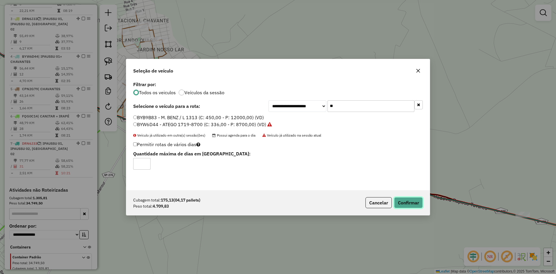
click at [404, 201] on button "Confirmar" at bounding box center [408, 202] width 29 height 11
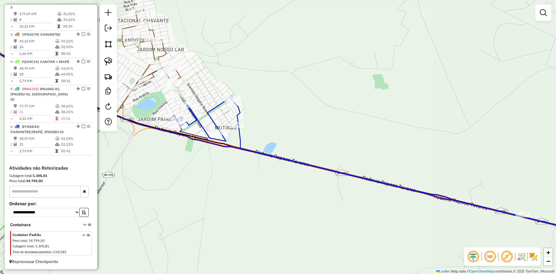
scroll to position [256, 0]
drag, startPoint x: 403, startPoint y: 114, endPoint x: 285, endPoint y: 123, distance: 118.7
click at [283, 122] on div "Janela de atendimento Grade de atendimento Capacidade Transportadoras Veículos …" at bounding box center [278, 137] width 556 height 274
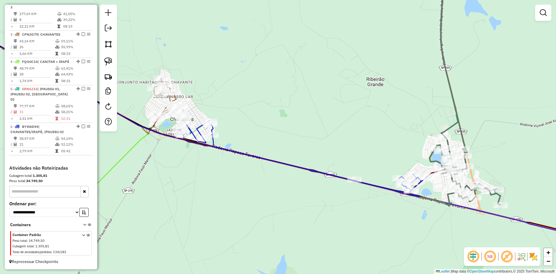
drag, startPoint x: 351, startPoint y: 134, endPoint x: 244, endPoint y: 126, distance: 107.4
click at [244, 126] on div "Janela de atendimento Grade de atendimento Capacidade Transportadoras Veículos …" at bounding box center [278, 137] width 556 height 274
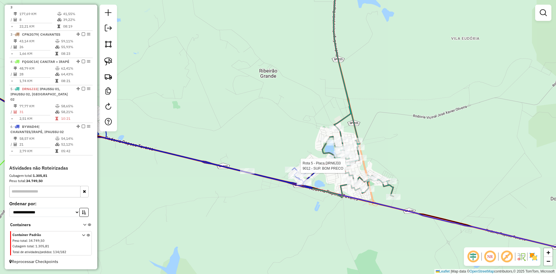
select select "*********"
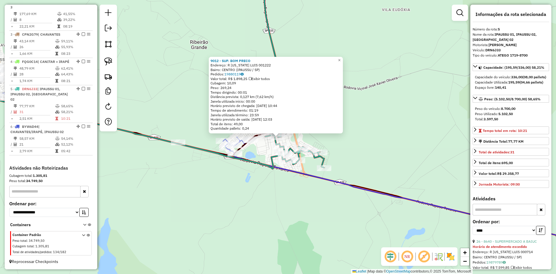
click at [370, 160] on div "9012 - SUP. BOM PRECO Endereço: [GEOGRAPHIC_DATA][US_STATE] Bairro: CENTRO (IPA…" at bounding box center [278, 137] width 556 height 274
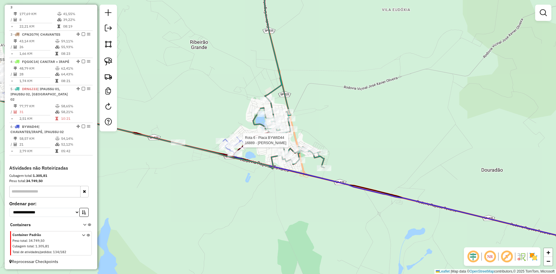
select select "*********"
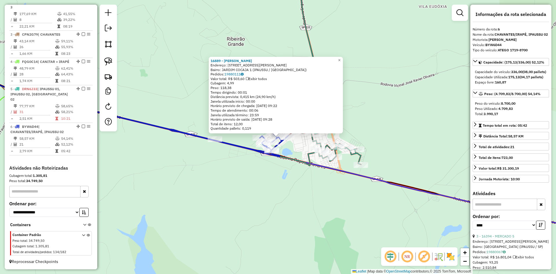
click at [287, 178] on div "16889 - [PERSON_NAME]: [STREET_ADDRESS][PERSON_NAME] (IPAUSSU / SP) Pedidos: 19…" at bounding box center [278, 137] width 556 height 274
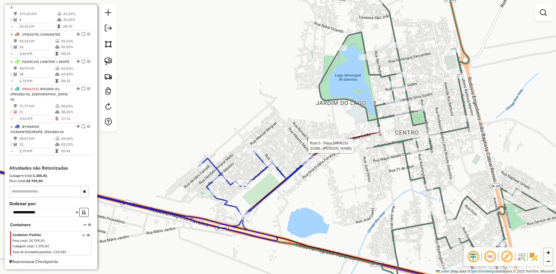
select select "*********"
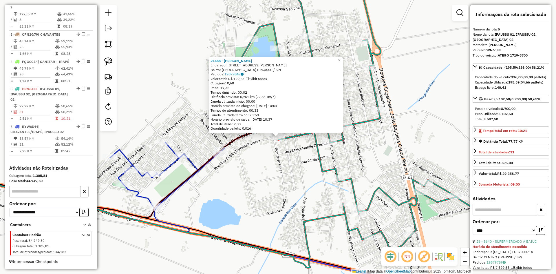
click at [270, 166] on div "21488 - [PERSON_NAME]: [STREET_ADDRESS][PERSON_NAME] Bairro: [GEOGRAPHIC_DATA] …" at bounding box center [278, 137] width 556 height 274
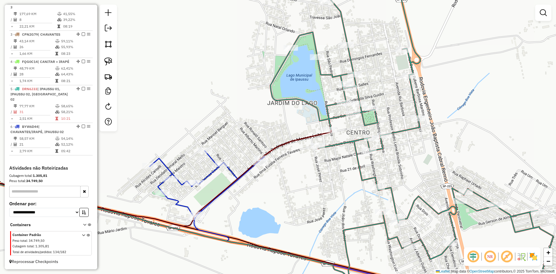
drag, startPoint x: 264, startPoint y: 154, endPoint x: 325, endPoint y: 169, distance: 62.6
click at [325, 169] on div "Janela de atendimento Grade de atendimento Capacidade Transportadoras Veículos …" at bounding box center [278, 137] width 556 height 274
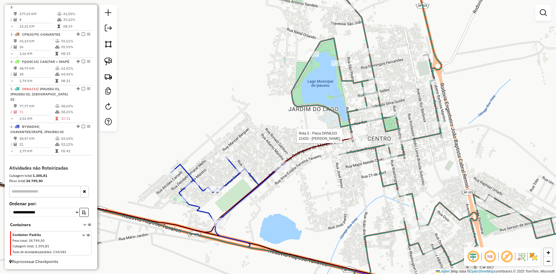
select select "*********"
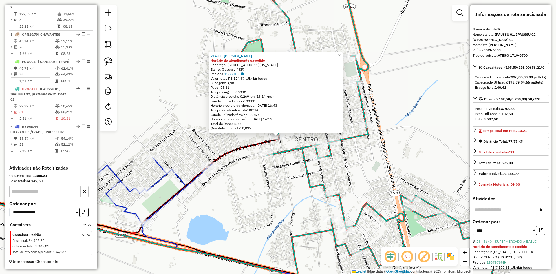
click at [276, 175] on div "21433 - [PERSON_NAME] de atendimento excedido Endereço: [STREET_ADDRESS][US_STA…" at bounding box center [278, 137] width 556 height 274
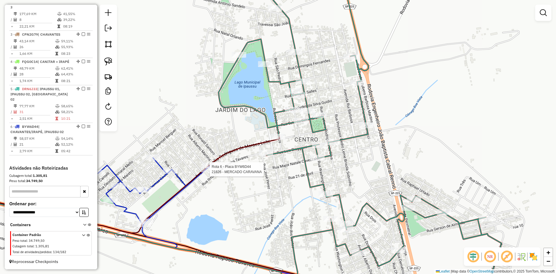
select select "*********"
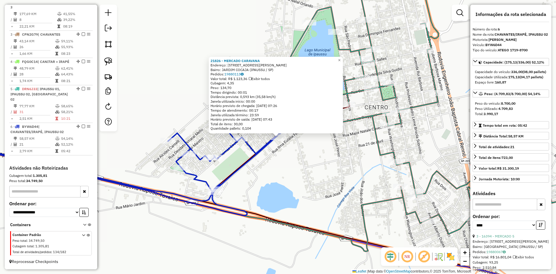
click at [310, 173] on div "21826 - MERCADO CARAVANA Endereço: [STREET_ADDRESS][PERSON_NAME] ([GEOGRAPHIC_D…" at bounding box center [278, 137] width 556 height 274
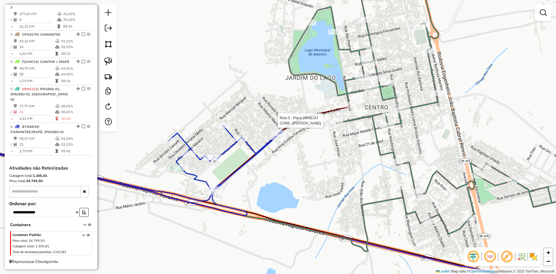
select select "*********"
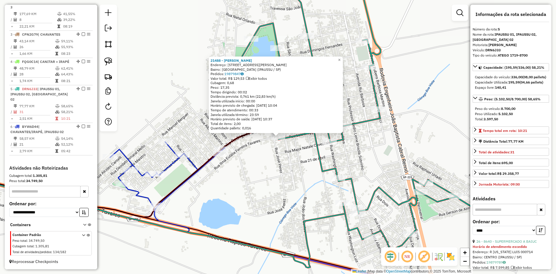
click at [300, 171] on div "21488 - [PERSON_NAME]: [STREET_ADDRESS][PERSON_NAME] Bairro: [GEOGRAPHIC_DATA] …" at bounding box center [278, 137] width 556 height 274
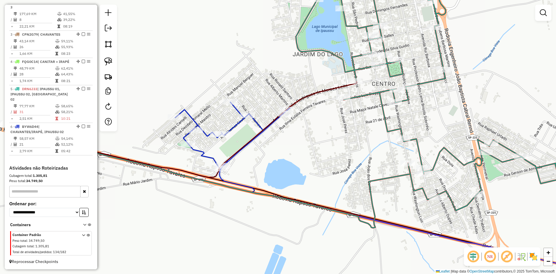
drag, startPoint x: 283, startPoint y: 194, endPoint x: 344, endPoint y: 159, distance: 70.5
click at [344, 159] on div "Janela de atendimento Grade de atendimento Capacidade Transportadoras Veículos …" at bounding box center [278, 137] width 556 height 274
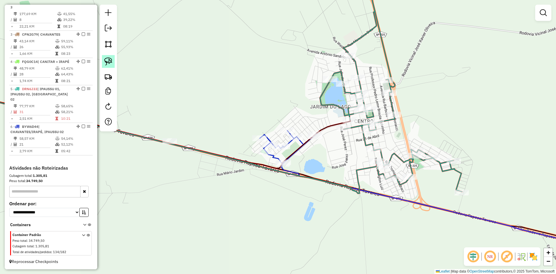
click at [108, 63] on img at bounding box center [108, 61] width 8 height 8
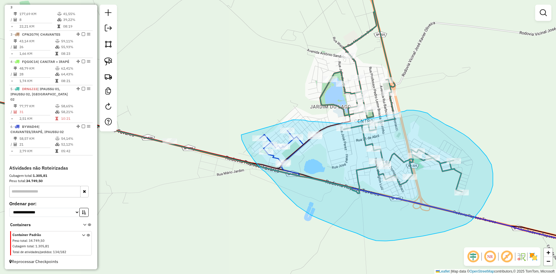
drag, startPoint x: 254, startPoint y: 160, endPoint x: 287, endPoint y: 122, distance: 50.5
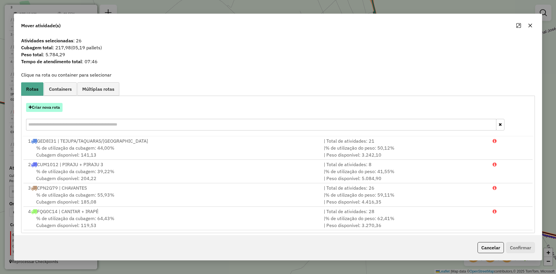
click at [61, 108] on button "Criar nova rota" at bounding box center [44, 107] width 36 height 9
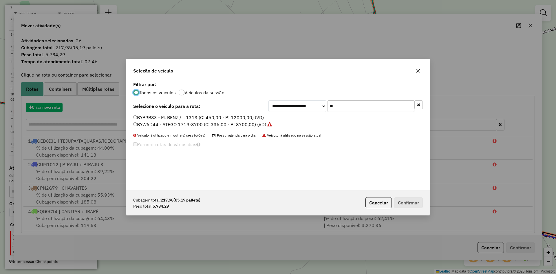
scroll to position [3, 2]
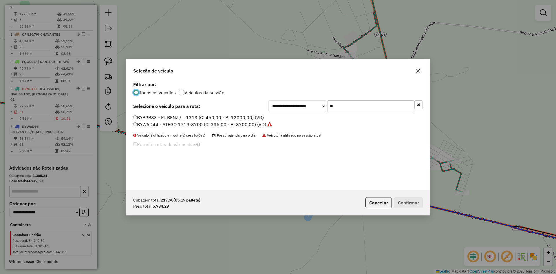
click at [345, 109] on input "**" at bounding box center [370, 106] width 87 height 12
type input "***"
click at [153, 117] on label "DRN6J33 - ATEGO 1719-8700 (C: 336,00 - P: 8700,00) (VD)" at bounding box center [202, 117] width 138 height 7
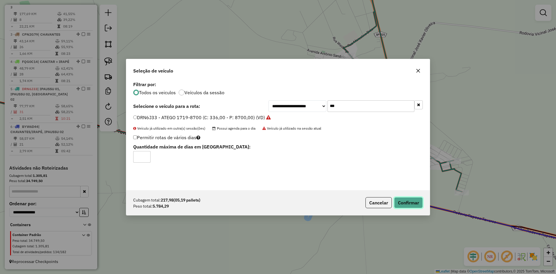
click at [411, 197] on button "Confirmar" at bounding box center [408, 202] width 29 height 11
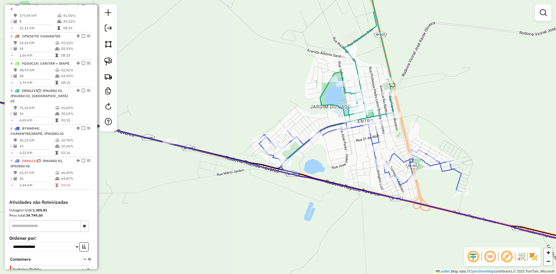
scroll to position [273, 0]
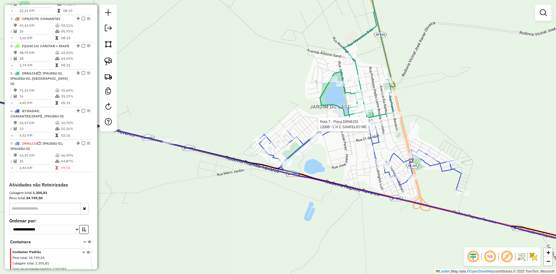
select select "*********"
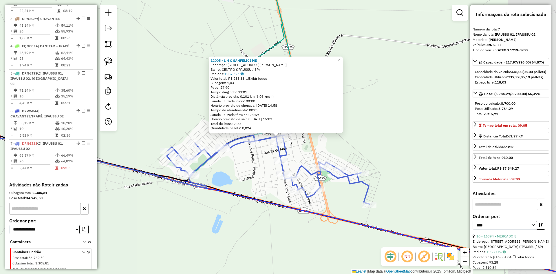
scroll to position [296, 0]
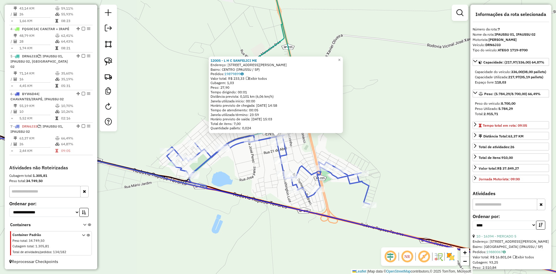
click at [391, 145] on div "12005 - L H C SANFELICI ME Endereço: R [PERSON_NAME] 475 Bairro: CENTRO (IPAUSS…" at bounding box center [278, 137] width 556 height 274
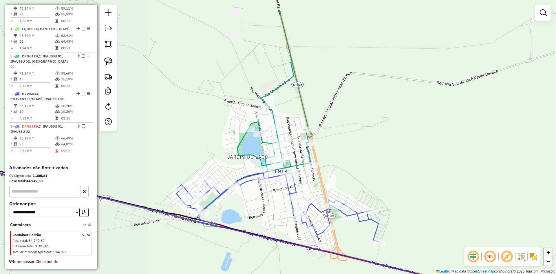
drag, startPoint x: 368, startPoint y: 153, endPoint x: 378, endPoint y: 184, distance: 33.4
click at [378, 184] on div "Janela de atendimento Grade de atendimento Capacidade Transportadoras Veículos …" at bounding box center [278, 137] width 556 height 274
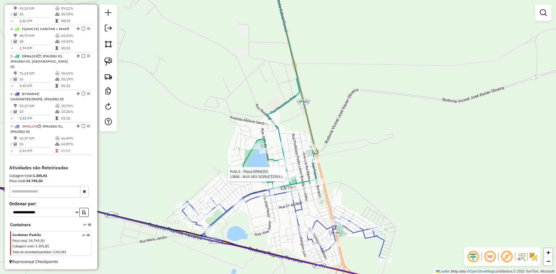
select select "*********"
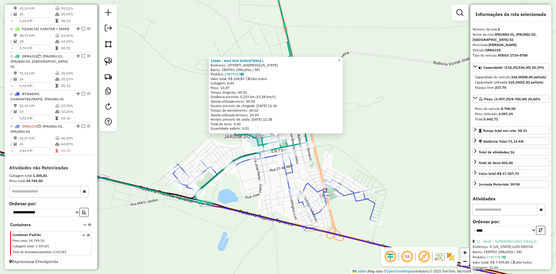
click at [367, 162] on div "13886 - MAX MIX SORVETERIA L Endereço: [PERSON_NAME][US_STATE] LUIZ 809 Bairro:…" at bounding box center [278, 137] width 556 height 274
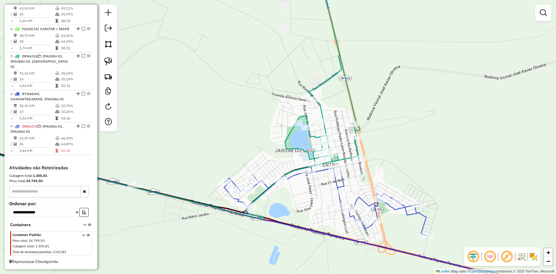
drag, startPoint x: 351, startPoint y: 163, endPoint x: 403, endPoint y: 177, distance: 53.4
click at [403, 177] on div "Janela de atendimento Grade de atendimento Capacidade Transportadoras Veículos …" at bounding box center [278, 137] width 556 height 274
select select "*********"
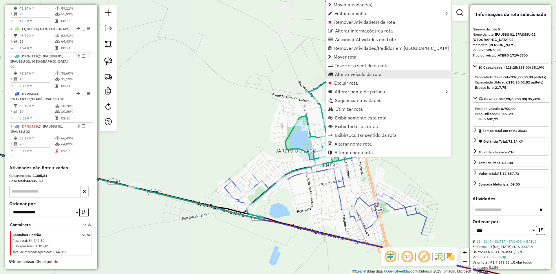
click at [357, 73] on span "Alterar veículo da rota" at bounding box center [358, 74] width 47 height 5
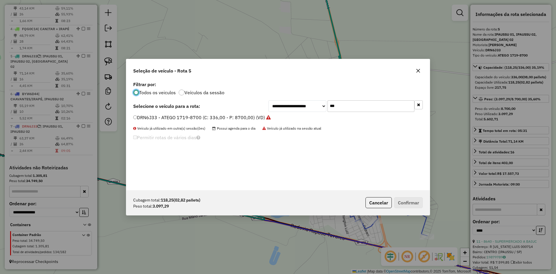
scroll to position [3, 2]
click at [359, 107] on input "***" at bounding box center [370, 106] width 87 height 12
type input "**"
click at [171, 122] on label "BYW6D44 - ATEGO 1719-8700 (C: 336,00 - P: 8700,00) (VD)" at bounding box center [202, 124] width 139 height 7
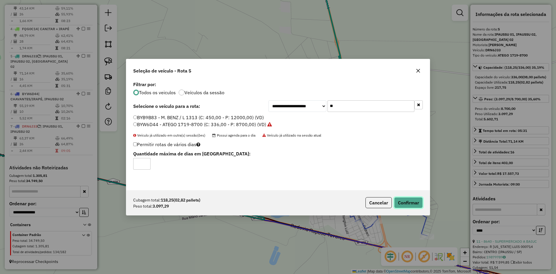
click at [411, 206] on button "Confirmar" at bounding box center [408, 202] width 29 height 11
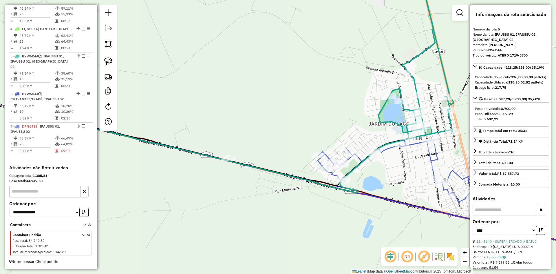
drag, startPoint x: 397, startPoint y: 156, endPoint x: 475, endPoint y: 135, distance: 80.8
click at [496, 127] on hb-router-mapa "Informações da Sessão 991477 - [DATE] Criação: [DATE] 17:30 Depósito: Ouribram …" at bounding box center [278, 137] width 556 height 274
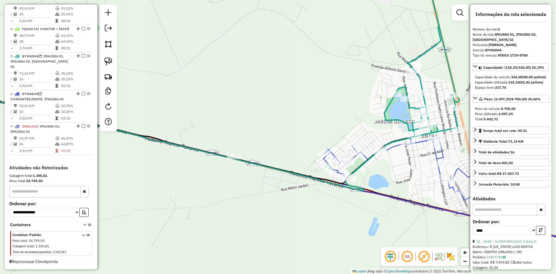
drag, startPoint x: 277, startPoint y: 123, endPoint x: 405, endPoint y: 158, distance: 132.2
click at [402, 156] on div "Janela de atendimento Grade de atendimento Capacidade Transportadoras Veículos …" at bounding box center [278, 137] width 556 height 274
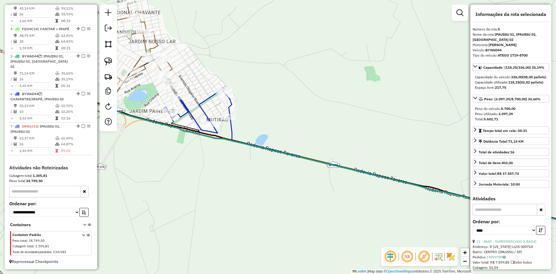
drag, startPoint x: 285, startPoint y: 131, endPoint x: 429, endPoint y: 142, distance: 145.1
click at [429, 142] on div "Janela de atendimento Grade de atendimento Capacidade Transportadoras Veículos …" at bounding box center [278, 137] width 556 height 274
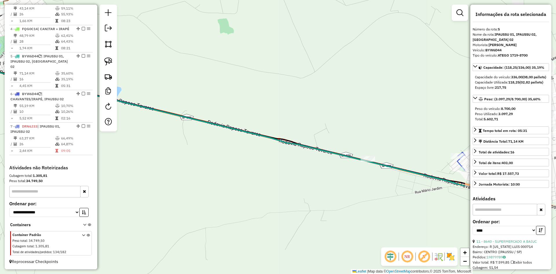
drag, startPoint x: 428, startPoint y: 142, endPoint x: 296, endPoint y: 99, distance: 138.4
click at [289, 96] on div "Janela de atendimento Grade de atendimento Capacidade Transportadoras Veículos …" at bounding box center [278, 137] width 556 height 274
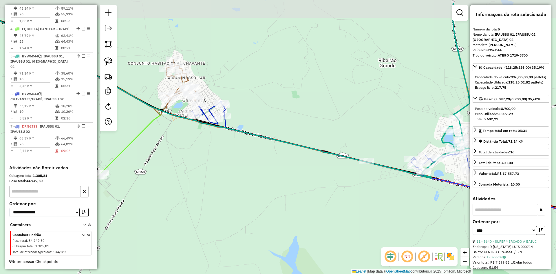
drag, startPoint x: 285, startPoint y: 90, endPoint x: 316, endPoint y: 120, distance: 43.4
click at [316, 120] on div "Janela de atendimento Grade de atendimento Capacidade Transportadoras Veículos …" at bounding box center [278, 137] width 556 height 274
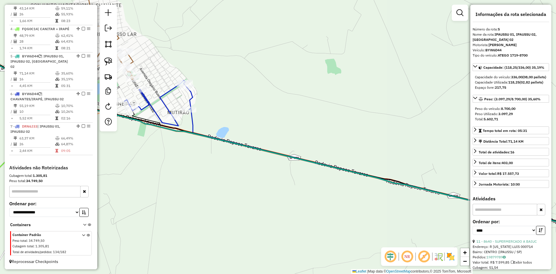
drag, startPoint x: 311, startPoint y: 120, endPoint x: 365, endPoint y: 115, distance: 53.7
click at [365, 115] on div "Janela de atendimento Grade de atendimento Capacidade Transportadoras Veículos …" at bounding box center [278, 137] width 556 height 274
click at [112, 60] on img at bounding box center [108, 61] width 8 height 8
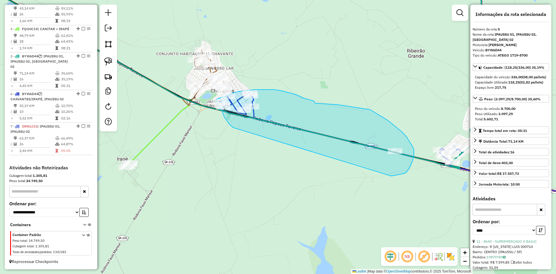
drag, startPoint x: 151, startPoint y: 151, endPoint x: 391, endPoint y: 176, distance: 241.5
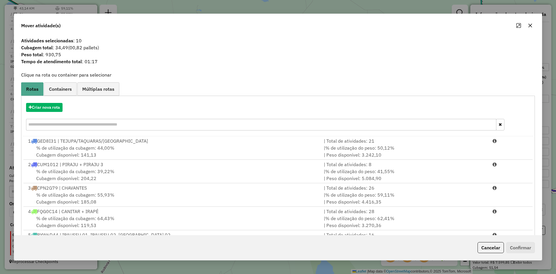
click at [529, 28] on icon "button" at bounding box center [530, 25] width 5 height 5
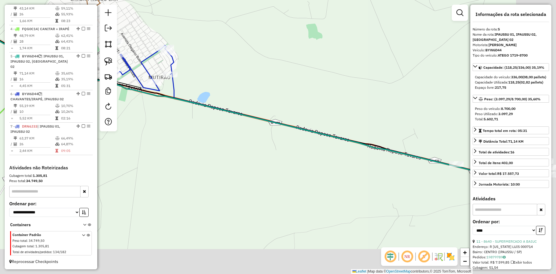
drag, startPoint x: 319, startPoint y: 113, endPoint x: 252, endPoint y: 72, distance: 78.8
click at [252, 72] on div "Janela de atendimento Grade de atendimento Capacidade Transportadoras Veículos …" at bounding box center [278, 137] width 556 height 274
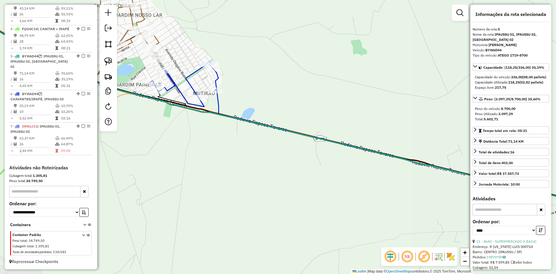
drag, startPoint x: 271, startPoint y: 84, endPoint x: 315, endPoint y: 100, distance: 46.7
click at [315, 100] on div "Janela de atendimento Grade de atendimento Capacidade Transportadoras Veículos …" at bounding box center [278, 137] width 556 height 274
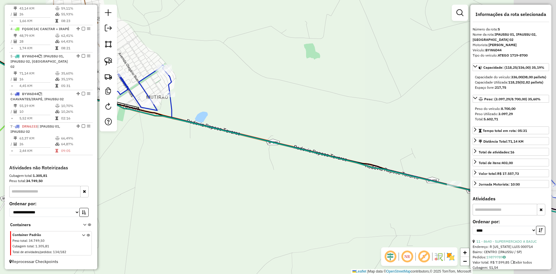
drag, startPoint x: 330, startPoint y: 101, endPoint x: 279, endPoint y: 106, distance: 50.9
click at [279, 106] on div "Janela de atendimento Grade de atendimento Capacidade Transportadoras Veículos …" at bounding box center [278, 137] width 556 height 274
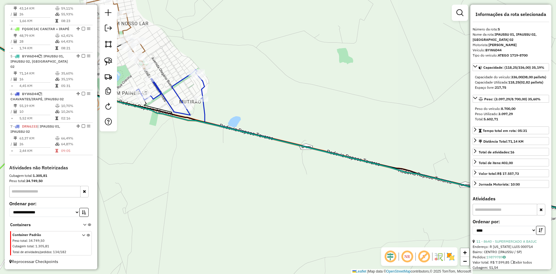
drag, startPoint x: 280, startPoint y: 106, endPoint x: 317, endPoint y: 109, distance: 37.5
click at [317, 109] on div "Janela de atendimento Grade de atendimento Capacidade Transportadoras Veículos …" at bounding box center [278, 137] width 556 height 274
click at [111, 62] on img at bounding box center [108, 61] width 8 height 8
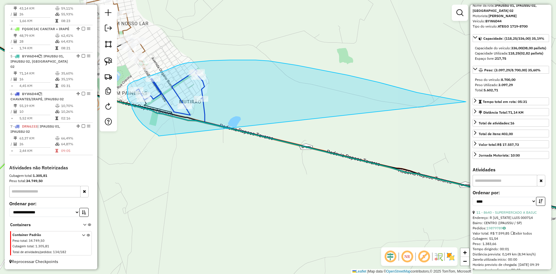
scroll to position [58, 0]
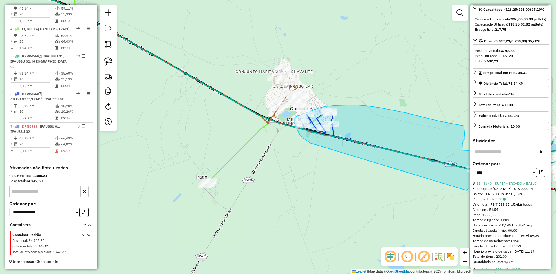
drag, startPoint x: 149, startPoint y: 129, endPoint x: 467, endPoint y: 190, distance: 323.7
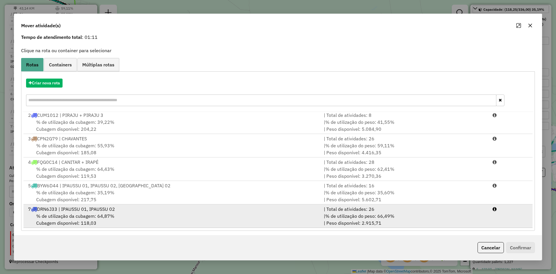
scroll to position [27, 0]
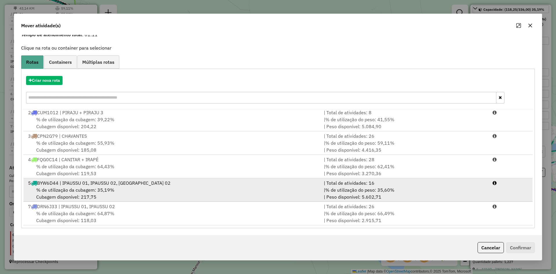
click at [97, 186] on div "% de utilização da cubagem: 35,19% Cubagem disponível: 217,75" at bounding box center [173, 193] width 296 height 14
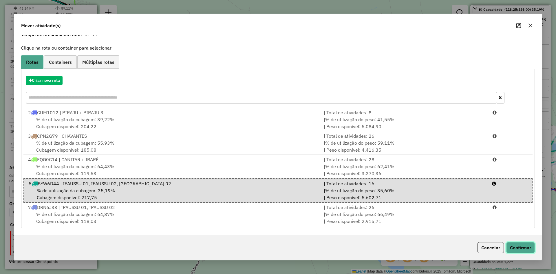
click at [532, 250] on button "Confirmar" at bounding box center [520, 247] width 29 height 11
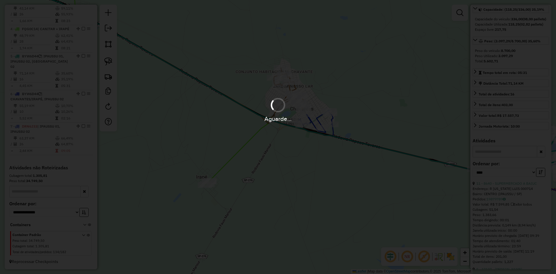
scroll to position [0, 0]
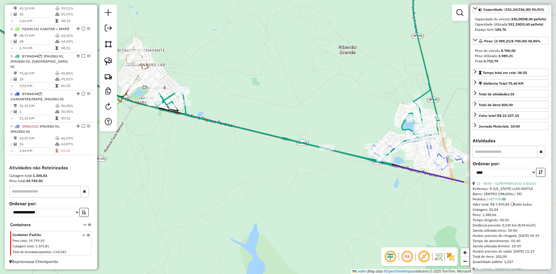
drag, startPoint x: 391, startPoint y: 184, endPoint x: 243, endPoint y: 163, distance: 149.2
click at [243, 163] on div "Janela de atendimento Grade de atendimento Capacidade Transportadoras Veículos …" at bounding box center [278, 137] width 556 height 274
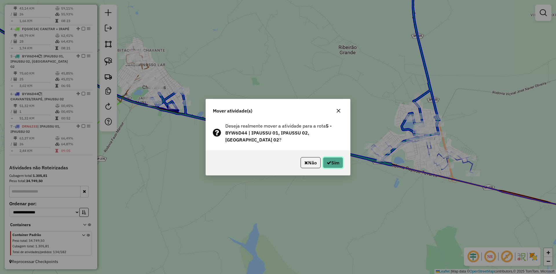
click at [332, 162] on button "Sim" at bounding box center [333, 162] width 20 height 11
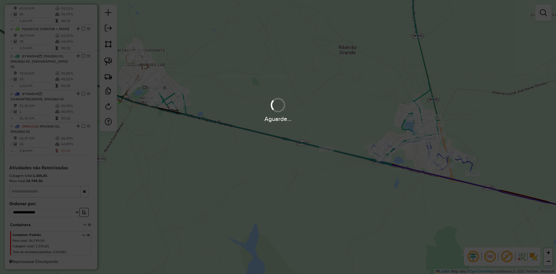
scroll to position [256, 0]
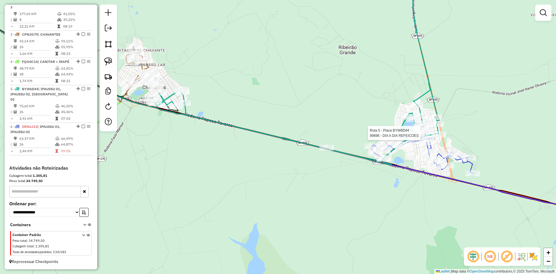
select select "*********"
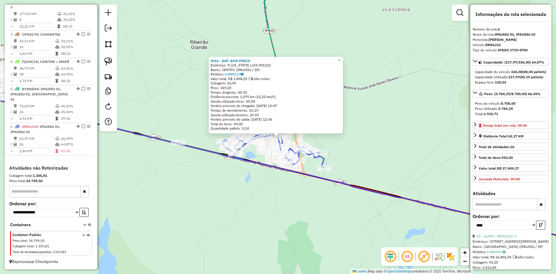
click at [262, 218] on div "Rota 6 - Placa DRN6J33 13894 - [PERSON_NAME] 9012 - SUP. BOM PRECO Endereço: R …" at bounding box center [278, 137] width 556 height 274
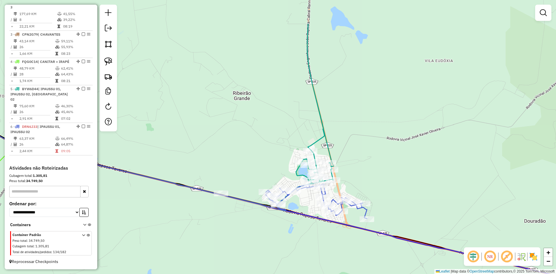
drag, startPoint x: 234, startPoint y: 215, endPoint x: 283, endPoint y: 287, distance: 86.4
click at [283, 273] on html "Aguarde... Pop-up bloqueado! Seu navegador bloqueou automáticamente a abertura …" at bounding box center [278, 137] width 556 height 274
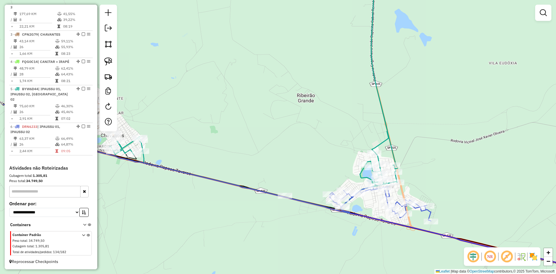
drag, startPoint x: 419, startPoint y: 134, endPoint x: 490, endPoint y: 96, distance: 80.1
click at [490, 96] on div "Janela de atendimento Grade de atendimento Capacidade Transportadoras Veículos …" at bounding box center [278, 137] width 556 height 274
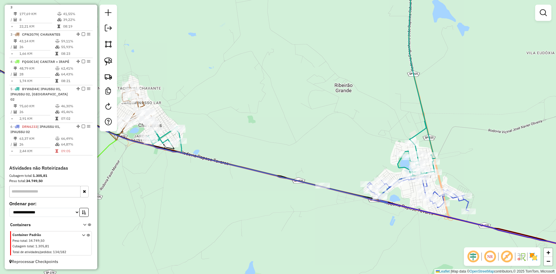
drag, startPoint x: 245, startPoint y: 103, endPoint x: 367, endPoint y: 127, distance: 124.8
click at [367, 127] on div "Janela de atendimento Grade de atendimento Capacidade Transportadoras Veículos …" at bounding box center [278, 137] width 556 height 274
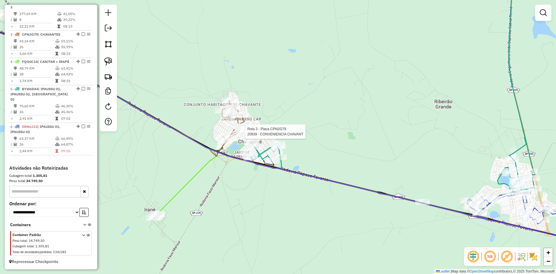
select select "*********"
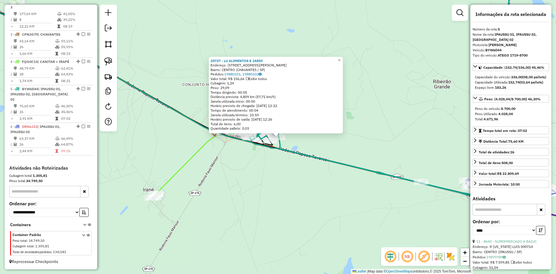
click at [294, 192] on div "20737 - LU ALIMENTOS E [PERSON_NAME]: [STREET_ADDRESS][PERSON_NAME] Pedidos: 19…" at bounding box center [278, 137] width 556 height 274
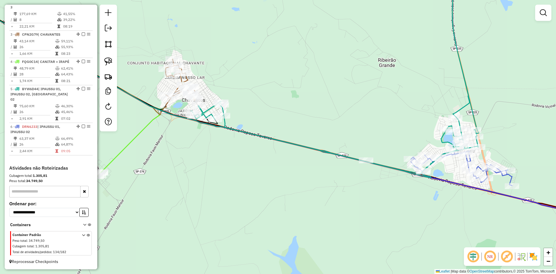
drag, startPoint x: 325, startPoint y: 148, endPoint x: 270, endPoint y: 127, distance: 59.0
click at [270, 127] on div "Janela de atendimento Grade de atendimento Capacidade Transportadoras Veículos …" at bounding box center [278, 137] width 556 height 274
drag, startPoint x: 304, startPoint y: 126, endPoint x: 355, endPoint y: 135, distance: 51.6
click at [355, 135] on div "Janela de atendimento Grade de atendimento Capacidade Transportadoras Veículos …" at bounding box center [278, 137] width 556 height 274
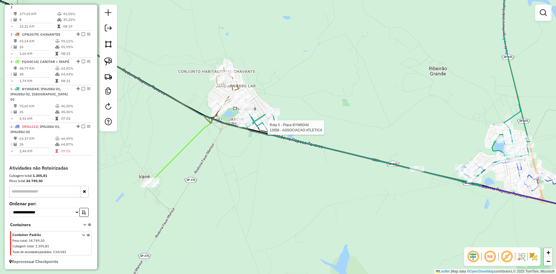
select select "*********"
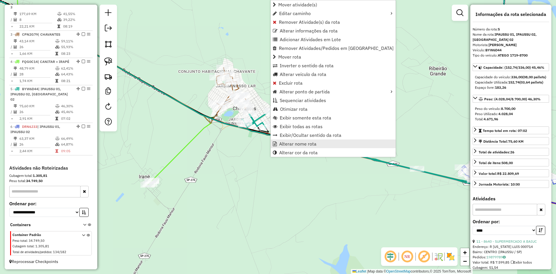
click at [296, 145] on span "Alterar nome rota" at bounding box center [297, 143] width 37 height 5
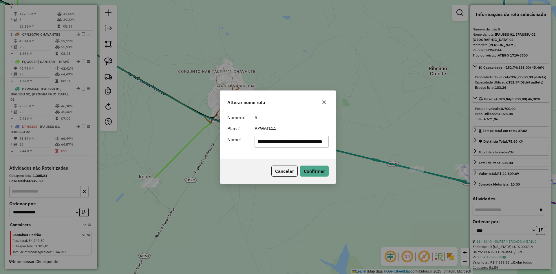
scroll to position [0, 0]
drag, startPoint x: 246, startPoint y: 145, endPoint x: 209, endPoint y: 144, distance: 36.8
click at [209, 144] on div "**********" at bounding box center [278, 137] width 556 height 274
click at [282, 150] on div "**********" at bounding box center [277, 134] width 115 height 47
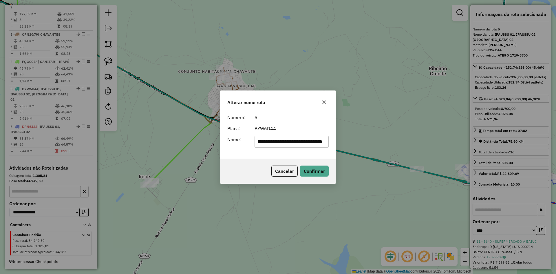
drag, startPoint x: 283, startPoint y: 144, endPoint x: 385, endPoint y: 147, distance: 102.8
click at [385, 147] on div "**********" at bounding box center [278, 137] width 556 height 274
type input "**********"
click at [320, 176] on button "Confirmar" at bounding box center [314, 170] width 29 height 11
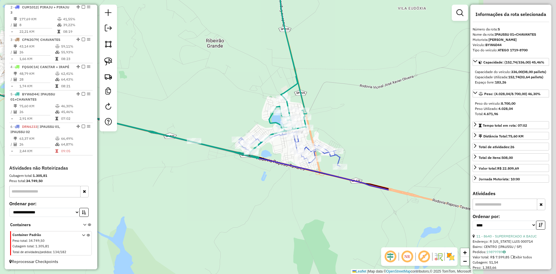
drag, startPoint x: 195, startPoint y: 78, endPoint x: 163, endPoint y: 74, distance: 32.2
click at [163, 74] on div "Janela de atendimento Grade de atendimento Capacidade Transportadoras Veículos …" at bounding box center [278, 137] width 556 height 274
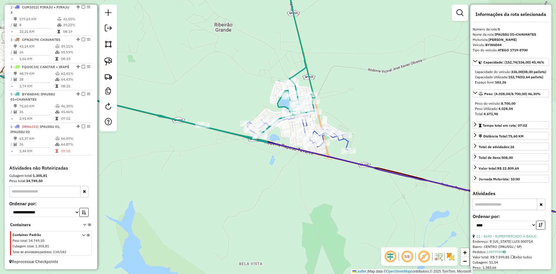
drag, startPoint x: 331, startPoint y: 123, endPoint x: 346, endPoint y: 111, distance: 19.4
click at [346, 111] on div "Janela de atendimento Grade de atendimento Capacidade Transportadoras Veículos …" at bounding box center [278, 137] width 556 height 274
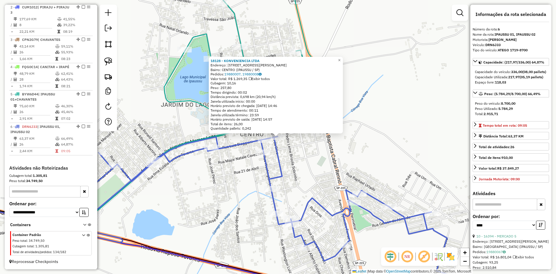
click at [309, 180] on div "18128 - KONVENIENCIA LTDA Endereço: R [STREET_ADDRESS][PERSON_NAME] Pedidos: 19…" at bounding box center [278, 137] width 556 height 274
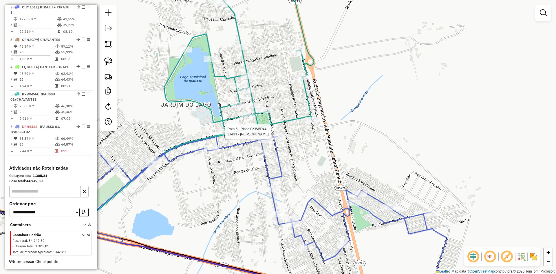
click at [224, 134] on div at bounding box center [223, 132] width 14 height 6
select select "*********"
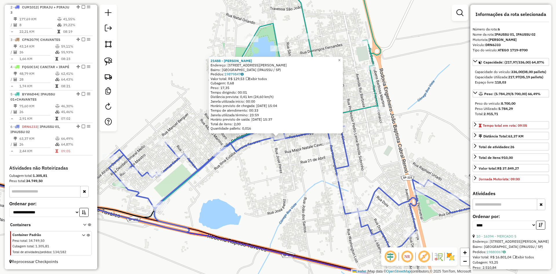
click at [276, 168] on div "21488 - [PERSON_NAME]: [STREET_ADDRESS][PERSON_NAME] Bairro: [GEOGRAPHIC_DATA] …" at bounding box center [278, 137] width 556 height 274
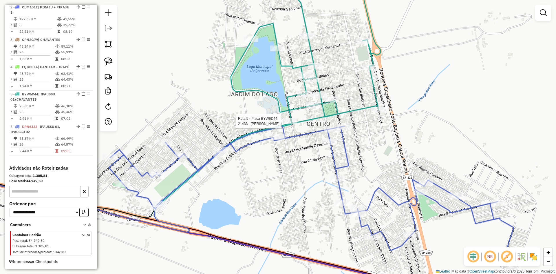
select select "*********"
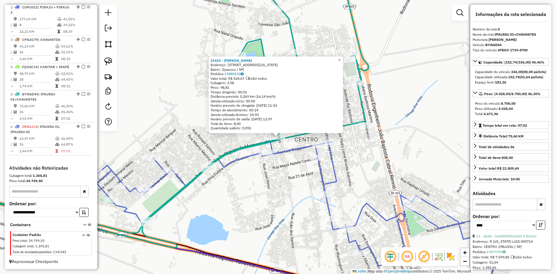
click at [413, 135] on div "21433 - [PERSON_NAME]: [STREET_ADDRESS][US_STATE][PERSON_NAME]) Pedidos: 198801…" at bounding box center [278, 137] width 556 height 274
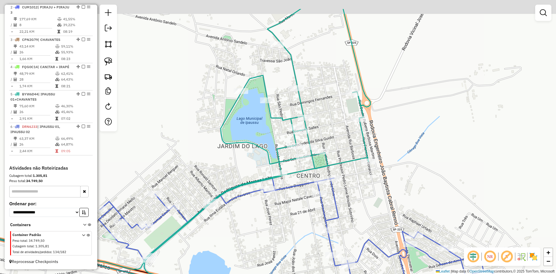
drag, startPoint x: 401, startPoint y: 125, endPoint x: 404, endPoint y: 169, distance: 44.1
click at [404, 168] on div "Janela de atendimento Grade de atendimento Capacidade Transportadoras Veículos …" at bounding box center [278, 137] width 556 height 274
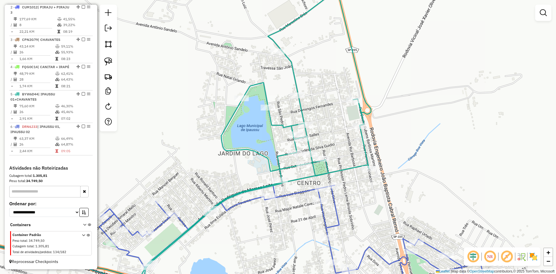
drag, startPoint x: 408, startPoint y: 207, endPoint x: 409, endPoint y: 213, distance: 6.1
click at [408, 215] on div "Janela de atendimento Grade de atendimento Capacidade Transportadoras Veículos …" at bounding box center [278, 137] width 556 height 274
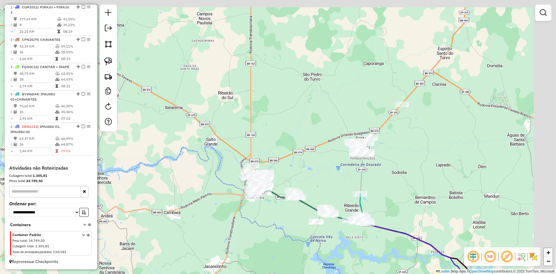
drag, startPoint x: 477, startPoint y: 117, endPoint x: 382, endPoint y: 206, distance: 129.4
click at [382, 205] on div "Janela de atendimento Grade de atendimento Capacidade Transportadoras Veículos …" at bounding box center [278, 137] width 556 height 274
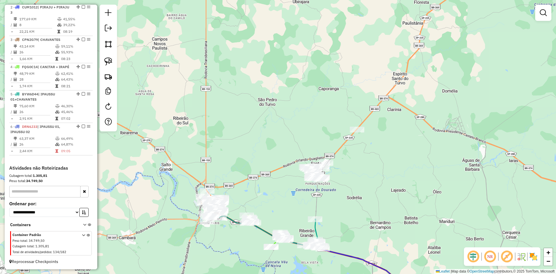
click at [355, 190] on div "Janela de atendimento Grade de atendimento Capacidade Transportadoras Veículos …" at bounding box center [278, 137] width 556 height 274
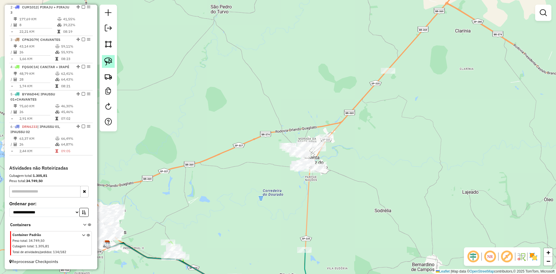
click at [111, 61] on img at bounding box center [108, 61] width 8 height 8
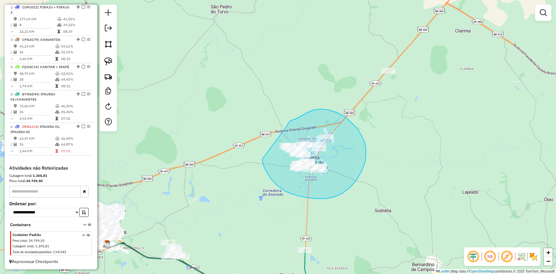
drag, startPoint x: 263, startPoint y: 158, endPoint x: 288, endPoint y: 124, distance: 42.2
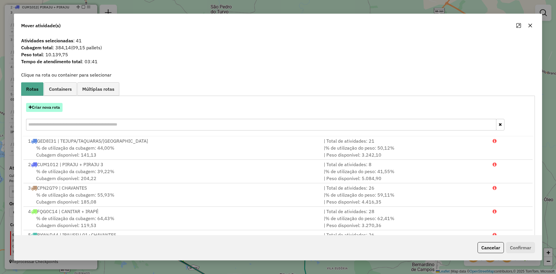
click at [51, 109] on button "Criar nova rota" at bounding box center [44, 107] width 36 height 9
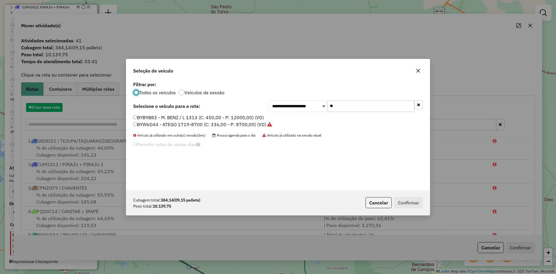
scroll to position [3, 2]
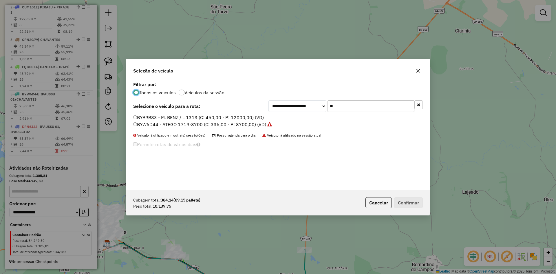
click at [353, 105] on input "**" at bounding box center [370, 106] width 87 height 12
type input "***"
click at [142, 117] on label "EVH8B55 - ATEGO 1718-10800 (C: 420,00 - P: 10800,00) (VD)" at bounding box center [202, 117] width 138 height 7
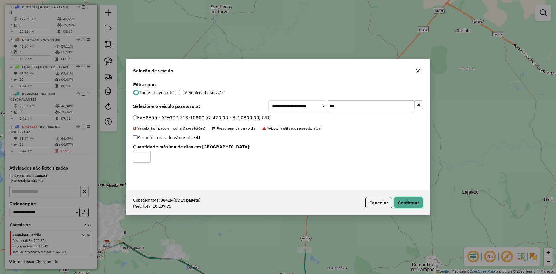
click at [413, 203] on button "Confirmar" at bounding box center [408, 202] width 29 height 11
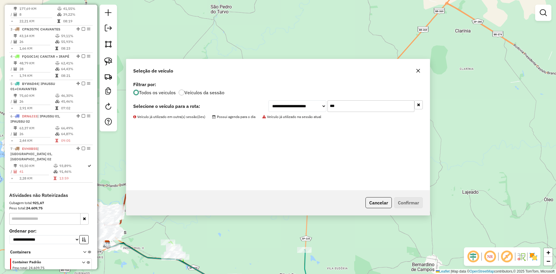
scroll to position [288, 0]
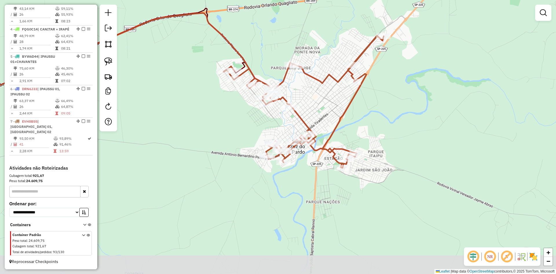
drag, startPoint x: 329, startPoint y: 157, endPoint x: 371, endPoint y: 138, distance: 45.6
click at [371, 138] on div "Janela de atendimento Grade de atendimento Capacidade Transportadoras Veículos …" at bounding box center [278, 137] width 556 height 274
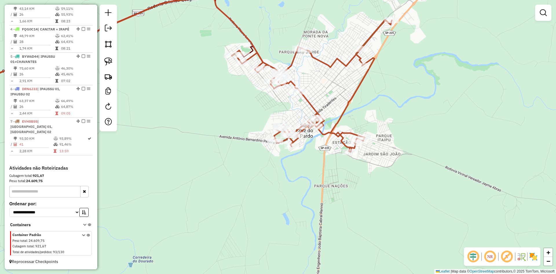
drag, startPoint x: 370, startPoint y: 134, endPoint x: 378, endPoint y: 118, distance: 17.9
click at [378, 118] on div "Janela de atendimento Grade de atendimento Capacidade Transportadoras Veículos …" at bounding box center [278, 137] width 556 height 274
drag, startPoint x: 109, startPoint y: 61, endPoint x: 187, endPoint y: 108, distance: 91.1
click at [109, 61] on img at bounding box center [108, 61] width 8 height 8
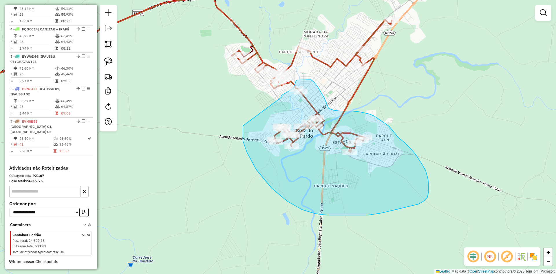
drag, startPoint x: 243, startPoint y: 129, endPoint x: 282, endPoint y: 97, distance: 50.4
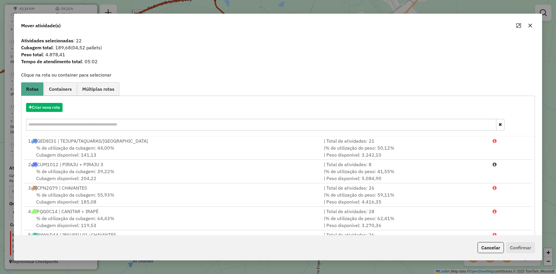
click at [55, 112] on div "Criar nova rota" at bounding box center [278, 117] width 511 height 38
click at [55, 106] on button "Criar nova rota" at bounding box center [44, 107] width 36 height 9
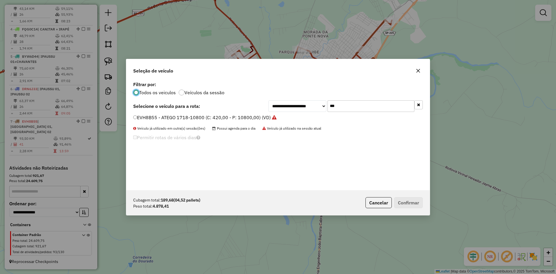
scroll to position [3, 2]
click at [358, 108] on input "***" at bounding box center [370, 106] width 87 height 12
type input "***"
click at [145, 119] on label "DZE6B12 - ATEGO 1719-8700 (C: 336,00 - P: 8700,00) (VD)" at bounding box center [198, 117] width 131 height 7
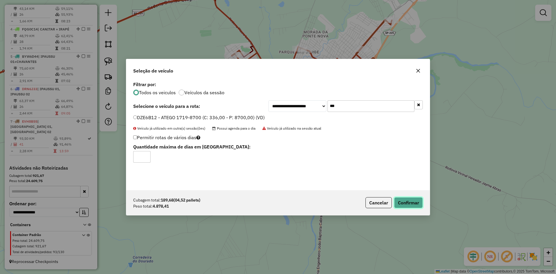
click at [407, 204] on button "Confirmar" at bounding box center [408, 202] width 29 height 11
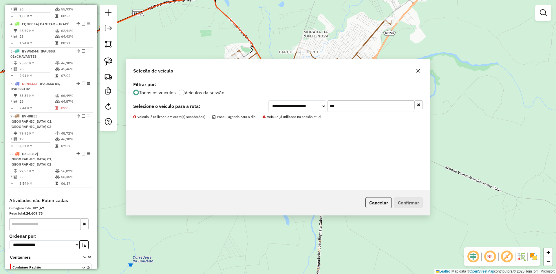
scroll to position [289, 0]
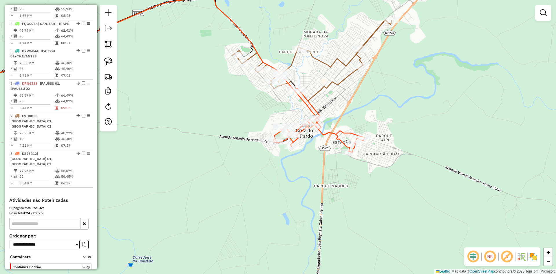
drag, startPoint x: 340, startPoint y: 107, endPoint x: 369, endPoint y: 166, distance: 65.4
click at [369, 166] on div "Janela de atendimento Grade de atendimento Capacidade Transportadoras Veículos …" at bounding box center [278, 137] width 556 height 274
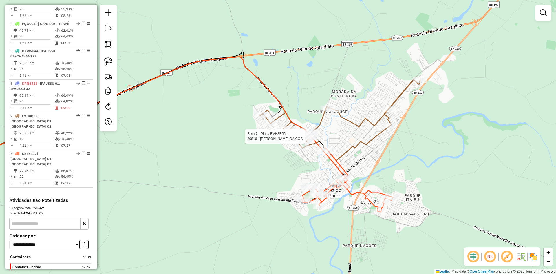
select select "*********"
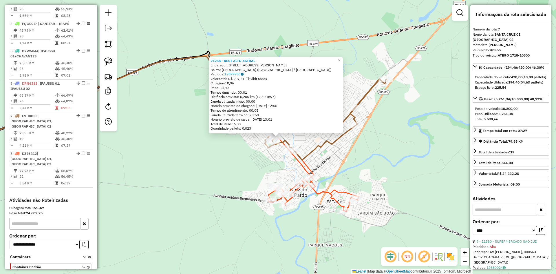
scroll to position [321, 0]
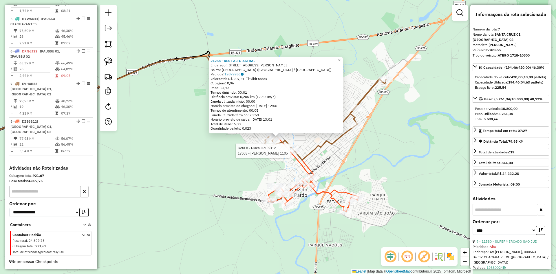
click at [292, 153] on div at bounding box center [294, 151] width 14 height 6
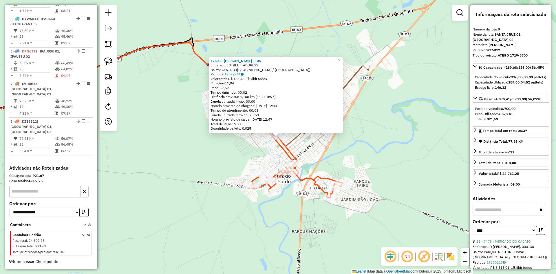
click at [384, 153] on div "17603 - [PERSON_NAME] 1105 Endereço: R [STREET_ADDRESS] [GEOGRAPHIC_DATA]: 1987…" at bounding box center [278, 137] width 556 height 274
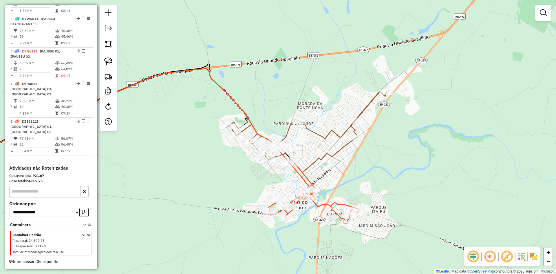
drag, startPoint x: 367, startPoint y: 168, endPoint x: 385, endPoint y: 194, distance: 32.0
click at [385, 194] on div "Janela de atendimento Grade de atendimento Capacidade Transportadoras Veículos …" at bounding box center [278, 137] width 556 height 274
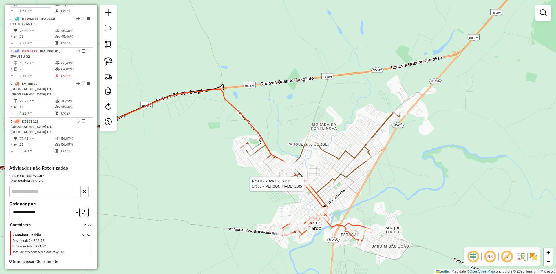
select select "*********"
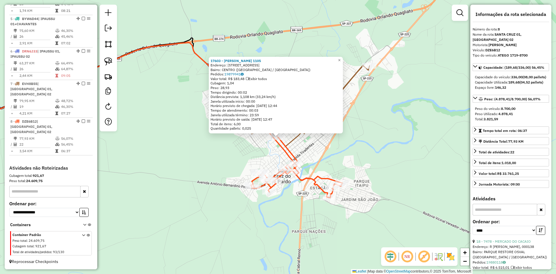
click at [276, 175] on div at bounding box center [278, 172] width 14 height 6
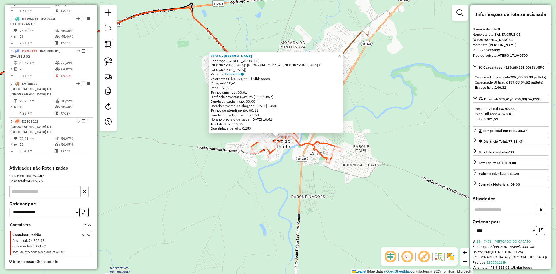
click at [296, 175] on div "21016 - [PERSON_NAME]: [STREET_ADDRESS] Bairro: [GEOGRAPHIC_DATA] ([GEOGRAPHIC_…" at bounding box center [278, 137] width 556 height 274
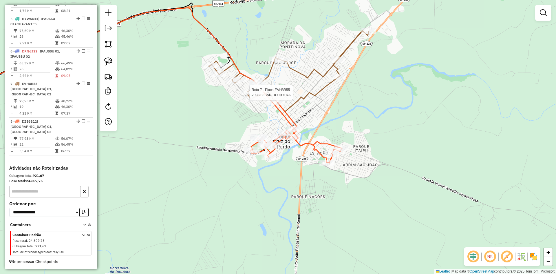
select select "*********"
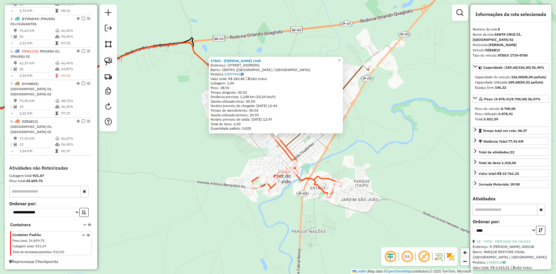
click at [351, 160] on div "17603 - [PERSON_NAME] 1105 Endereço: R [STREET_ADDRESS] [GEOGRAPHIC_DATA]: 1987…" at bounding box center [278, 137] width 556 height 274
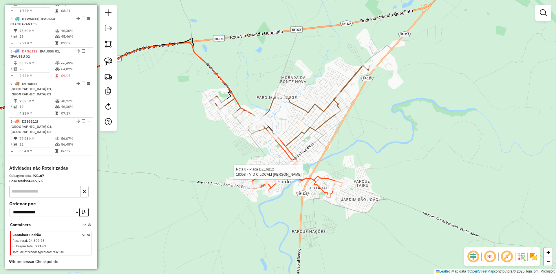
select select "*********"
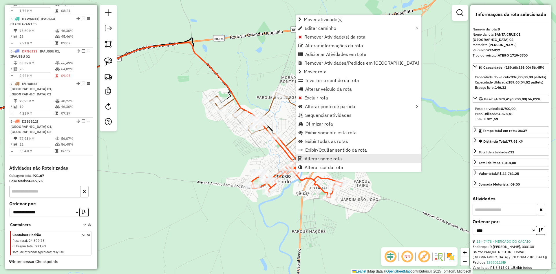
click at [314, 157] on span "Alterar nome rota" at bounding box center [323, 158] width 37 height 5
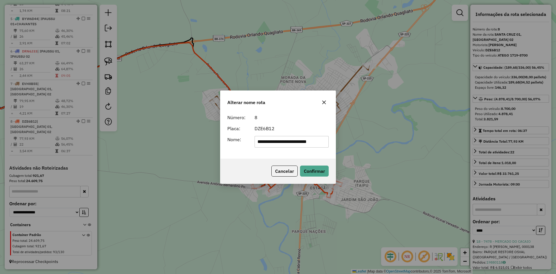
scroll to position [0, 0]
drag, startPoint x: 292, startPoint y: 146, endPoint x: 124, endPoint y: 145, distance: 167.6
click at [124, 145] on div "**********" at bounding box center [278, 137] width 556 height 274
type input "**********"
click at [316, 171] on button "Confirmar" at bounding box center [314, 170] width 29 height 11
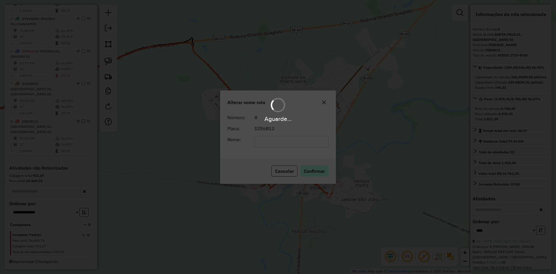
scroll to position [316, 0]
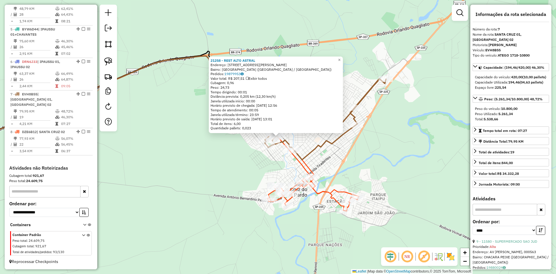
click at [360, 144] on div "21258 - REST ALTO ASTRAL Endereço: [STREET_ADDRESS][PERSON_NAME] [GEOGRAPHIC_DA…" at bounding box center [278, 137] width 556 height 274
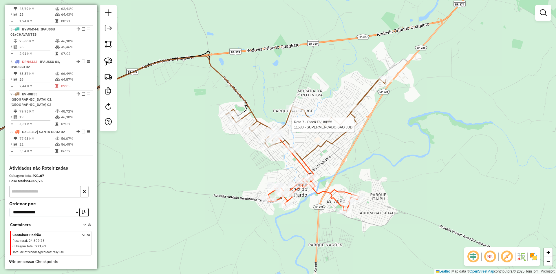
select select "*********"
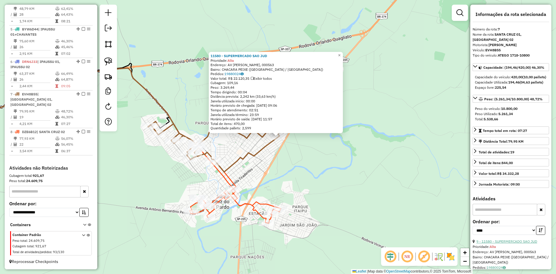
click at [525, 243] on link "9 - 11580 - SUPERMERCADO SAO JUD" at bounding box center [506, 241] width 61 height 4
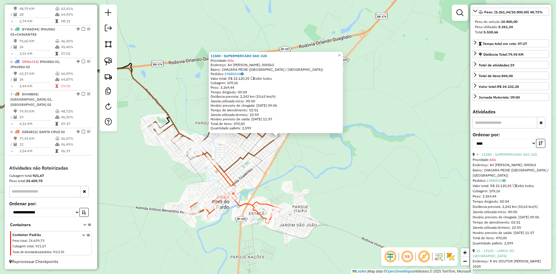
scroll to position [116, 0]
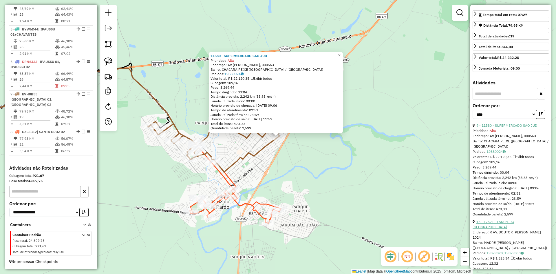
click at [511, 229] on link "16 - 17621 - LANCH. DO [GEOGRAPHIC_DATA]" at bounding box center [493, 224] width 42 height 10
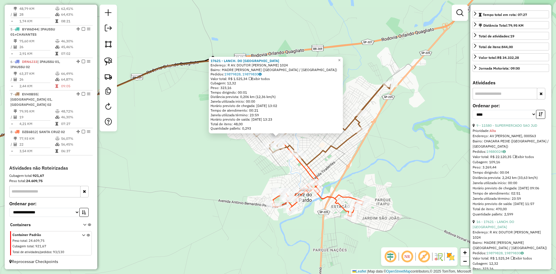
click at [360, 176] on div "17621 - LANCH. DO [PERSON_NAME]: R AV. DOUTOR [PERSON_NAME] 1024 Bairro: MADRE …" at bounding box center [278, 137] width 556 height 274
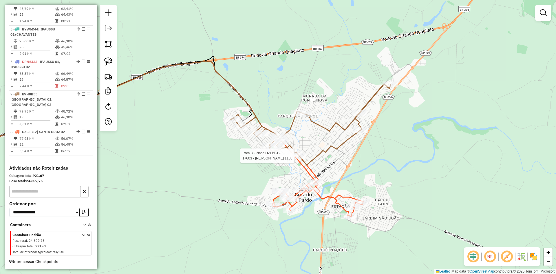
select select "*********"
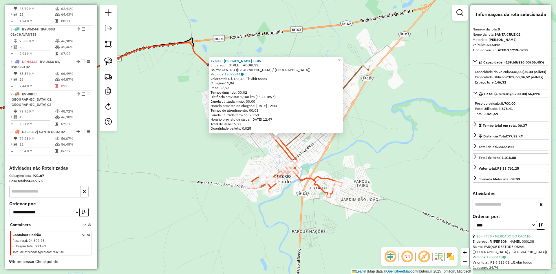
click at [351, 159] on div "17603 - [PERSON_NAME] 1105 Endereço: R [STREET_ADDRESS] [GEOGRAPHIC_DATA]: 1987…" at bounding box center [278, 137] width 556 height 274
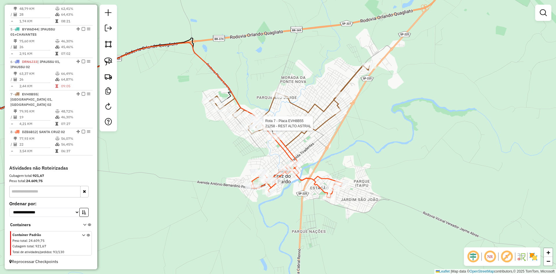
select select "*********"
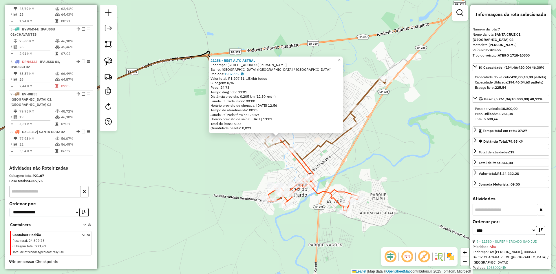
click at [274, 174] on div "21258 - REST ALTO ASTRAL Endereço: [STREET_ADDRESS][PERSON_NAME] [GEOGRAPHIC_DA…" at bounding box center [278, 137] width 556 height 274
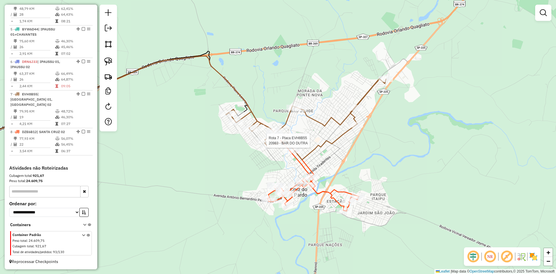
select select "*********"
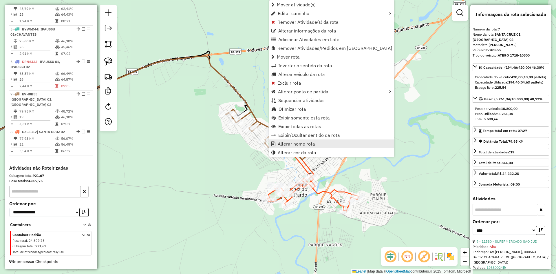
click at [284, 144] on span "Alterar nome rota" at bounding box center [296, 143] width 37 height 5
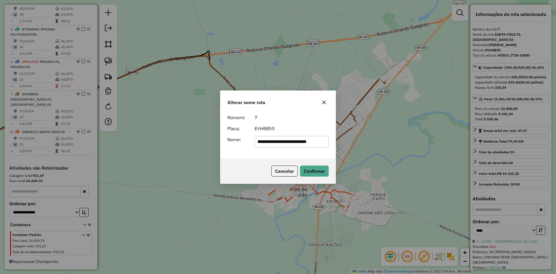
scroll to position [0, 1]
drag, startPoint x: 289, startPoint y: 145, endPoint x: 466, endPoint y: 153, distance: 176.8
click at [466, 153] on div "**********" at bounding box center [278, 137] width 556 height 274
type input "**********"
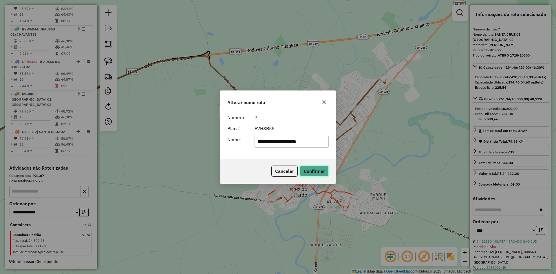
click at [321, 166] on button "Confirmar" at bounding box center [314, 170] width 29 height 11
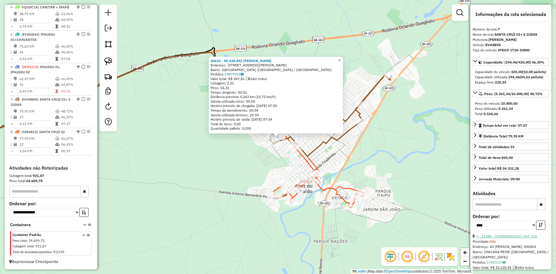
click at [517, 238] on link "9 - 11580 - SUPERMERCADO SAO JUD" at bounding box center [506, 236] width 61 height 4
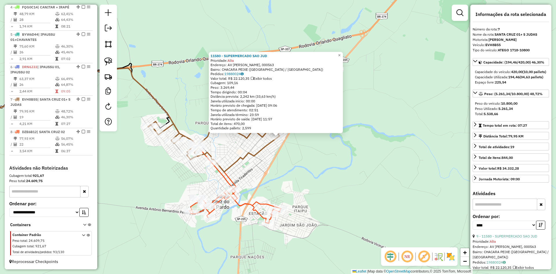
click at [314, 171] on div "11580 - SUPERMERCADO SAO JUD Prioridade: Alta Endereço: AV [PERSON_NAME], 00056…" at bounding box center [278, 137] width 556 height 274
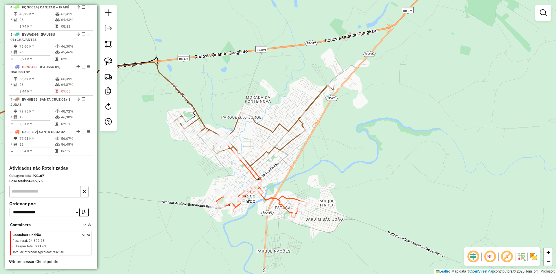
drag, startPoint x: 295, startPoint y: 167, endPoint x: 362, endPoint y: 154, distance: 68.5
click at [362, 154] on div "Janela de atendimento Grade de atendimento Capacidade Transportadoras Veículos …" at bounding box center [278, 137] width 556 height 274
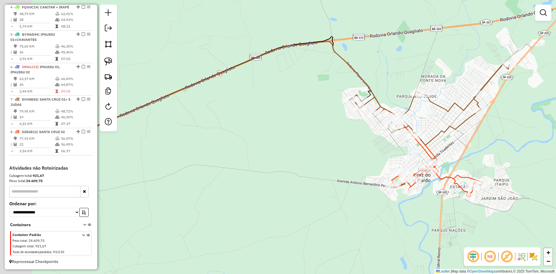
drag, startPoint x: 328, startPoint y: 162, endPoint x: 363, endPoint y: 166, distance: 35.0
click at [461, 149] on div "Janela de atendimento Grade de atendimento Capacidade Transportadoras Veículos …" at bounding box center [278, 137] width 556 height 274
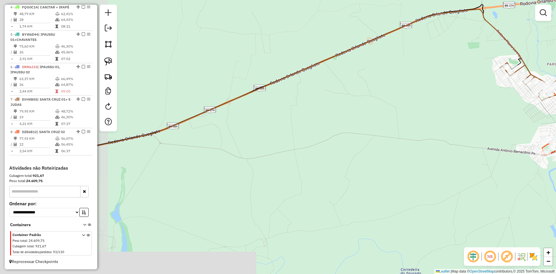
drag, startPoint x: 248, startPoint y: 180, endPoint x: 388, endPoint y: 155, distance: 143.1
click at [415, 142] on div "Janela de atendimento Grade de atendimento Capacidade Transportadoras Veículos …" at bounding box center [278, 137] width 556 height 274
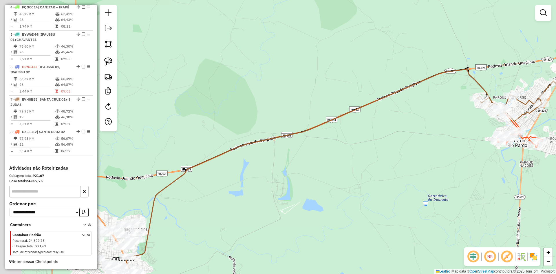
drag, startPoint x: 309, startPoint y: 197, endPoint x: 391, endPoint y: 111, distance: 119.0
click at [394, 108] on div "Janela de atendimento Grade de atendimento Capacidade Transportadoras Veículos …" at bounding box center [278, 137] width 556 height 274
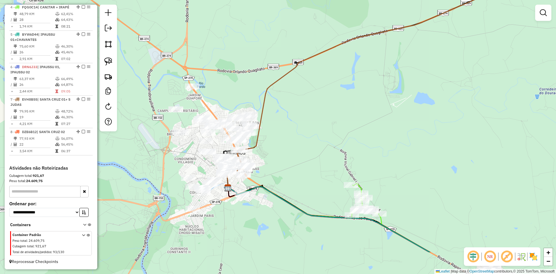
drag, startPoint x: 282, startPoint y: 142, endPoint x: 354, endPoint y: 93, distance: 87.1
click at [354, 93] on div "Janela de atendimento Grade de atendimento Capacidade Transportadoras Veículos …" at bounding box center [278, 137] width 556 height 274
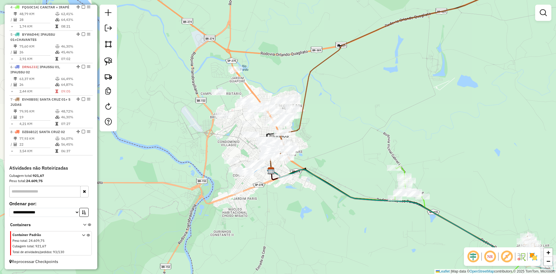
drag, startPoint x: 343, startPoint y: 100, endPoint x: 364, endPoint y: 47, distance: 56.3
click at [364, 47] on div "Janela de atendimento Grade de atendimento Capacidade Transportadoras Veículos …" at bounding box center [278, 137] width 556 height 274
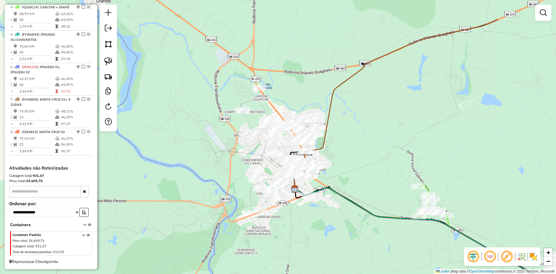
drag, startPoint x: 362, startPoint y: 65, endPoint x: 405, endPoint y: 109, distance: 61.6
click at [406, 109] on div "Janela de atendimento Grade de atendimento Capacidade Transportadoras Veículos …" at bounding box center [278, 137] width 556 height 274
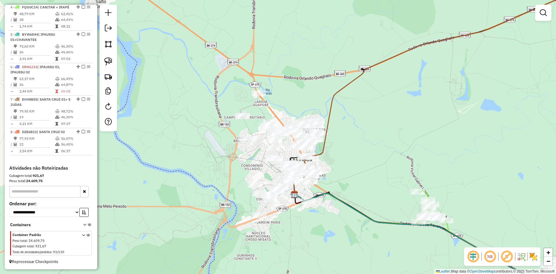
drag, startPoint x: 387, startPoint y: 132, endPoint x: 368, endPoint y: 172, distance: 44.3
click at [368, 172] on div "Janela de atendimento Grade de atendimento Capacidade Transportadoras Veículos …" at bounding box center [278, 137] width 556 height 274
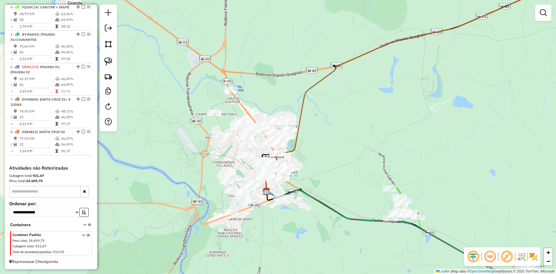
drag, startPoint x: 368, startPoint y: 172, endPoint x: 359, endPoint y: 129, distance: 44.1
click at [359, 129] on div "Janela de atendimento Grade de atendimento Capacidade Transportadoras Veículos …" at bounding box center [278, 137] width 556 height 274
drag, startPoint x: 112, startPoint y: 64, endPoint x: 149, endPoint y: 123, distance: 69.7
click at [112, 64] on img at bounding box center [108, 61] width 8 height 8
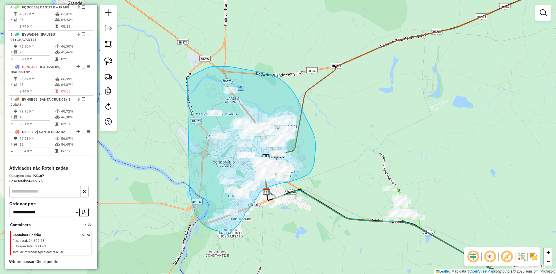
drag, startPoint x: 195, startPoint y: 213, endPoint x: 193, endPoint y: 95, distance: 117.9
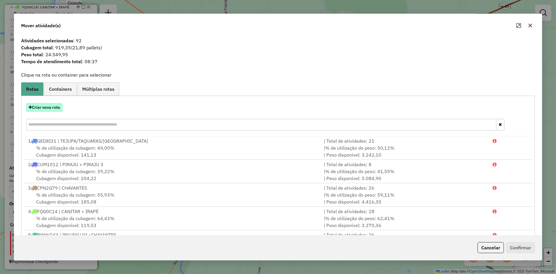
click at [58, 107] on button "Criar nova rota" at bounding box center [44, 107] width 36 height 9
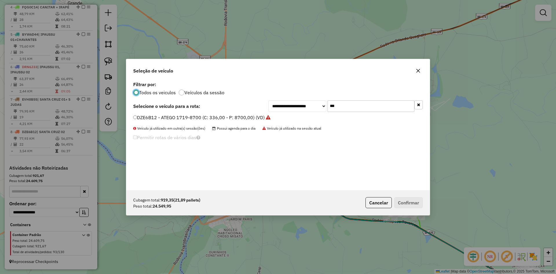
scroll to position [3, 2]
click at [350, 105] on input "***" at bounding box center [370, 106] width 87 height 12
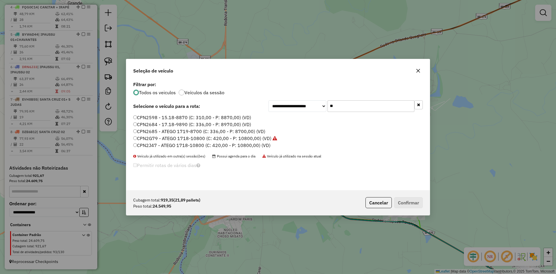
type input "**"
click at [147, 145] on label "CPN2J47 - ATEGO 1718-10800 (C: 420,00 - P: 10800,00) (VD)" at bounding box center [201, 145] width 137 height 7
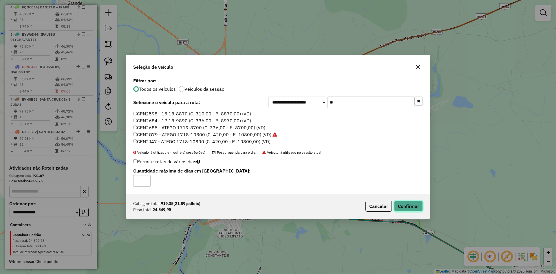
click at [416, 205] on button "Confirmar" at bounding box center [408, 205] width 29 height 11
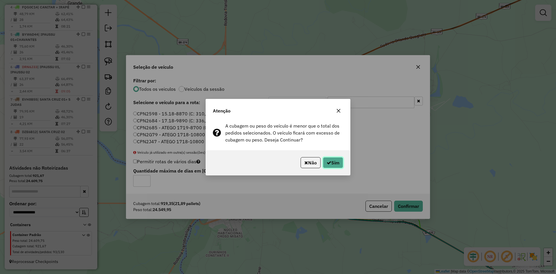
click at [336, 161] on button "Sim" at bounding box center [333, 162] width 20 height 11
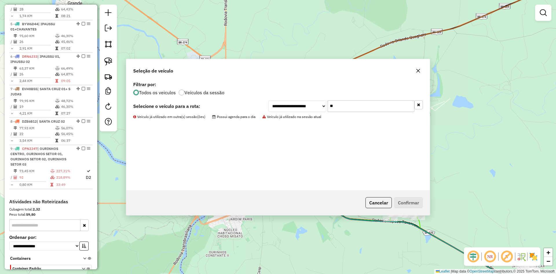
scroll to position [321, 0]
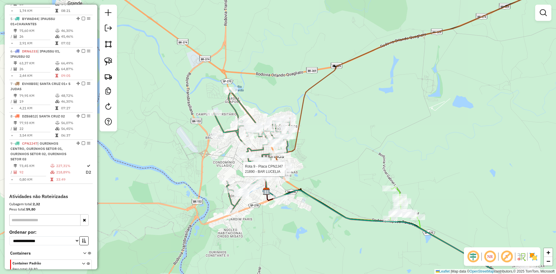
select select "*********"
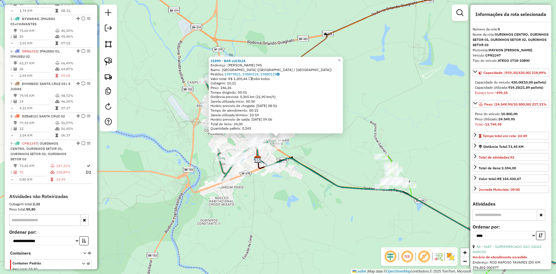
scroll to position [360, 0]
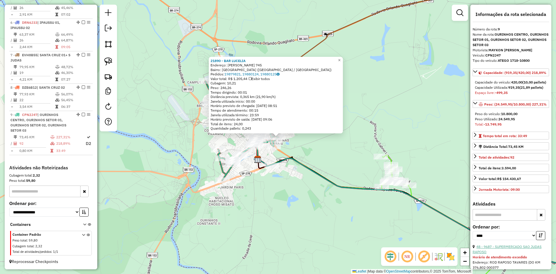
click at [523, 254] on link "48 - 9687 - SUPERMERCADO SAO JUDAS RAPOSO" at bounding box center [506, 249] width 69 height 10
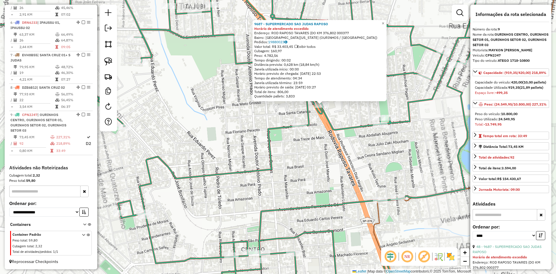
click at [325, 140] on div "9687 - SUPERMERCADO SAO JUDAS RAPOSO Horário de atendimento excedido Endereço: …" at bounding box center [278, 137] width 556 height 274
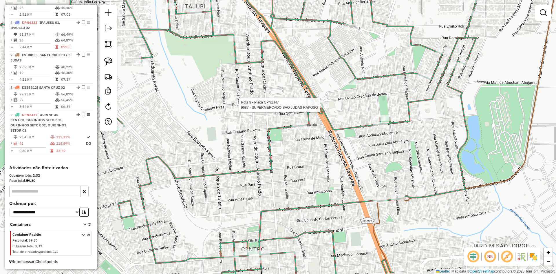
select select "*********"
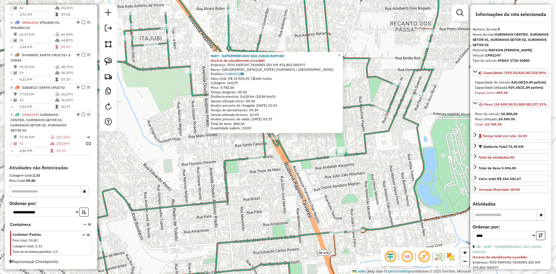
click at [265, 181] on div "9687 - SUPERMERCADO SAO JUDAS RAPOSO Horário de atendimento excedido Endereço: …" at bounding box center [278, 137] width 556 height 274
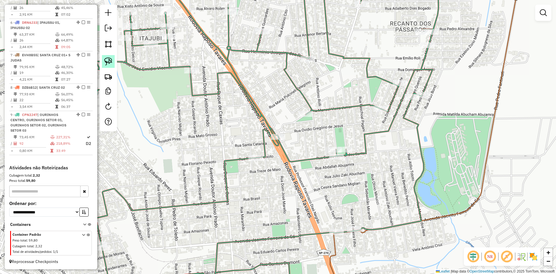
click at [108, 59] on img at bounding box center [108, 61] width 8 height 8
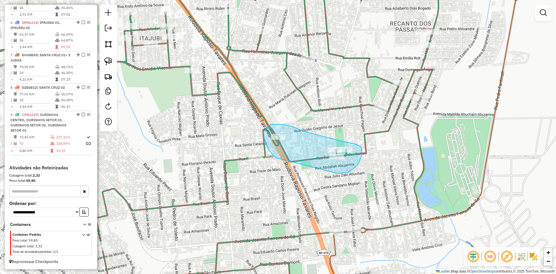
drag, startPoint x: 272, startPoint y: 154, endPoint x: 338, endPoint y: 173, distance: 68.2
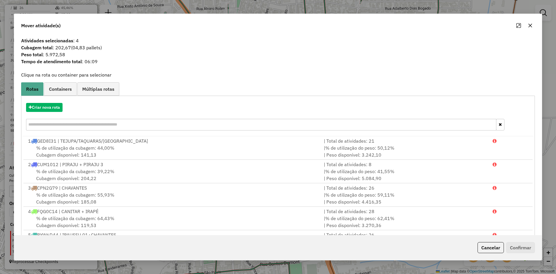
click at [530, 27] on icon "button" at bounding box center [530, 25] width 5 height 5
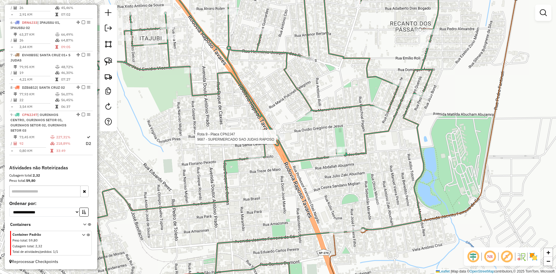
select select "*********"
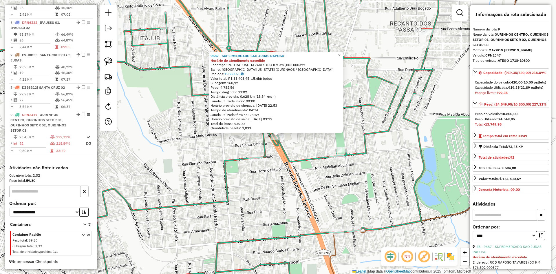
click at [284, 185] on div "9687 - SUPERMERCADO SAO JUDAS RAPOSO Horário de atendimento excedido Endereço: …" at bounding box center [278, 137] width 556 height 274
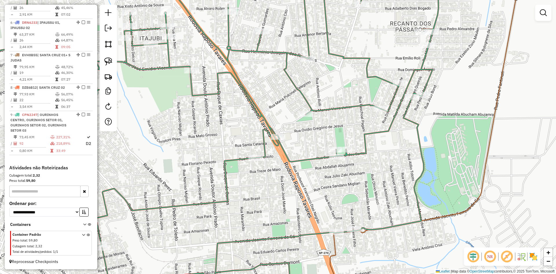
drag, startPoint x: 106, startPoint y: 59, endPoint x: 200, endPoint y: 111, distance: 107.3
click at [106, 59] on img at bounding box center [108, 61] width 8 height 8
drag, startPoint x: 275, startPoint y: 153, endPoint x: 285, endPoint y: 119, distance: 35.2
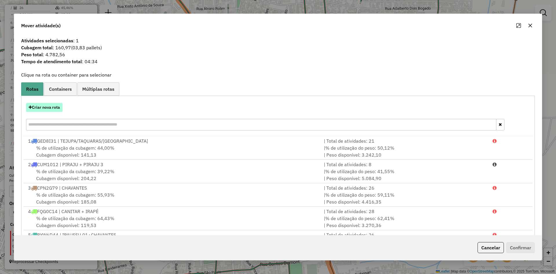
click at [51, 109] on button "Criar nova rota" at bounding box center [44, 107] width 36 height 9
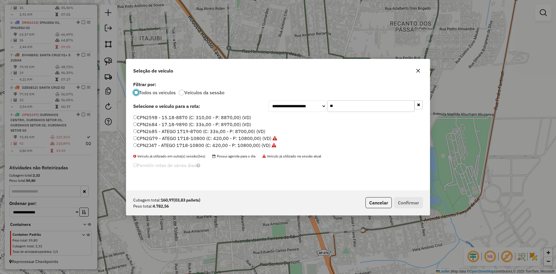
scroll to position [3, 2]
click at [364, 105] on input "**" at bounding box center [370, 106] width 87 height 12
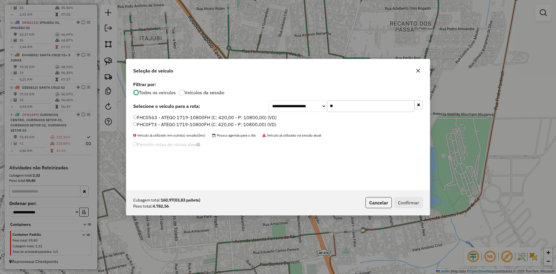
type input "**"
click at [155, 117] on label "FHC0563 - ATEGO 1719-10800FH (C: 420,00 - P: 10800,00) (VD)" at bounding box center [204, 117] width 143 height 7
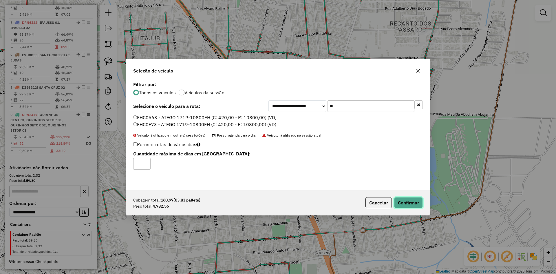
click at [418, 204] on button "Confirmar" at bounding box center [408, 202] width 29 height 11
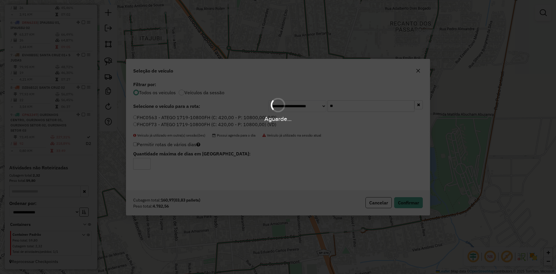
scroll to position [367, 0]
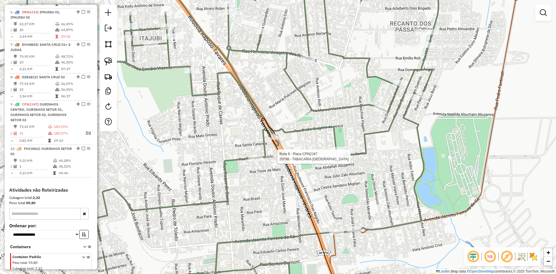
select select "*********"
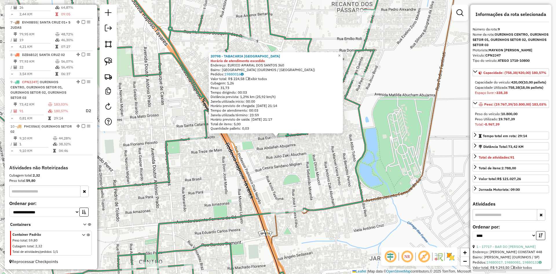
scroll to position [399, 0]
drag, startPoint x: 340, startPoint y: 243, endPoint x: 374, endPoint y: 122, distance: 125.7
click at [373, 125] on div "20798 - TABACARIA [GEOGRAPHIC_DATA] Horário de atendimento excedido Endereço: E…" at bounding box center [278, 137] width 556 height 274
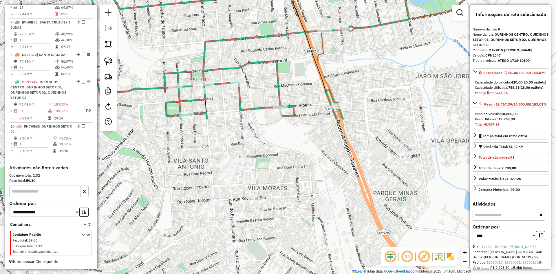
click at [327, 181] on div "20798 - TABACARIA [GEOGRAPHIC_DATA] Horário de atendimento excedido Endereço: E…" at bounding box center [278, 137] width 556 height 274
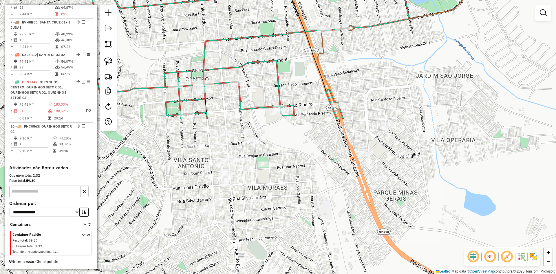
drag, startPoint x: 311, startPoint y: 224, endPoint x: 356, endPoint y: 74, distance: 156.8
click at [354, 82] on div "20798 - TABACARIA [GEOGRAPHIC_DATA] Horário de atendimento excedido Endereço: E…" at bounding box center [278, 137] width 556 height 274
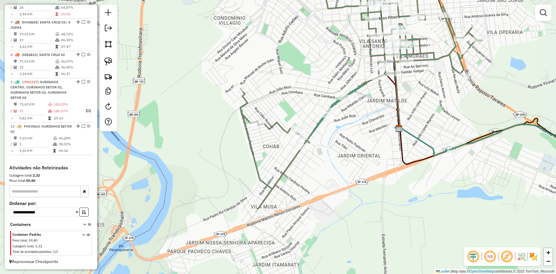
drag, startPoint x: 333, startPoint y: 216, endPoint x: 405, endPoint y: 200, distance: 73.8
click at [405, 200] on div "Janela de atendimento Grade de atendimento Capacidade Transportadoras Veículos …" at bounding box center [278, 137] width 556 height 274
click at [111, 63] on img at bounding box center [108, 61] width 8 height 8
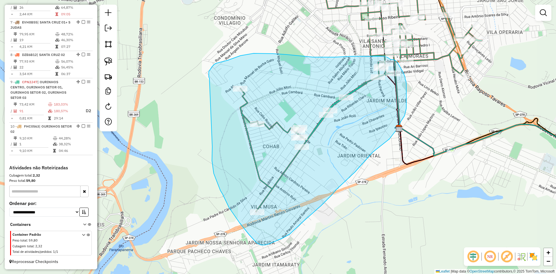
drag, startPoint x: 223, startPoint y: 194, endPoint x: 209, endPoint y: 78, distance: 116.8
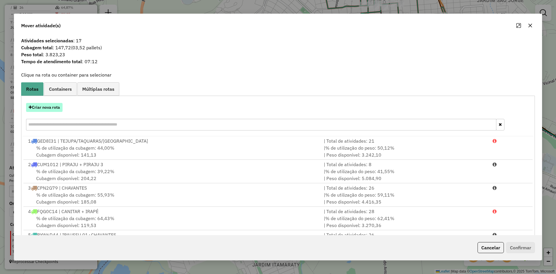
click at [53, 111] on button "Criar nova rota" at bounding box center [44, 107] width 36 height 9
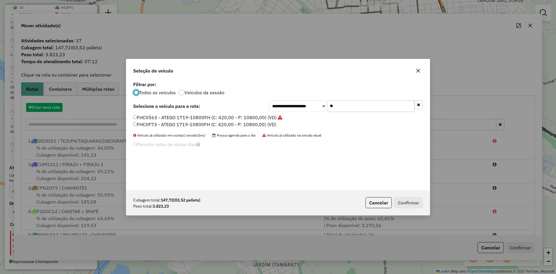
scroll to position [3, 2]
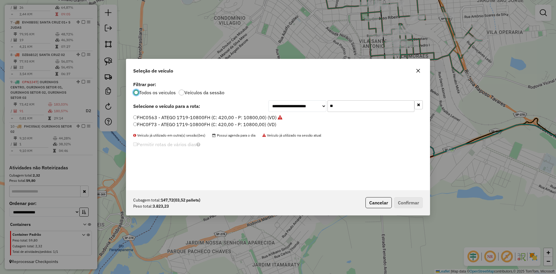
click at [155, 127] on label "FHC0F73 - ATEGO 1719-10800FH (C: 420,00 - P: 10800,00) (VD)" at bounding box center [204, 124] width 143 height 7
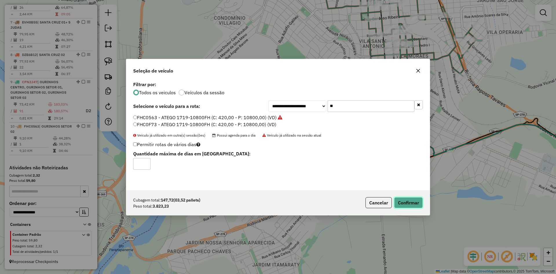
click at [406, 207] on button "Confirmar" at bounding box center [408, 202] width 29 height 11
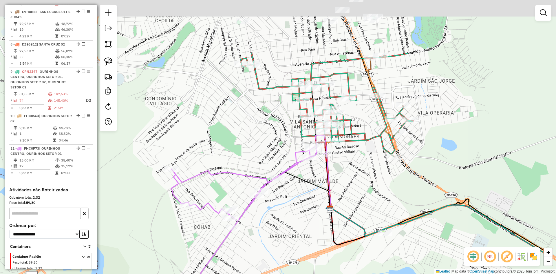
drag, startPoint x: 353, startPoint y: 156, endPoint x: 295, endPoint y: 228, distance: 92.5
click at [295, 228] on div "Janela de atendimento Grade de atendimento Capacidade Transportadoras Veículos …" at bounding box center [278, 137] width 556 height 274
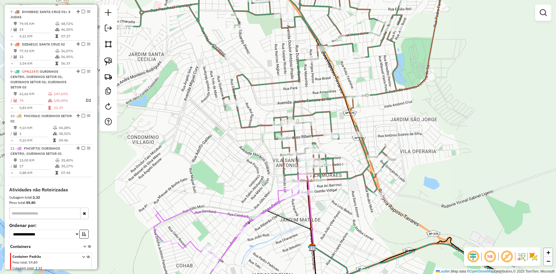
drag, startPoint x: 363, startPoint y: 176, endPoint x: 346, endPoint y: 210, distance: 37.5
click at [347, 212] on div "Janela de atendimento Grade de atendimento Capacidade Transportadoras Veículos …" at bounding box center [278, 137] width 556 height 274
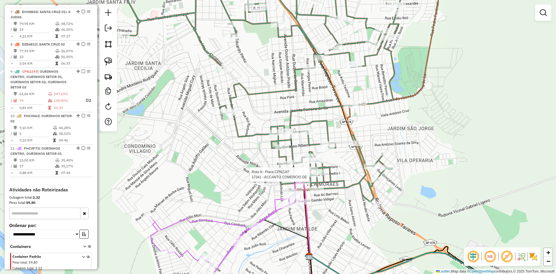
scroll to position [432, 0]
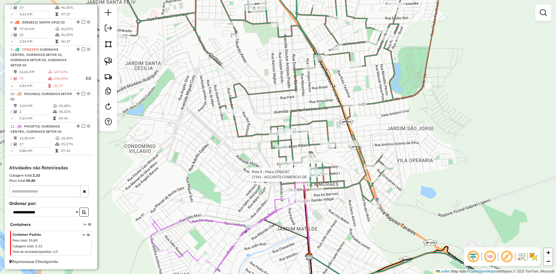
select select "*********"
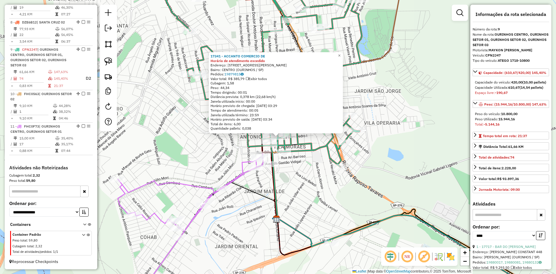
click at [293, 180] on div "17341 - ACCANTO COMERCIO DE Horário de atendimento excedido Endereço: [STREET_A…" at bounding box center [278, 137] width 556 height 274
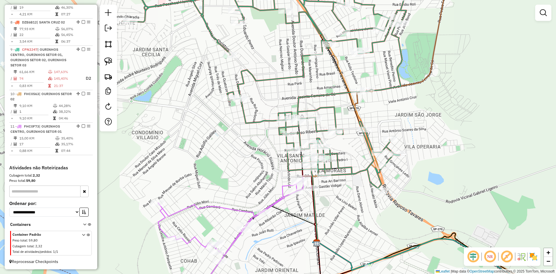
drag, startPoint x: 289, startPoint y: 173, endPoint x: 382, endPoint y: 223, distance: 106.1
click at [382, 223] on div "Janela de atendimento Grade de atendimento Capacidade Transportadoras Veículos …" at bounding box center [278, 137] width 556 height 274
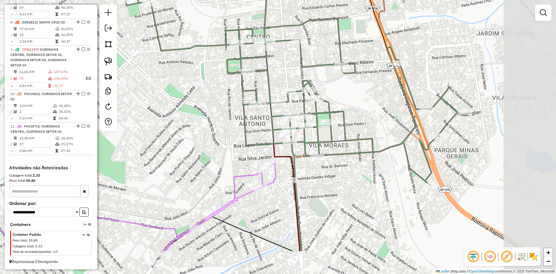
drag, startPoint x: 345, startPoint y: 202, endPoint x: 242, endPoint y: 151, distance: 114.4
click at [242, 151] on div "Janela de atendimento Grade de atendimento Capacidade Transportadoras Veículos …" at bounding box center [278, 137] width 556 height 274
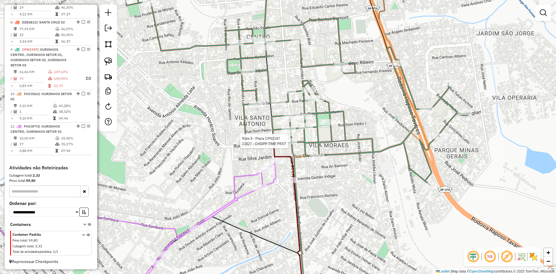
select select "*********"
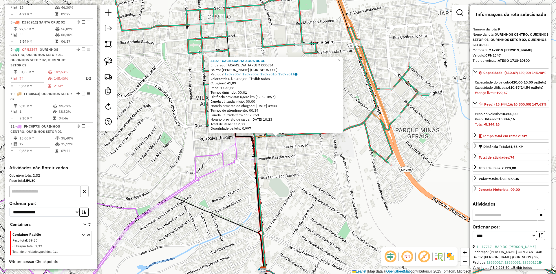
click at [295, 163] on div "4102 - CACHACARIA AGUA DOCE Endereço: ACAMSILVA JARDIM 000634 Bairro: [GEOGRAPH…" at bounding box center [278, 137] width 556 height 274
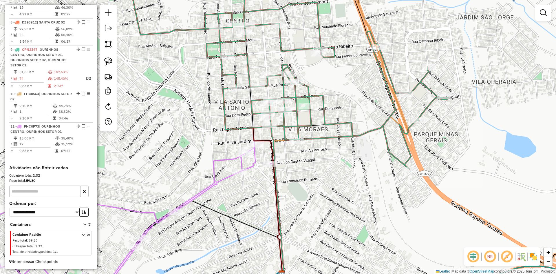
drag, startPoint x: 276, startPoint y: 149, endPoint x: 295, endPoint y: 153, distance: 19.0
click at [295, 153] on div "Janela de atendimento Grade de atendimento Capacidade Transportadoras Veículos …" at bounding box center [278, 137] width 556 height 274
select select "*********"
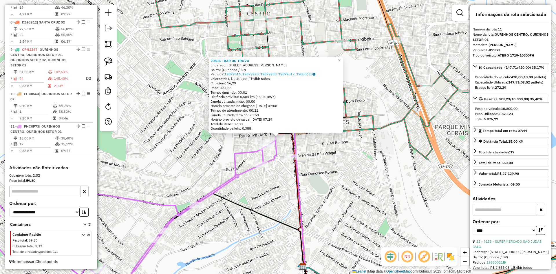
click at [325, 164] on div "20835 - BAR DO TROVO Endereço: [STREET_ADDRESS][PERSON_NAME] Pedidos: 19879816,…" at bounding box center [278, 137] width 556 height 274
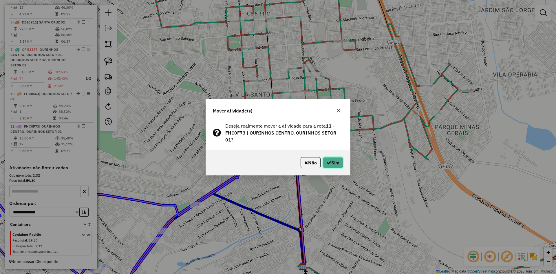
click at [336, 161] on button "Sim" at bounding box center [333, 162] width 20 height 11
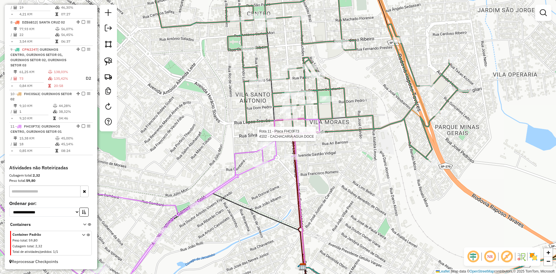
select select "*********"
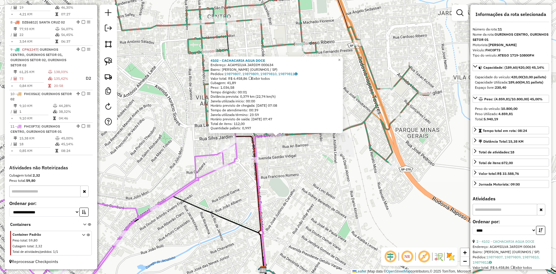
click at [296, 168] on div "4102 - CACHACARIA AGUA DOCE Endereço: ACAMSILVA JARDIM 000634 Bairro: [GEOGRAPH…" at bounding box center [278, 137] width 556 height 274
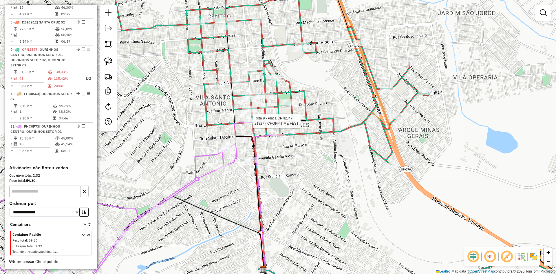
select select "*********"
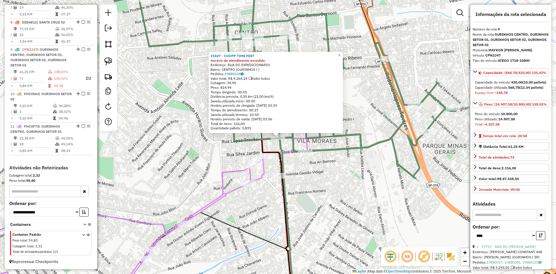
click at [288, 142] on div "21827 - CHOPP TIME FEST Horário de atendimento excedido Endereço: RUA DO EXPEDI…" at bounding box center [278, 137] width 556 height 274
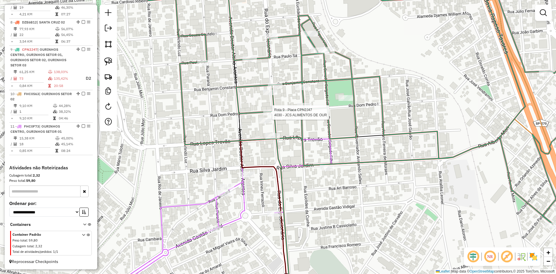
select select "*********"
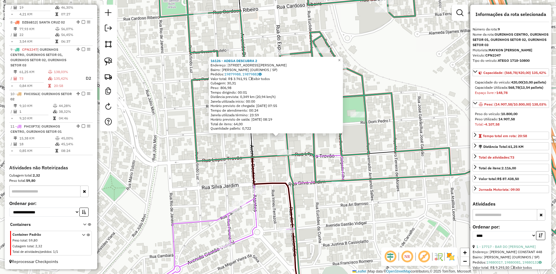
click at [275, 170] on div "16126 - ADEGA DESCUBRA 2 Endereço: R [PERSON_NAME] I 438 Bairro: [GEOGRAPHIC_DA…" at bounding box center [278, 137] width 556 height 274
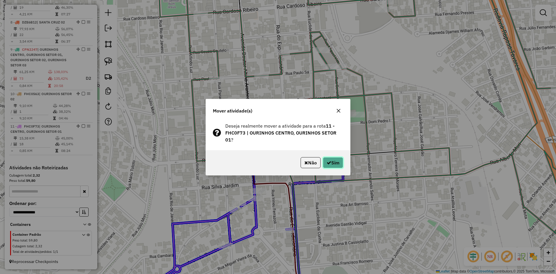
click at [337, 167] on button "Sim" at bounding box center [333, 162] width 20 height 11
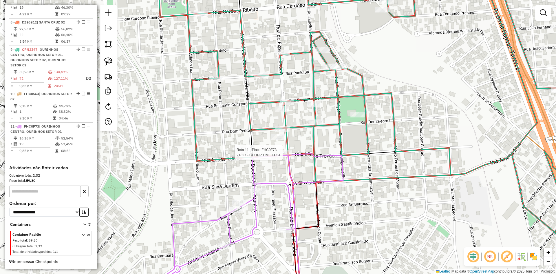
select select "*********"
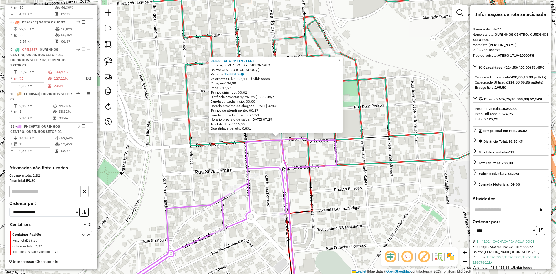
click at [364, 205] on div "21827 - CHOPP TIME FEST Endereço: RUA DO EXPEDICIONARIO Bairro: CENTRO (OURINHO…" at bounding box center [278, 137] width 556 height 274
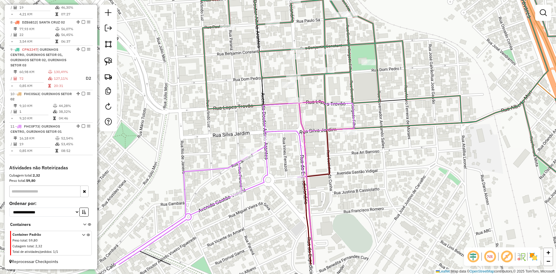
drag, startPoint x: 358, startPoint y: 183, endPoint x: 359, endPoint y: 164, distance: 18.9
click at [368, 168] on div "Janela de atendimento Grade de atendimento Capacidade Transportadoras Veículos …" at bounding box center [278, 137] width 556 height 274
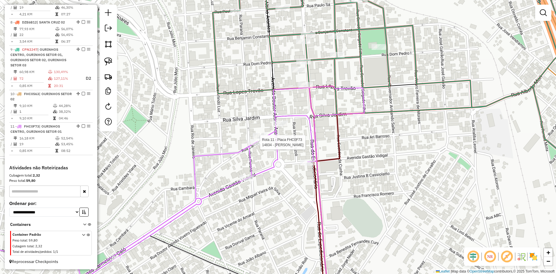
select select "*********"
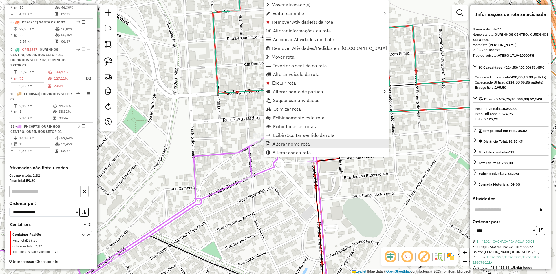
click at [281, 143] on span "Alterar nome rota" at bounding box center [290, 143] width 37 height 5
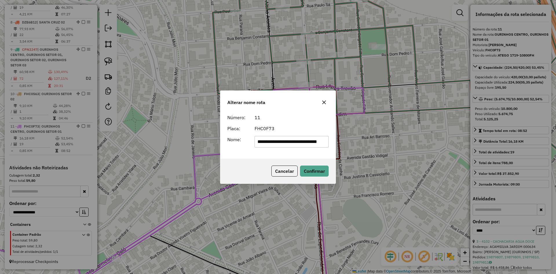
scroll to position [0, 0]
drag, startPoint x: 281, startPoint y: 144, endPoint x: 206, endPoint y: 151, distance: 75.0
click at [206, 151] on div "**********" at bounding box center [278, 137] width 556 height 274
click at [311, 141] on input "**********" at bounding box center [291, 142] width 74 height 12
type input "**********"
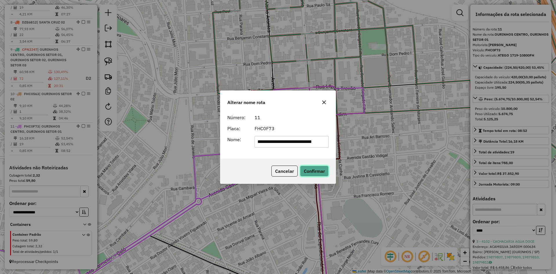
click at [324, 166] on button "Confirmar" at bounding box center [314, 170] width 29 height 11
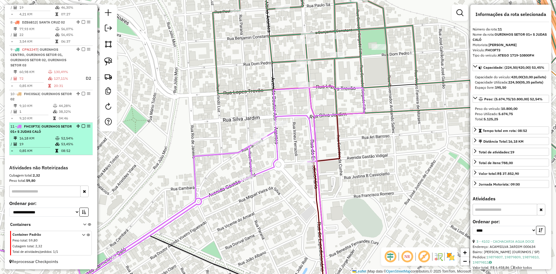
click at [82, 125] on em at bounding box center [83, 125] width 3 height 3
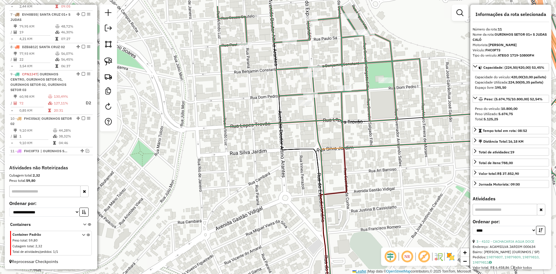
drag, startPoint x: 353, startPoint y: 155, endPoint x: 362, endPoint y: 271, distance: 116.7
click at [365, 273] on html "Aguarde... Pop-up bloqueado! Seu navegador bloqueou automáticamente a abertura …" at bounding box center [278, 137] width 556 height 274
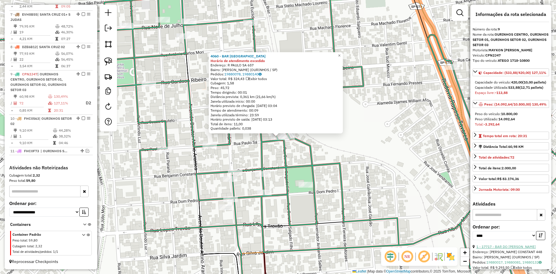
click at [519, 248] on link "1 - 17717 - BAR DO [PERSON_NAME]" at bounding box center [505, 246] width 59 height 4
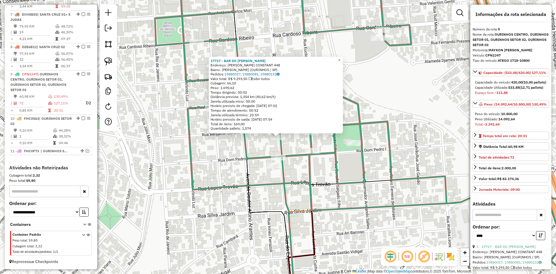
click at [399, 124] on div "17717 - BAR DO [PERSON_NAME]: [PERSON_NAME] 448 Bairro: [GEOGRAPHIC_DATA] (OURI…" at bounding box center [278, 137] width 556 height 274
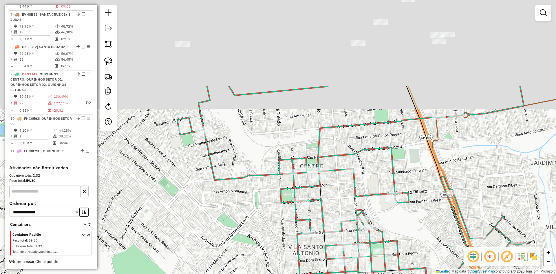
drag, startPoint x: 400, startPoint y: 187, endPoint x: 404, endPoint y: 245, distance: 57.8
click at [404, 244] on div "Janela de atendimento Grade de atendimento Capacidade Transportadoras Veículos …" at bounding box center [278, 137] width 556 height 274
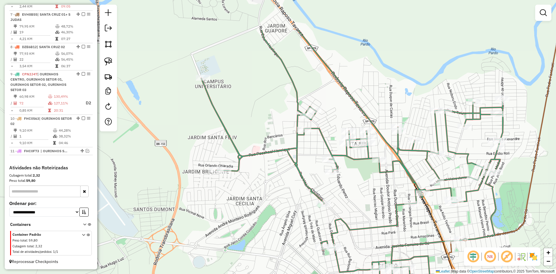
drag, startPoint x: 239, startPoint y: 196, endPoint x: 232, endPoint y: 166, distance: 30.7
click at [250, 211] on div "Janela de atendimento Grade de atendimento Capacidade Transportadoras Veículos …" at bounding box center [278, 137] width 556 height 274
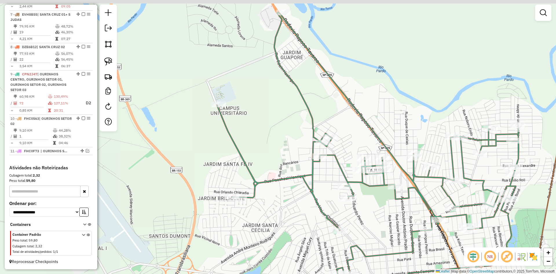
drag, startPoint x: 255, startPoint y: 204, endPoint x: 271, endPoint y: 230, distance: 30.5
click at [271, 230] on div "Janela de atendimento Grade de atendimento Capacidade Transportadoras Veículos …" at bounding box center [278, 137] width 556 height 274
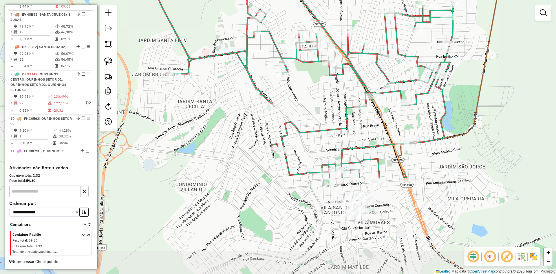
drag, startPoint x: 278, startPoint y: 236, endPoint x: 212, endPoint y: 112, distance: 140.0
click at [212, 112] on div "Janela de atendimento Grade de atendimento Capacidade Transportadoras Veículos …" at bounding box center [278, 137] width 556 height 274
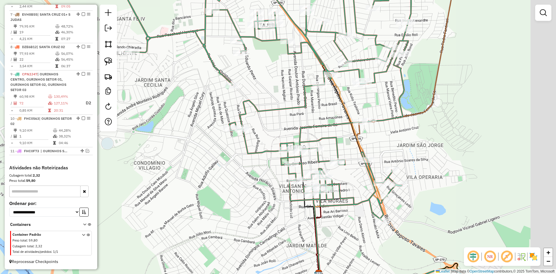
drag, startPoint x: 428, startPoint y: 135, endPoint x: 423, endPoint y: 132, distance: 5.6
click at [423, 132] on div "Janela de atendimento Grade de atendimento Capacidade Transportadoras Veículos …" at bounding box center [278, 137] width 556 height 274
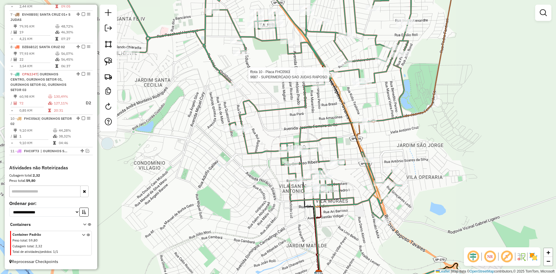
select select "*********"
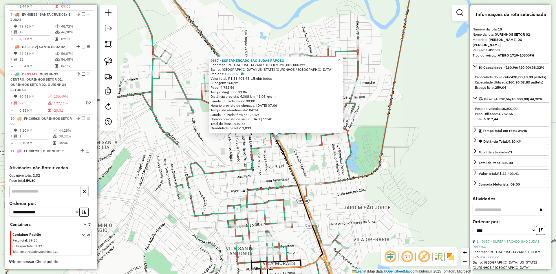
click at [351, 173] on icon at bounding box center [207, 128] width 302 height 310
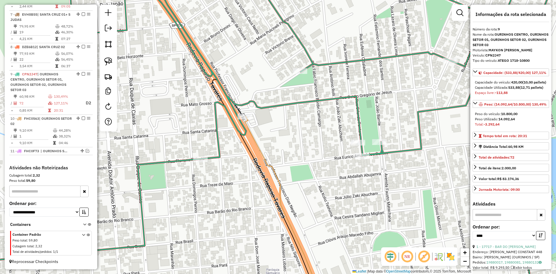
drag, startPoint x: 323, startPoint y: 188, endPoint x: 281, endPoint y: 91, distance: 106.1
click at [281, 91] on div "Janela de atendimento Grade de atendimento Capacidade Transportadoras Veículos …" at bounding box center [278, 137] width 556 height 274
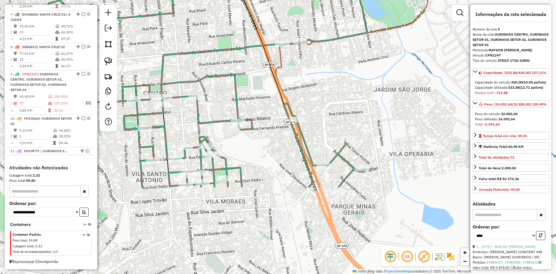
drag, startPoint x: 361, startPoint y: 151, endPoint x: 338, endPoint y: 37, distance: 116.3
click at [338, 37] on icon at bounding box center [150, 23] width 457 height 328
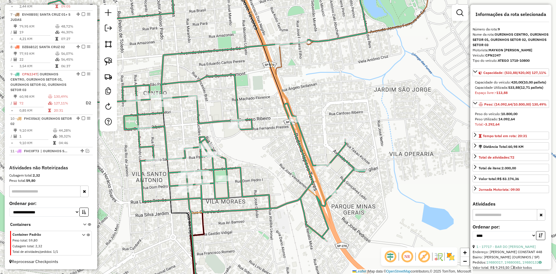
drag, startPoint x: 108, startPoint y: 62, endPoint x: 168, endPoint y: 71, distance: 60.6
click at [108, 62] on img at bounding box center [108, 61] width 8 height 8
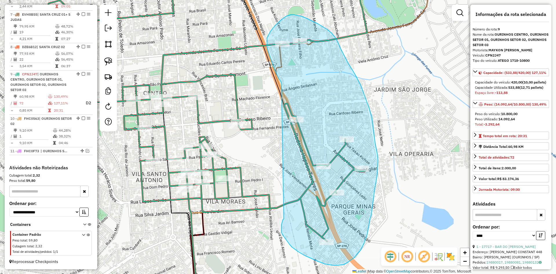
drag, startPoint x: 281, startPoint y: 84, endPoint x: 284, endPoint y: 219, distance: 134.9
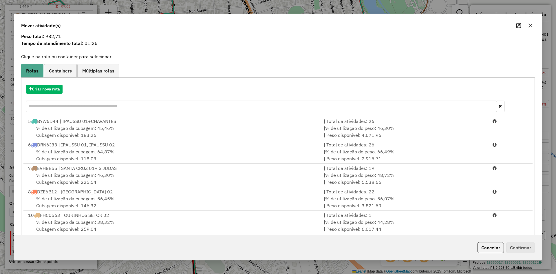
scroll to position [27, 0]
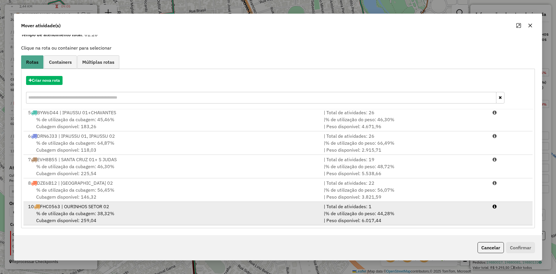
click at [96, 215] on span "% de utilização da cubagem: 38,32%" at bounding box center [75, 213] width 78 height 6
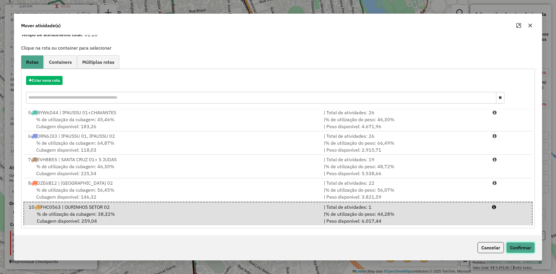
click at [529, 248] on button "Confirmar" at bounding box center [520, 247] width 29 height 11
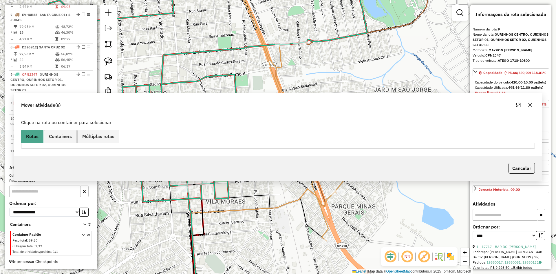
scroll to position [0, 0]
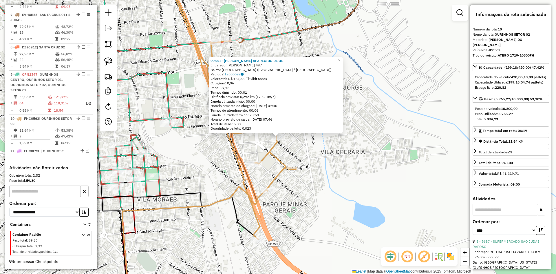
click at [342, 171] on div "99883 - [PERSON_NAME] APARECIDO DE OL Endereço: R [PERSON_NAME] 497 Bairro: [GE…" at bounding box center [278, 137] width 556 height 274
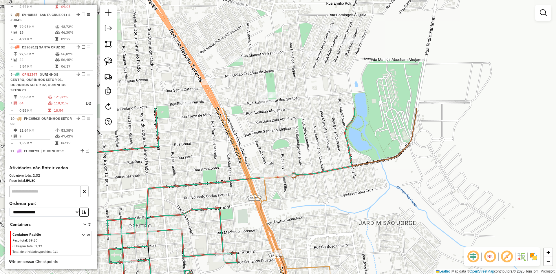
drag, startPoint x: 320, startPoint y: 113, endPoint x: 374, endPoint y: 248, distance: 145.4
click at [374, 248] on div "Janela de atendimento Grade de atendimento Capacidade Transportadoras Veículos …" at bounding box center [278, 137] width 556 height 274
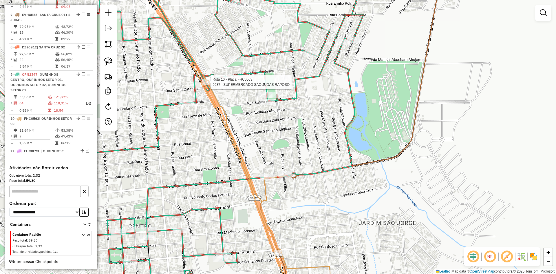
select select "*********"
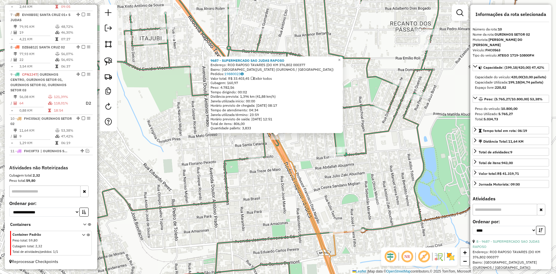
click at [340, 187] on div "9687 - SUPERMERCADO SAO JUDAS RAPOSO Endereço: [PERSON_NAME] (DO KM 376,802 000…" at bounding box center [278, 137] width 556 height 274
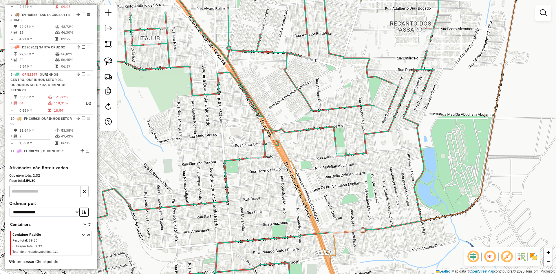
drag, startPoint x: 106, startPoint y: 62, endPoint x: 213, endPoint y: 108, distance: 116.6
click at [106, 62] on img at bounding box center [108, 61] width 8 height 8
drag, startPoint x: 317, startPoint y: 159, endPoint x: 335, endPoint y: 139, distance: 27.7
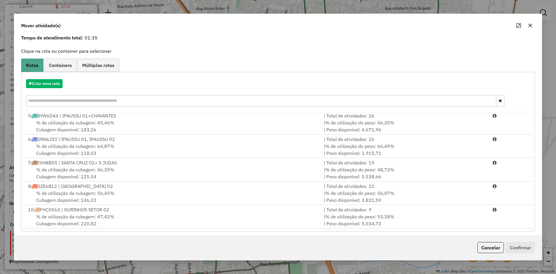
scroll to position [27, 0]
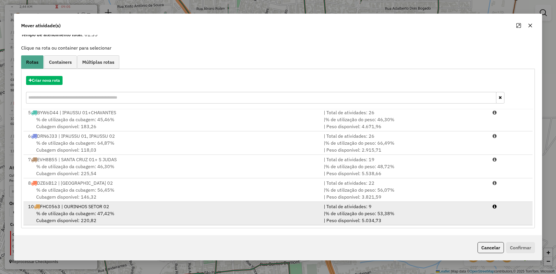
click at [95, 212] on span "% de utilização da cubagem: 47,42%" at bounding box center [75, 213] width 78 height 6
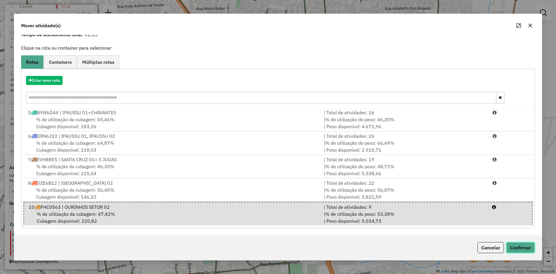
click at [525, 248] on button "Confirmar" at bounding box center [520, 247] width 29 height 11
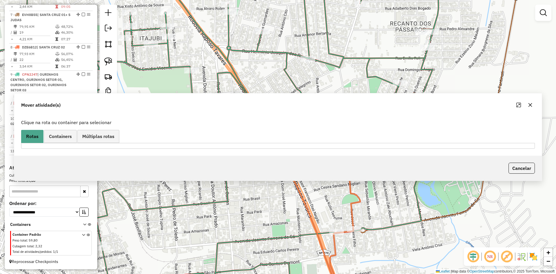
scroll to position [0, 0]
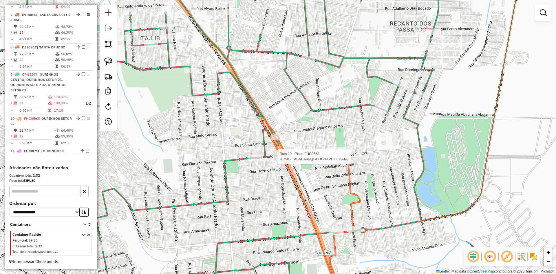
select select "*********"
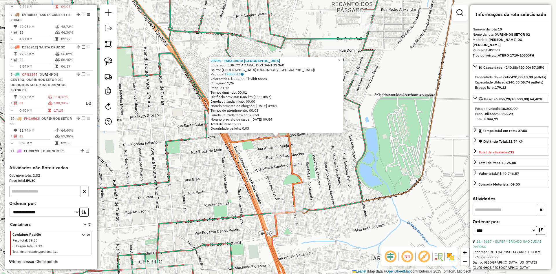
click at [325, 157] on div "20798 - TABACARIA [GEOGRAPHIC_DATA] Endereço: EURICO AMARAL DOS SANTOS 360 Bair…" at bounding box center [278, 137] width 556 height 274
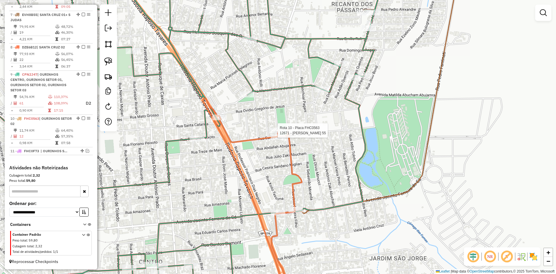
select select "*********"
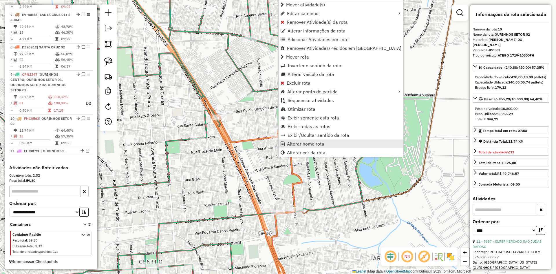
click at [294, 141] on span "Alterar nome rota" at bounding box center [305, 143] width 37 height 5
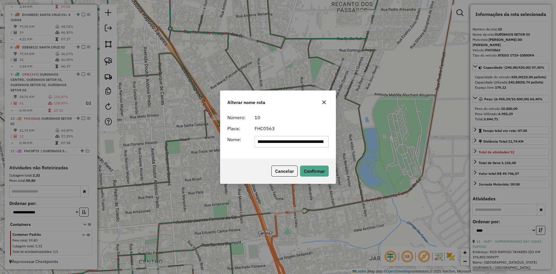
click at [325, 145] on input "**********" at bounding box center [291, 142] width 74 height 12
drag, startPoint x: 325, startPoint y: 142, endPoint x: 337, endPoint y: 143, distance: 11.9
click at [337, 143] on div "**********" at bounding box center [278, 137] width 556 height 274
click at [309, 142] on input "**********" at bounding box center [291, 142] width 74 height 12
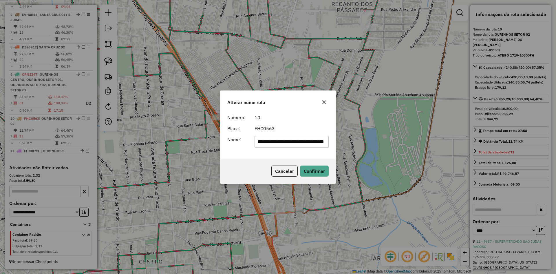
drag, startPoint x: 307, startPoint y: 142, endPoint x: 298, endPoint y: 143, distance: 9.0
click at [298, 143] on input "**********" at bounding box center [291, 142] width 74 height 12
type input "**********"
click at [313, 170] on button "Confirmar" at bounding box center [314, 170] width 29 height 11
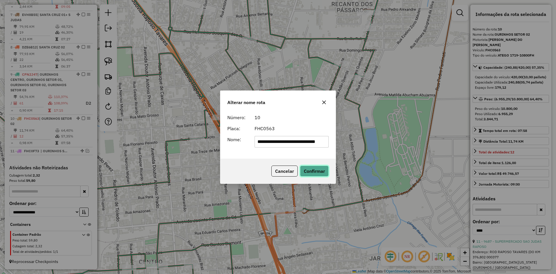
scroll to position [0, 0]
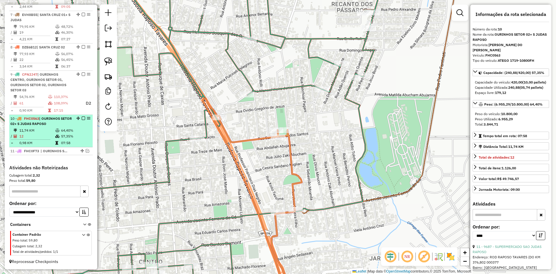
click at [82, 118] on em at bounding box center [83, 117] width 3 height 3
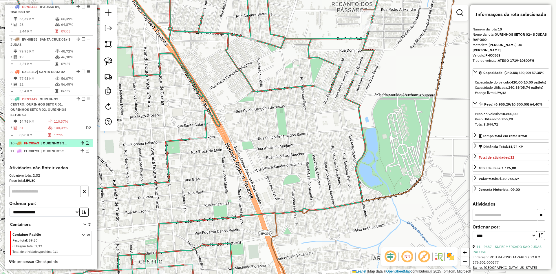
scroll to position [375, 0]
drag, startPoint x: 396, startPoint y: 195, endPoint x: 397, endPoint y: 213, distance: 18.5
click at [396, 210] on div "Janela de atendimento Grade de atendimento Capacidade Transportadoras Veículos …" at bounding box center [278, 137] width 556 height 274
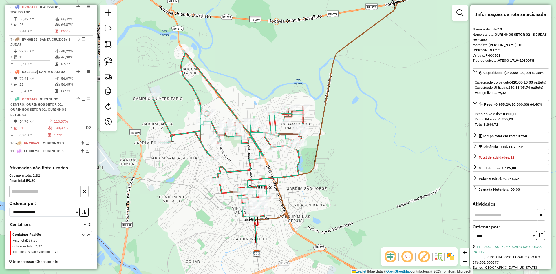
drag, startPoint x: 351, startPoint y: 170, endPoint x: 316, endPoint y: 143, distance: 44.2
click at [316, 143] on icon at bounding box center [387, 97] width 265 height 292
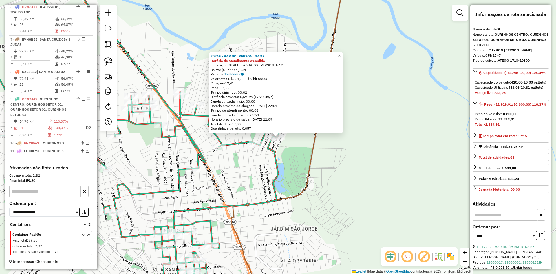
click at [320, 192] on div "20749 - BAR DO CHICO POLENTA Horário de atendimento excedido Endereço: [STREET_…" at bounding box center [278, 137] width 556 height 274
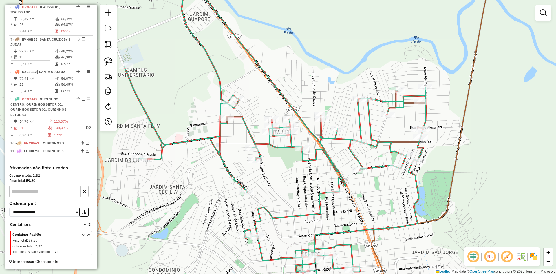
drag, startPoint x: 322, startPoint y: 204, endPoint x: 467, endPoint y: 229, distance: 147.5
click at [467, 229] on div "Janela de atendimento Grade de atendimento Capacidade Transportadoras Veículos …" at bounding box center [278, 137] width 556 height 274
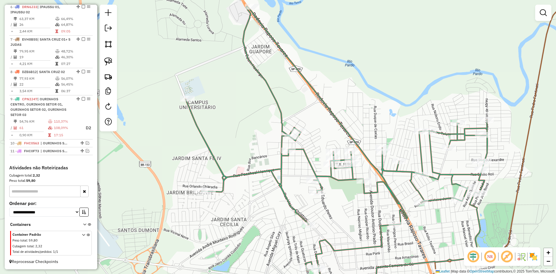
drag, startPoint x: 213, startPoint y: 200, endPoint x: 270, endPoint y: 230, distance: 64.4
click at [270, 230] on div "Janela de atendimento Grade de atendimento Capacidade Transportadoras Veículos …" at bounding box center [278, 137] width 556 height 274
click at [105, 60] on img at bounding box center [108, 61] width 8 height 8
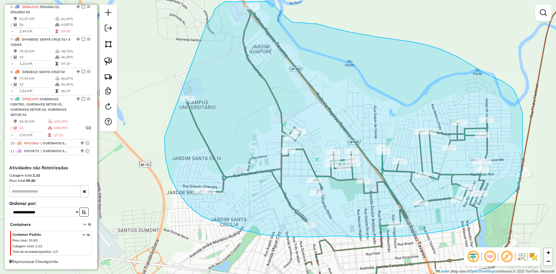
drag, startPoint x: 164, startPoint y: 136, endPoint x: 205, endPoint y: 27, distance: 116.5
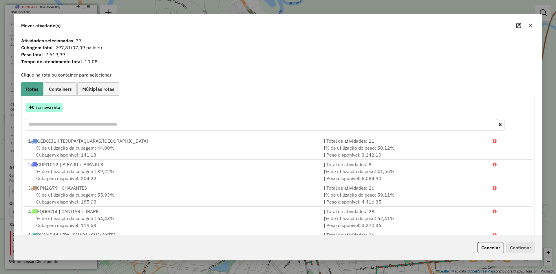
click at [50, 109] on button "Criar nova rota" at bounding box center [44, 107] width 36 height 9
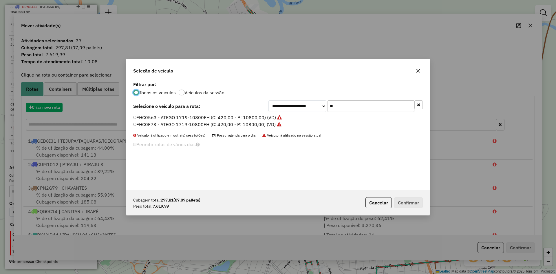
scroll to position [3, 2]
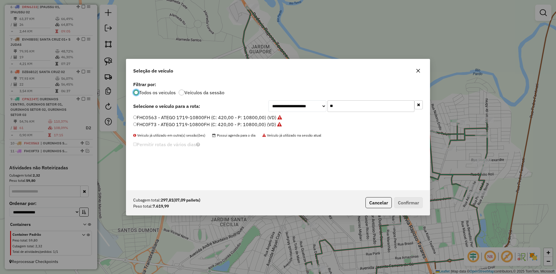
click at [363, 99] on div "**********" at bounding box center [277, 135] width 303 height 110
click at [360, 104] on input "**" at bounding box center [370, 106] width 87 height 12
type input "**"
drag, startPoint x: 150, startPoint y: 117, endPoint x: 146, endPoint y: 117, distance: 4.1
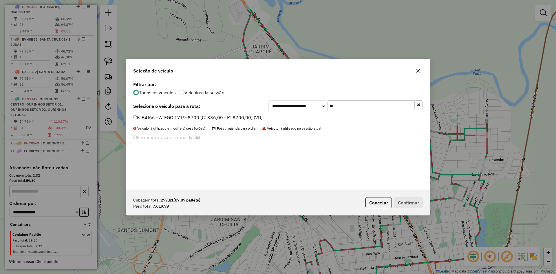
click at [150, 117] on label "FJB4I66 - ATEGO 1719-8700 (C: 336,00 - P: 8700,00) (VD)" at bounding box center [197, 117] width 129 height 7
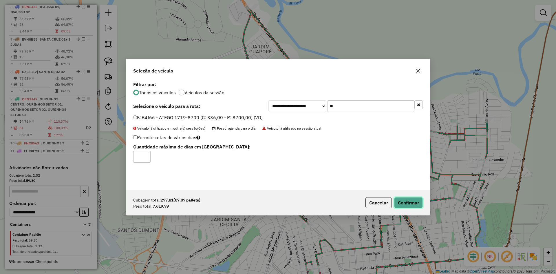
click at [401, 200] on button "Confirmar" at bounding box center [408, 202] width 29 height 11
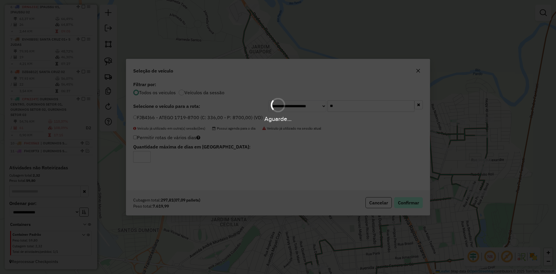
scroll to position [419, 0]
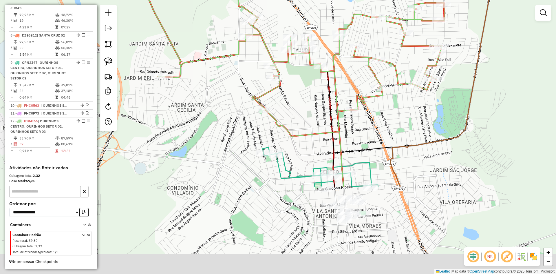
drag, startPoint x: 346, startPoint y: 222, endPoint x: 300, endPoint y: 87, distance: 142.2
click at [300, 87] on div "Janela de atendimento Grade de atendimento Capacidade Transportadoras Veículos …" at bounding box center [278, 137] width 556 height 274
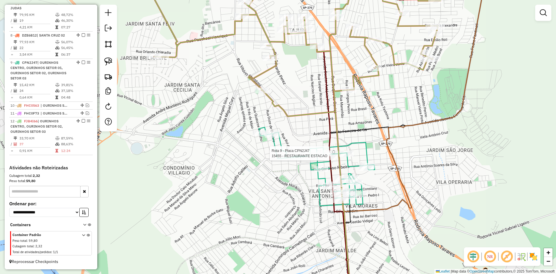
select select "*********"
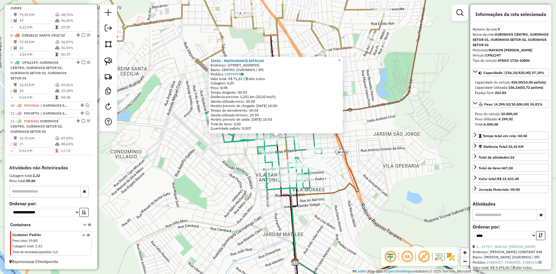
click at [387, 173] on div "15455 - RESTAURANTE ESTACAO Endereço: R NOVE DE JULHO 439 Bairro: [GEOGRAPHIC_D…" at bounding box center [278, 137] width 556 height 274
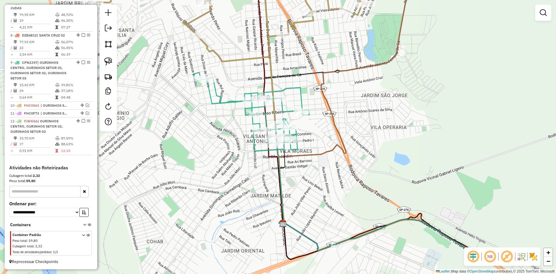
drag, startPoint x: 387, startPoint y: 147, endPoint x: 374, endPoint y: 109, distance: 40.5
click at [374, 109] on div "Janela de atendimento Grade de atendimento Capacidade Transportadoras Veículos …" at bounding box center [278, 137] width 556 height 274
click at [86, 105] on em at bounding box center [87, 104] width 3 height 3
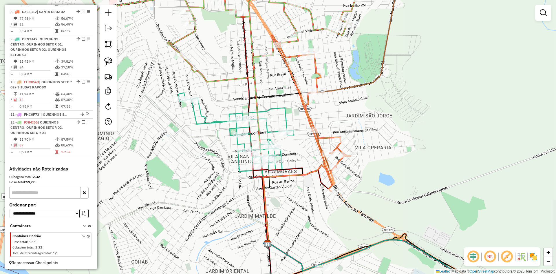
drag, startPoint x: 311, startPoint y: 189, endPoint x: 298, endPoint y: 206, distance: 21.7
click at [298, 206] on div "Janela de atendimento Grade de atendimento Capacidade Transportadoras Veículos …" at bounding box center [278, 137] width 556 height 274
drag, startPoint x: 109, startPoint y: 65, endPoint x: 168, endPoint y: 98, distance: 67.9
click at [109, 65] on img at bounding box center [108, 61] width 8 height 8
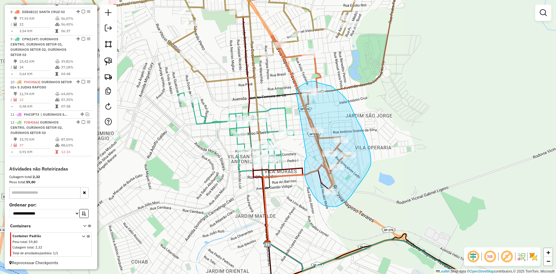
drag, startPoint x: 307, startPoint y: 157, endPoint x: 297, endPoint y: 97, distance: 60.4
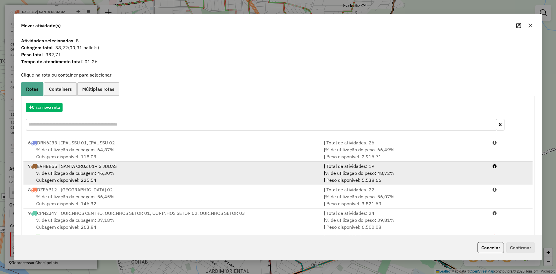
scroll to position [116, 0]
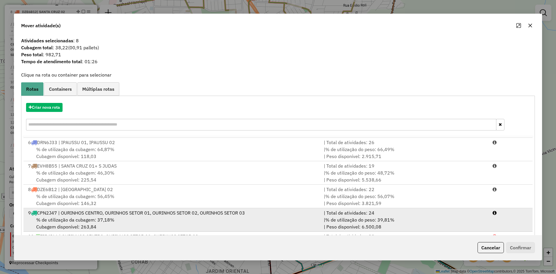
click at [116, 218] on div "% de utilização da cubagem: 37,18% Cubagem disponível: 263,84" at bounding box center [173, 223] width 296 height 14
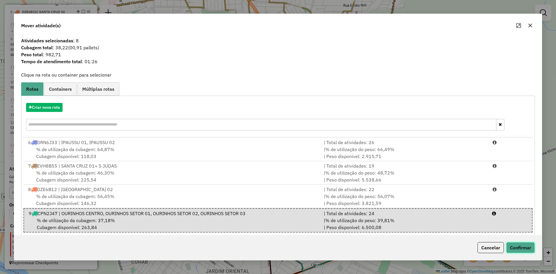
click at [518, 247] on button "Confirmar" at bounding box center [520, 247] width 29 height 11
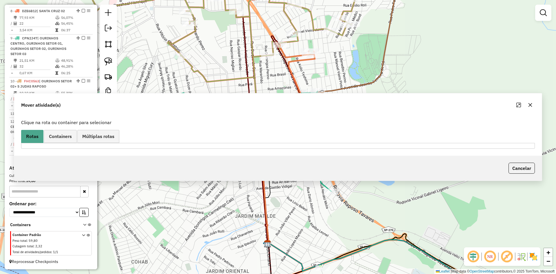
scroll to position [425, 0]
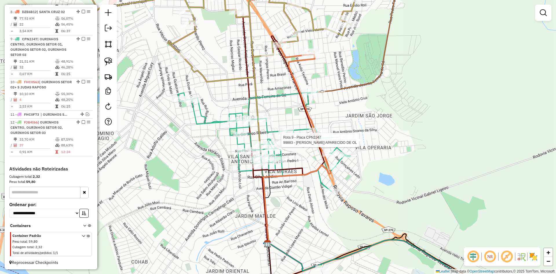
select select "*********"
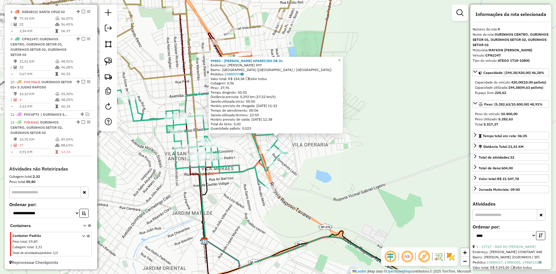
scroll to position [436, 0]
click at [342, 165] on div "99883 - [PERSON_NAME] APARECIDO DE OL Endereço: R [PERSON_NAME] 497 Bairro: [GE…" at bounding box center [278, 137] width 556 height 274
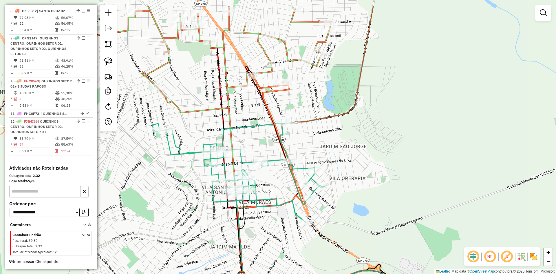
drag, startPoint x: 359, startPoint y: 189, endPoint x: 368, endPoint y: 195, distance: 10.8
click at [368, 195] on div "Janela de atendimento Grade de atendimento Capacidade Transportadoras Veículos …" at bounding box center [278, 137] width 556 height 274
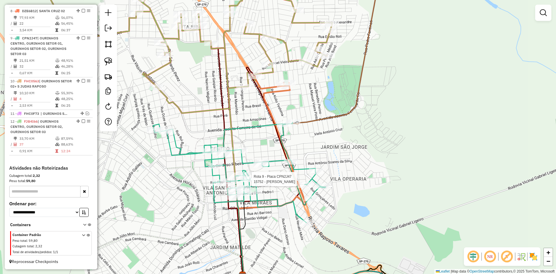
select select "*********"
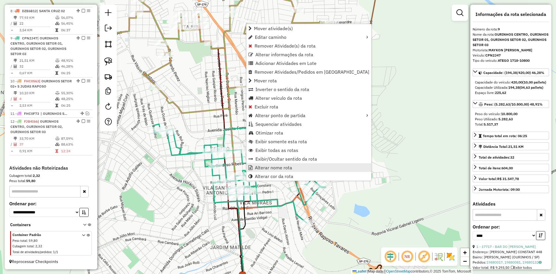
click at [274, 167] on span "Alterar nome rota" at bounding box center [273, 167] width 37 height 5
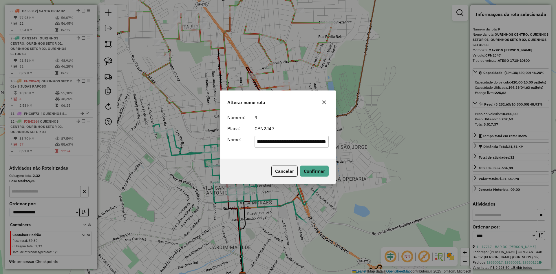
scroll to position [0, 0]
drag, startPoint x: 280, startPoint y: 144, endPoint x: 253, endPoint y: 154, distance: 28.8
click at [179, 151] on div "**********" at bounding box center [278, 137] width 556 height 274
click at [283, 148] on div "**********" at bounding box center [277, 134] width 115 height 47
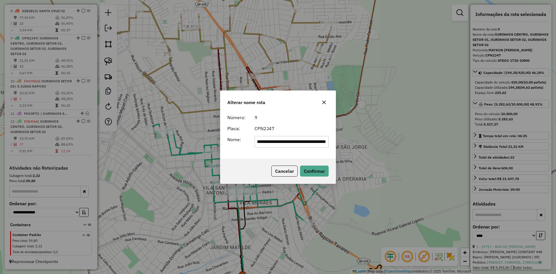
drag, startPoint x: 300, startPoint y: 143, endPoint x: 346, endPoint y: 152, distance: 46.8
click at [346, 152] on div "**********" at bounding box center [278, 137] width 556 height 274
type input "**********"
click at [322, 171] on button "Confirmar" at bounding box center [314, 170] width 29 height 11
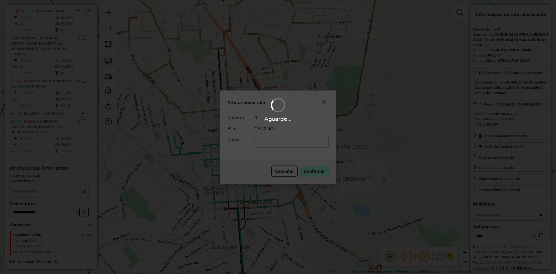
scroll to position [426, 0]
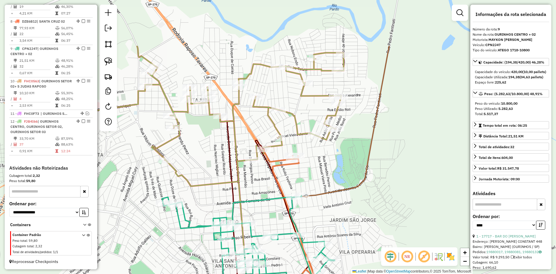
drag, startPoint x: 318, startPoint y: 111, endPoint x: 324, endPoint y: 182, distance: 71.8
click at [326, 182] on div "Janela de atendimento Grade de atendimento Capacidade Transportadoras Veículos …" at bounding box center [278, 137] width 556 height 274
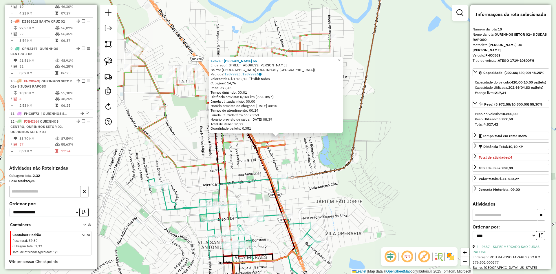
click at [292, 159] on div "12671 - [PERSON_NAME] 55 Endereço: R [PERSON_NAME] 541 Bairro: [GEOGRAPHIC_DATA…" at bounding box center [278, 137] width 556 height 274
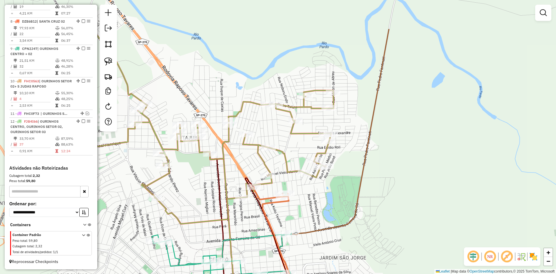
drag, startPoint x: 299, startPoint y: 151, endPoint x: 303, endPoint y: 209, distance: 58.3
click at [303, 209] on div "Janela de atendimento Grade de atendimento Capacidade Transportadoras Veículos …" at bounding box center [278, 137] width 556 height 274
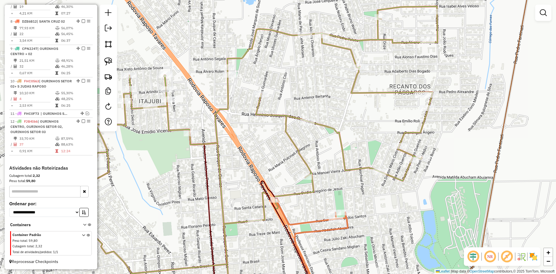
drag, startPoint x: 298, startPoint y: 186, endPoint x: 371, endPoint y: 190, distance: 73.3
click at [371, 190] on div "Janela de atendimento Grade de atendimento Capacidade Transportadoras Veículos …" at bounding box center [278, 137] width 556 height 274
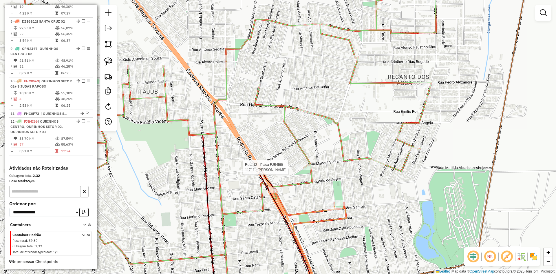
select select "*********"
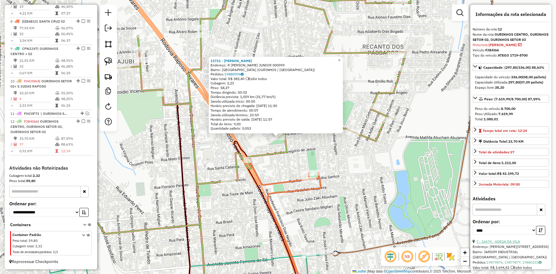
click at [514, 243] on link "7 - 16674 - ADEGA DA VILA" at bounding box center [498, 241] width 44 height 4
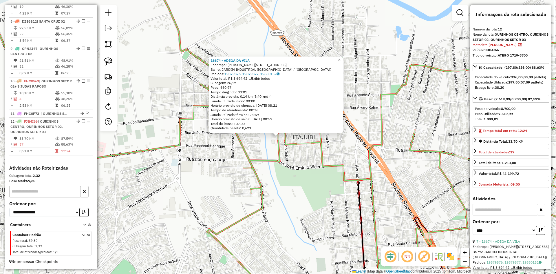
click at [315, 207] on div "16674 - ADEGA DA [GEOGRAPHIC_DATA]: R [PERSON_NAME] - DUCA 146 Bairro: JARDIM I…" at bounding box center [278, 137] width 556 height 274
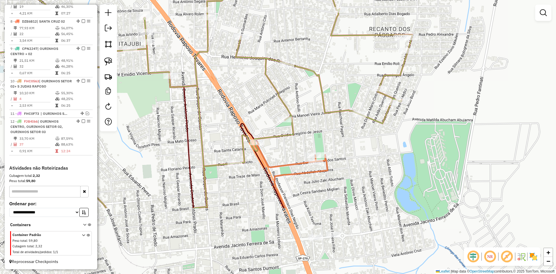
drag, startPoint x: 322, startPoint y: 213, endPoint x: 150, endPoint y: 120, distance: 195.3
click at [150, 120] on div "Janela de atendimento Grade de atendimento Capacidade Transportadoras Veículos …" at bounding box center [278, 137] width 556 height 274
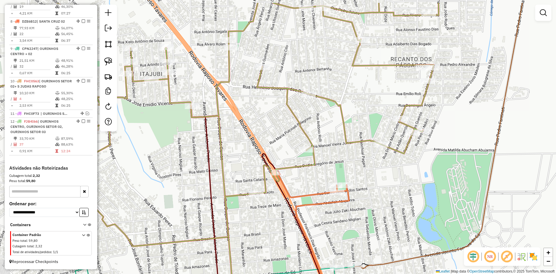
drag, startPoint x: 330, startPoint y: 128, endPoint x: 351, endPoint y: 157, distance: 36.1
click at [351, 157] on div "Janela de atendimento Grade de atendimento Capacidade Transportadoras Veículos …" at bounding box center [278, 137] width 556 height 274
click at [110, 60] on img at bounding box center [108, 61] width 8 height 8
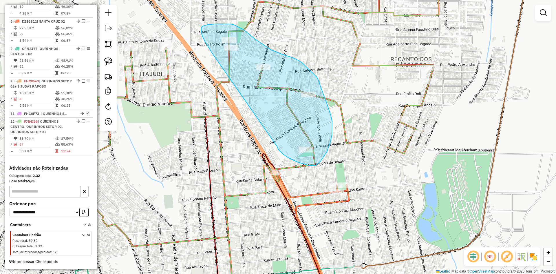
drag, startPoint x: 277, startPoint y: 147, endPoint x: 212, endPoint y: 53, distance: 114.6
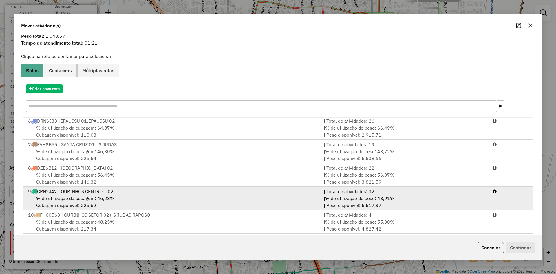
scroll to position [27, 0]
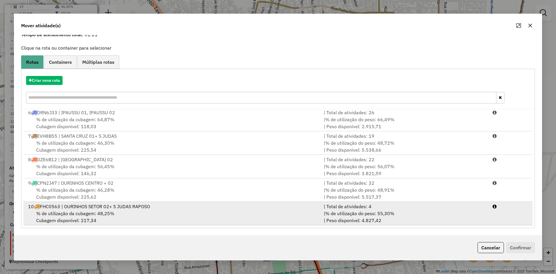
click at [129, 210] on div "% de utilização da cubagem: 48,25% Cubagem disponível: 217,34" at bounding box center [173, 217] width 296 height 14
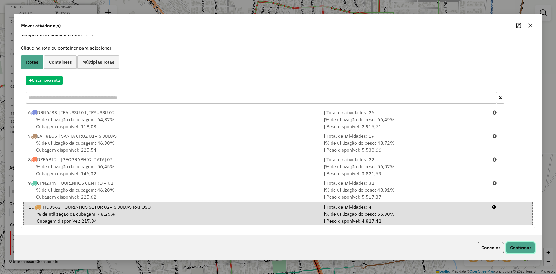
click at [527, 249] on button "Confirmar" at bounding box center [520, 247] width 29 height 11
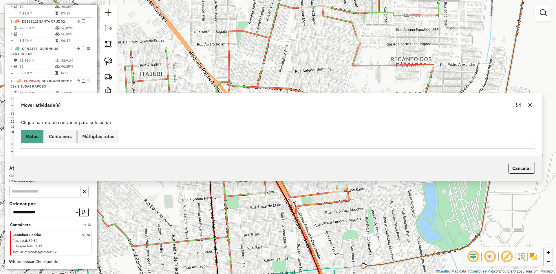
scroll to position [0, 0]
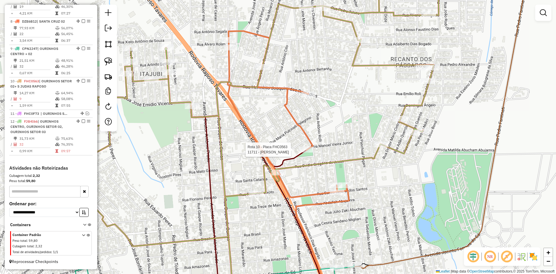
select select "*********"
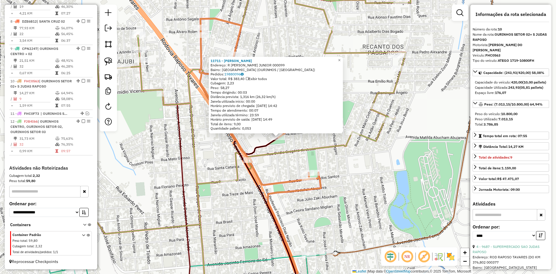
click at [357, 209] on div "11711 - [PERSON_NAME]: R [PERSON_NAME] JUNIOR 000099 Bairro: [GEOGRAPHIC_DATA] …" at bounding box center [278, 137] width 556 height 274
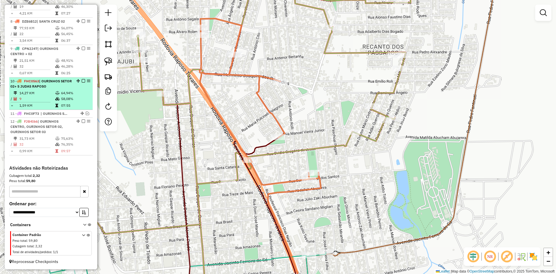
click at [82, 80] on em at bounding box center [83, 80] width 3 height 3
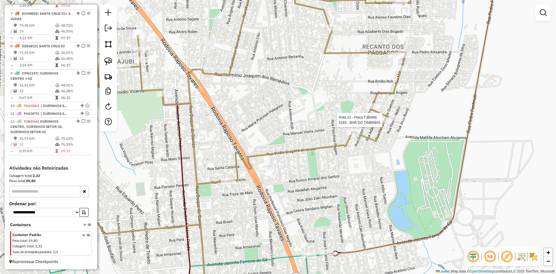
select select "*********"
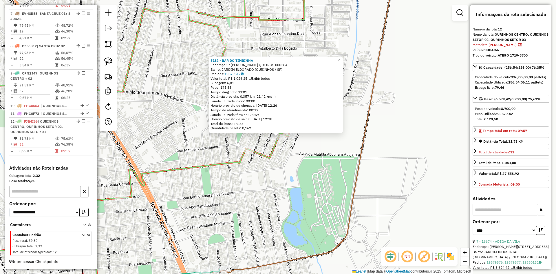
click at [330, 199] on div "5183 - BAR DO TIMBINHA Endereço: R [PERSON_NAME] QUEIROS 000284 Bairro: [GEOGRA…" at bounding box center [278, 137] width 556 height 274
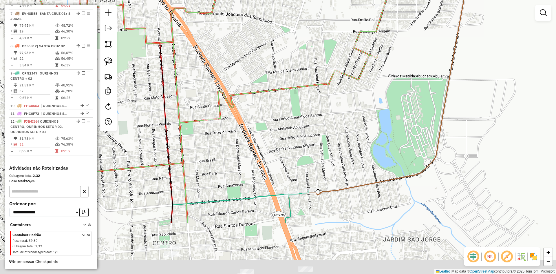
drag, startPoint x: 312, startPoint y: 206, endPoint x: 404, endPoint y: 123, distance: 123.8
click at [404, 123] on div "Janela de atendimento Grade de atendimento Capacidade Transportadoras Veículos …" at bounding box center [278, 137] width 556 height 274
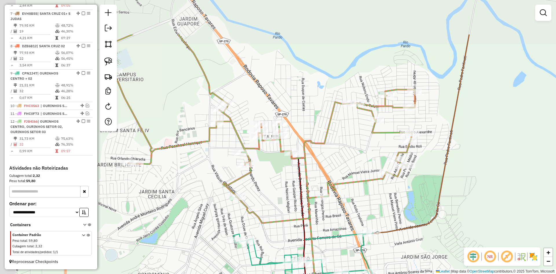
drag, startPoint x: 361, startPoint y: 145, endPoint x: 393, endPoint y: 207, distance: 69.3
click at [393, 207] on div "Janela de atendimento Grade de atendimento Capacidade Transportadoras Veículos …" at bounding box center [278, 137] width 556 height 274
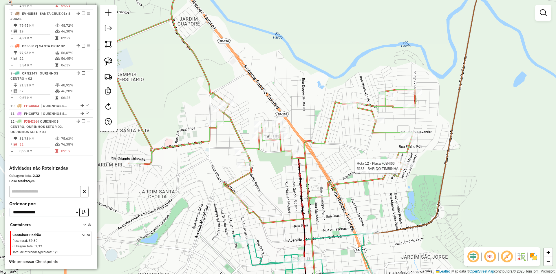
select select "*********"
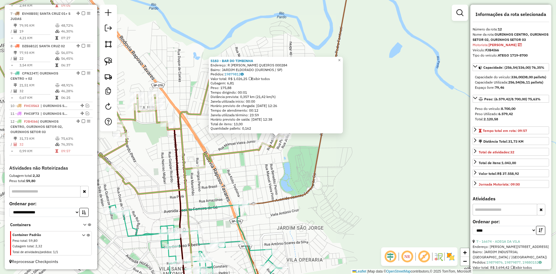
click at [397, 179] on div "5183 - BAR DO TIMBINHA Endereço: R [PERSON_NAME] QUEIROS 000284 Bairro: [GEOGRA…" at bounding box center [278, 137] width 556 height 274
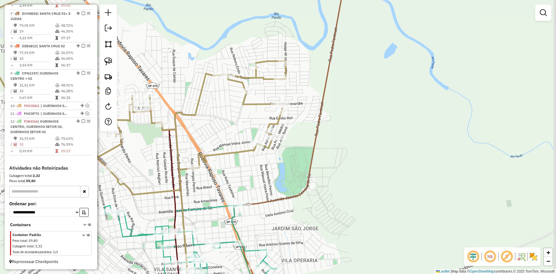
drag, startPoint x: 400, startPoint y: 173, endPoint x: 358, endPoint y: 191, distance: 45.5
click at [356, 194] on div "Janela de atendimento Grade de atendimento Capacidade Transportadoras Veículos …" at bounding box center [278, 137] width 556 height 274
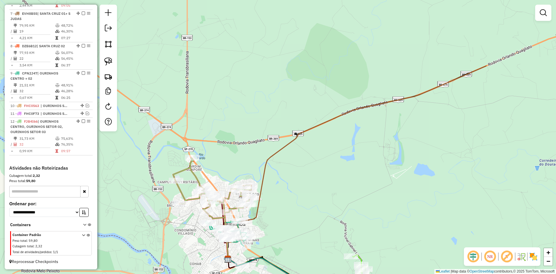
drag, startPoint x: 292, startPoint y: 191, endPoint x: 320, endPoint y: 207, distance: 32.0
click at [314, 209] on div "Janela de atendimento Grade de atendimento Capacidade Transportadoras Veículos …" at bounding box center [278, 137] width 556 height 274
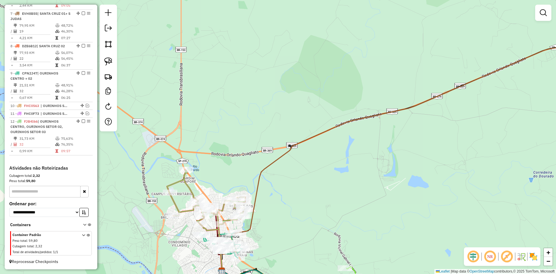
drag, startPoint x: 417, startPoint y: 164, endPoint x: 360, endPoint y: 229, distance: 87.0
click at [358, 232] on div "Janela de atendimento Grade de atendimento Capacidade Transportadoras Veículos …" at bounding box center [278, 137] width 556 height 274
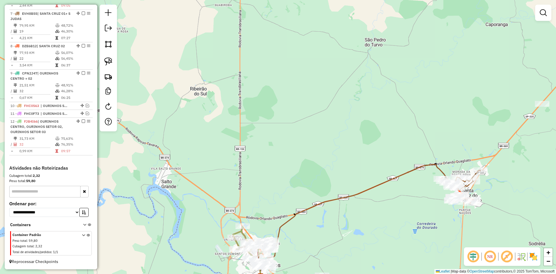
drag, startPoint x: 399, startPoint y: 221, endPoint x: 277, endPoint y: 206, distance: 123.0
click at [277, 206] on div "Janela de atendimento Grade de atendimento Capacidade Transportadoras Veículos …" at bounding box center [278, 137] width 556 height 274
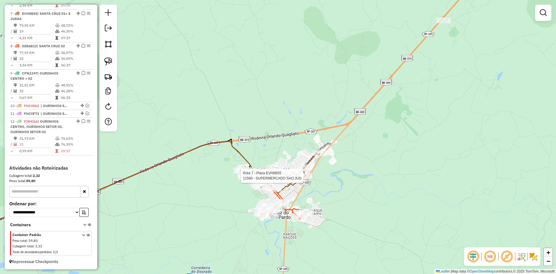
select select "*********"
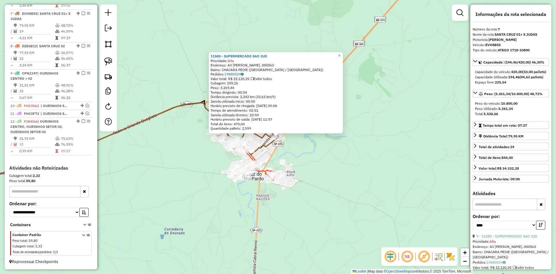
click at [303, 175] on div "11580 - SUPERMERCADO SAO JUD Prioridade: Alta Endereço: AV [PERSON_NAME], 00056…" at bounding box center [278, 137] width 556 height 274
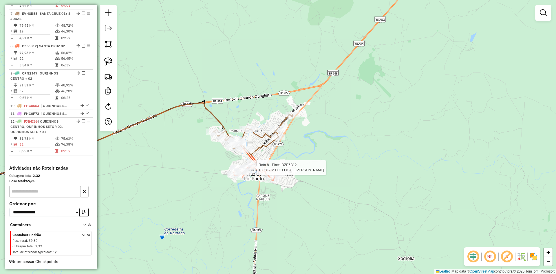
select select "*********"
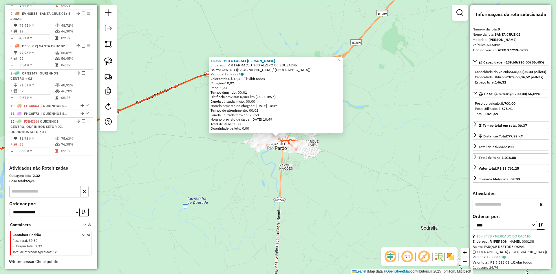
click at [255, 188] on div "18058 - M D C LOCALI [PERSON_NAME]: R R FARMACEUTICO ALZIRO DE SOUZA245 Bairro:…" at bounding box center [278, 137] width 556 height 274
